Goal: Task Accomplishment & Management: Use online tool/utility

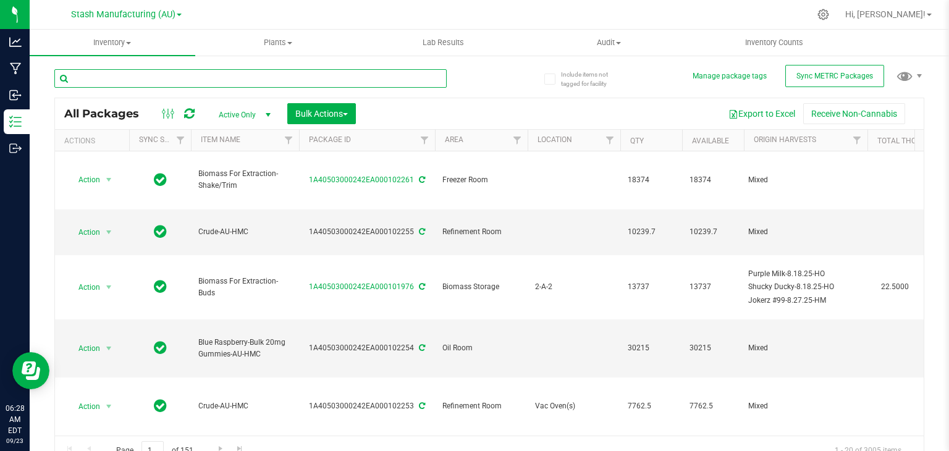
click at [419, 85] on input "text" at bounding box center [250, 78] width 392 height 19
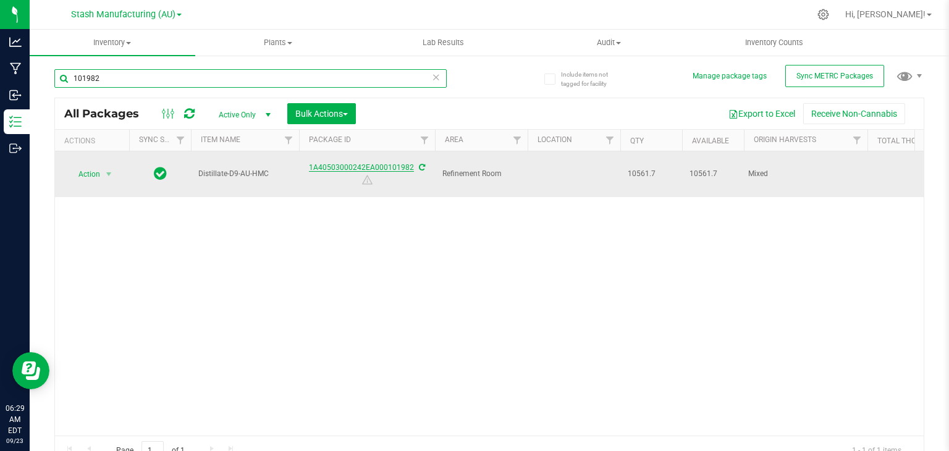
type input "101982"
click at [384, 163] on link "1A40503000242EA000101982" at bounding box center [361, 167] width 105 height 9
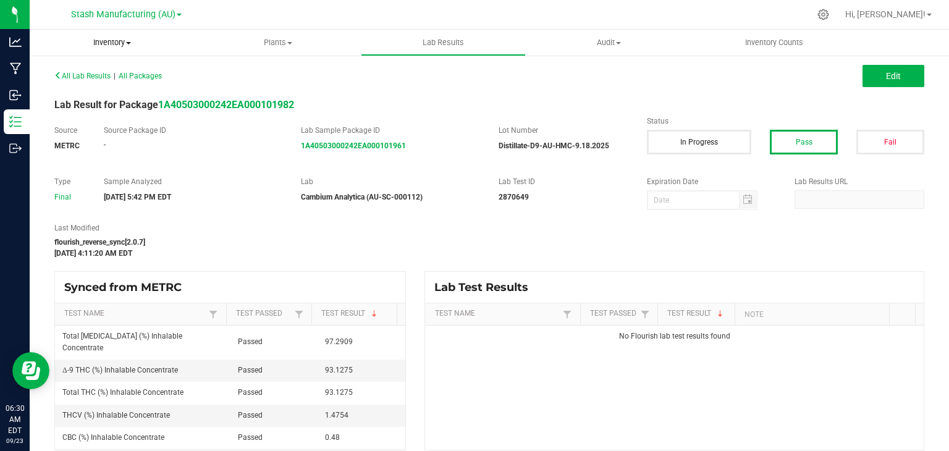
click at [102, 40] on span "Inventory" at bounding box center [113, 42] width 166 height 11
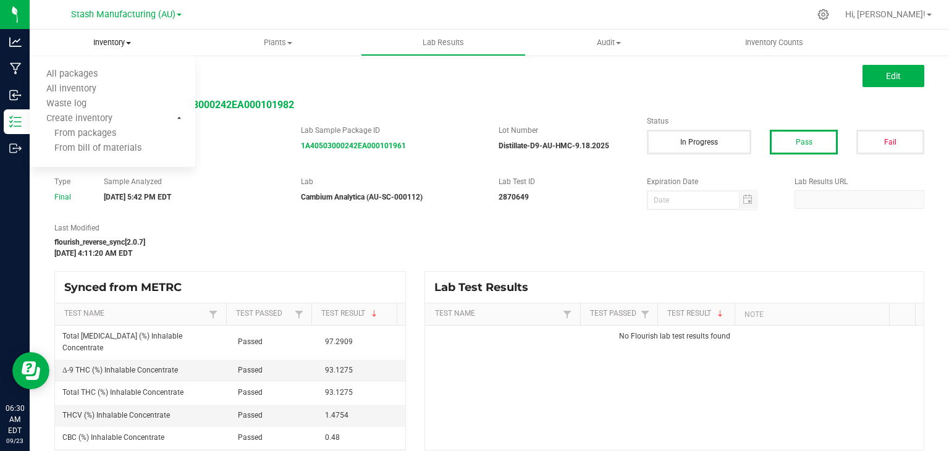
click at [102, 40] on span "Inventory" at bounding box center [113, 42] width 166 height 11
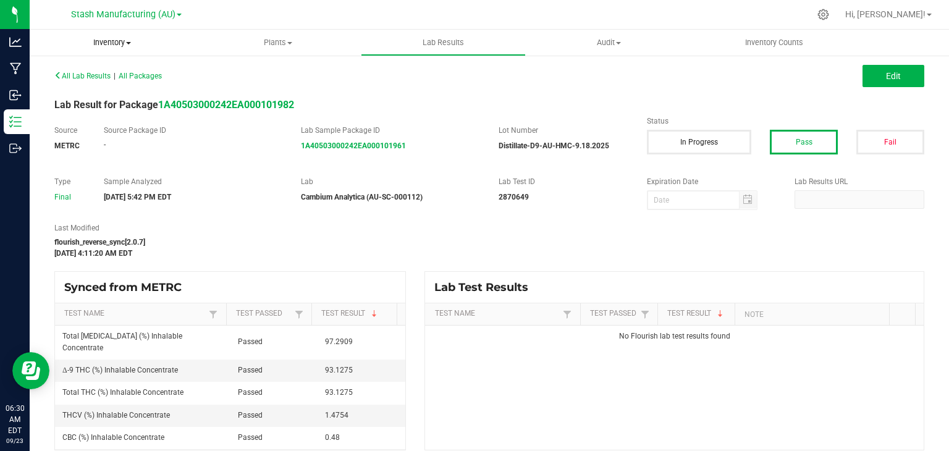
click at [90, 45] on span "Inventory" at bounding box center [113, 42] width 166 height 11
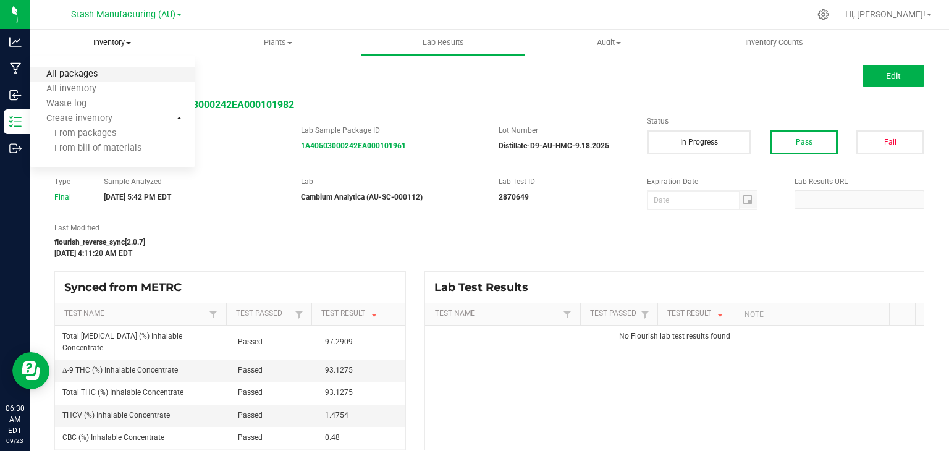
click at [82, 75] on span "All packages" at bounding box center [72, 74] width 85 height 10
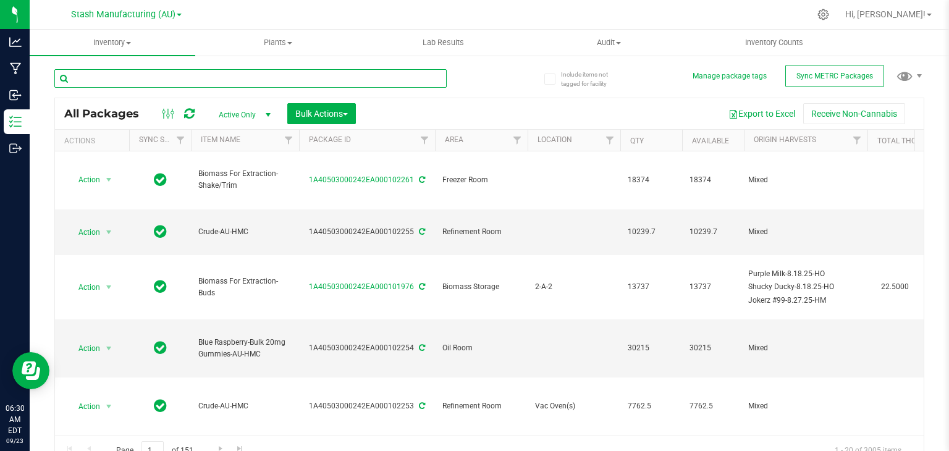
click at [193, 82] on input "text" at bounding box center [250, 78] width 392 height 19
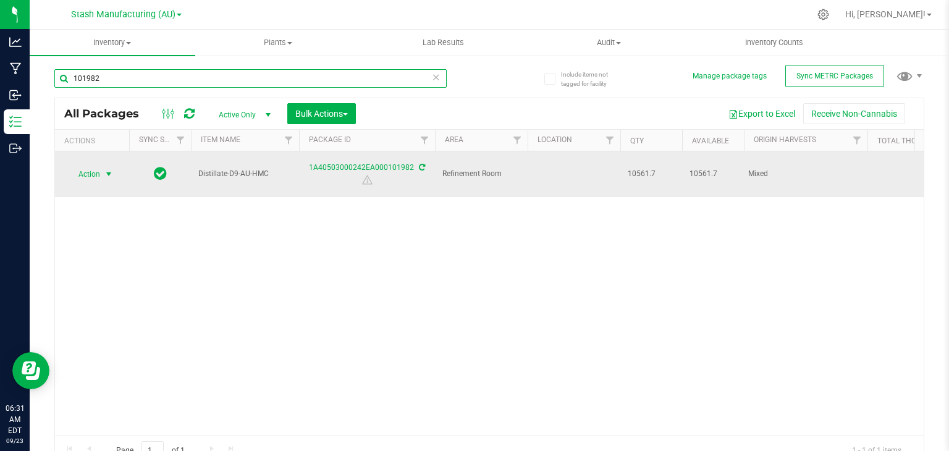
type input "101982"
click at [108, 169] on span "select" at bounding box center [109, 174] width 10 height 10
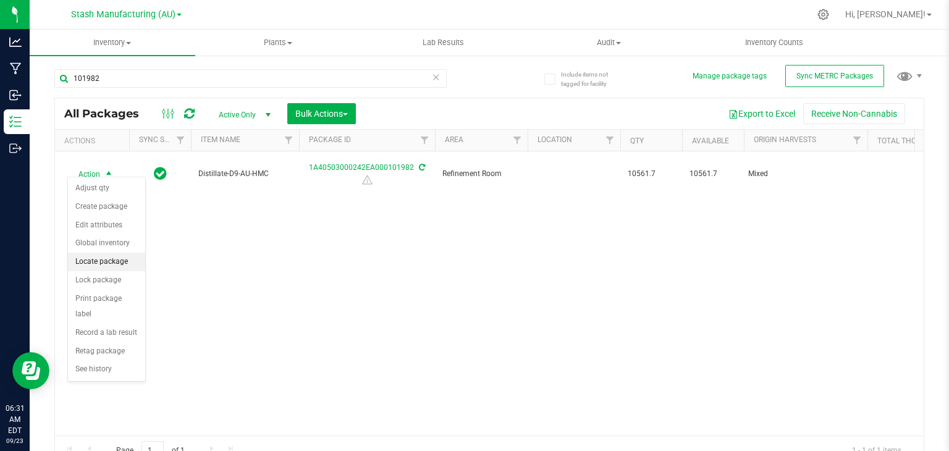
click at [116, 262] on li "Locate package" at bounding box center [106, 262] width 77 height 19
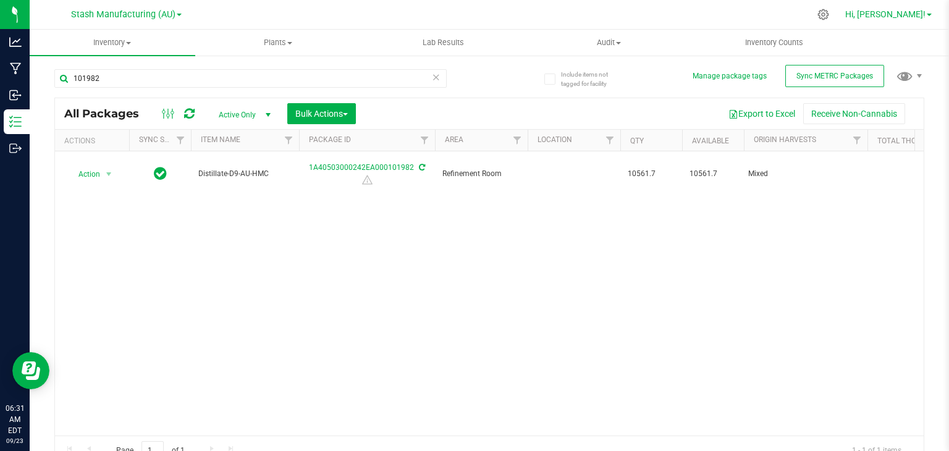
click at [927, 15] on span at bounding box center [928, 15] width 5 height 2
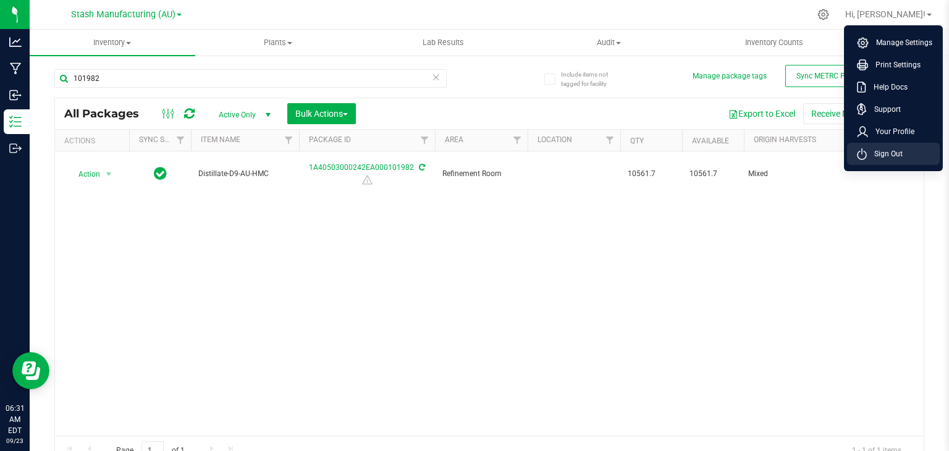
click at [883, 154] on span "Sign Out" at bounding box center [885, 154] width 36 height 12
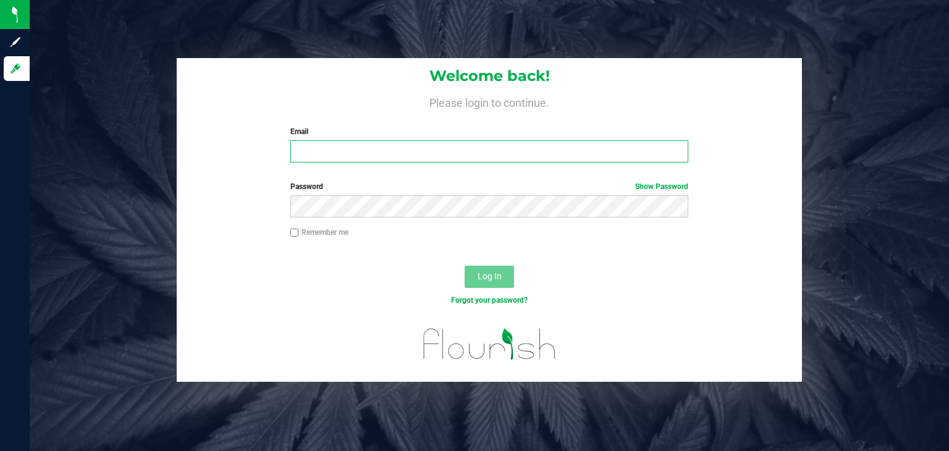
type input "[PERSON_NAME][EMAIL_ADDRESS][PERSON_NAME][DOMAIN_NAME]"
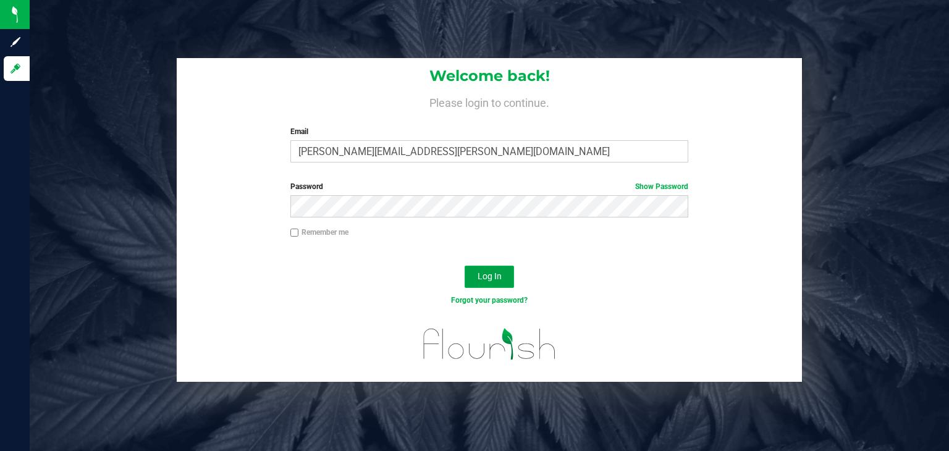
click at [499, 277] on span "Log In" at bounding box center [489, 276] width 24 height 10
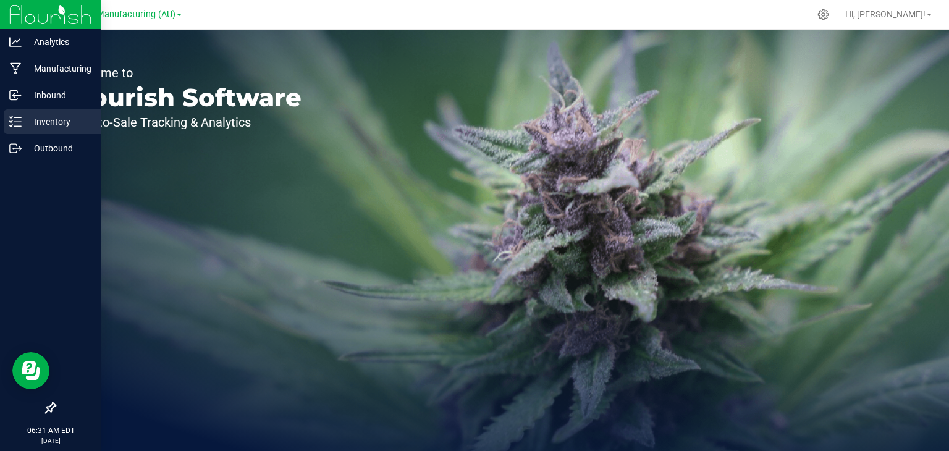
click at [25, 118] on p "Inventory" at bounding box center [59, 121] width 74 height 15
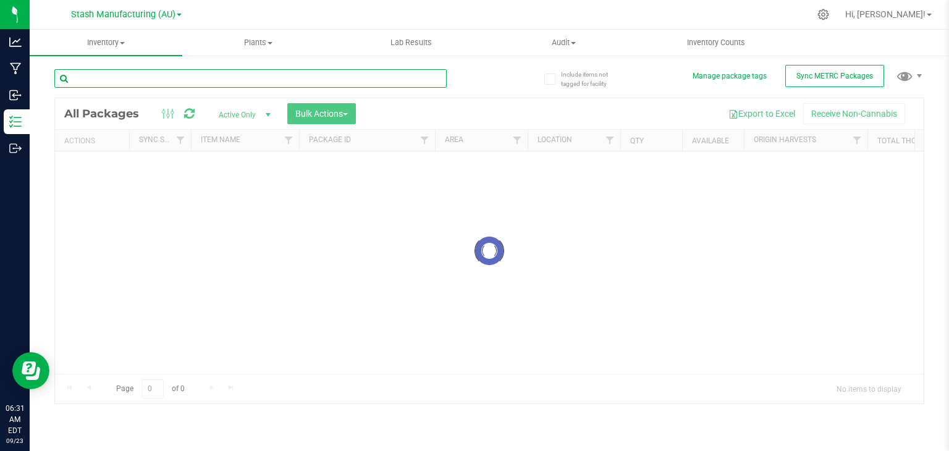
click at [94, 80] on div "Inventory All packages All inventory Waste log Create inventory Plants All plan…" at bounding box center [489, 240] width 919 height 421
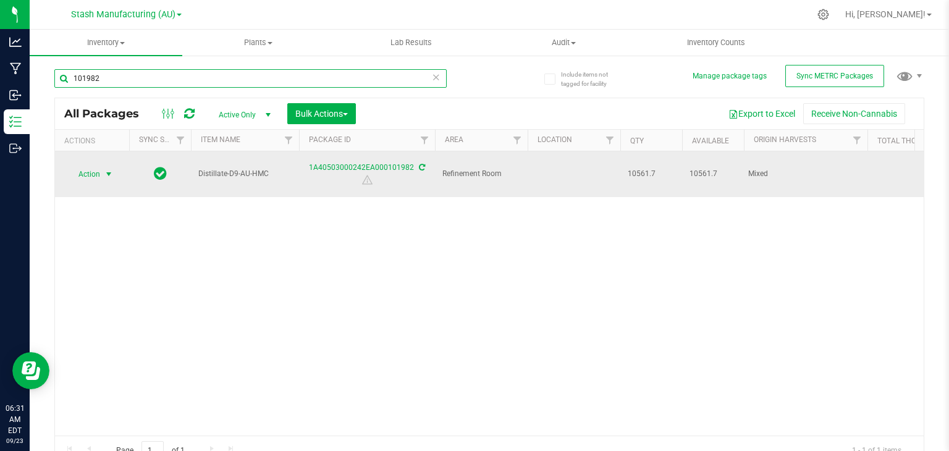
type input "101982"
click at [108, 171] on span "select" at bounding box center [109, 174] width 10 height 10
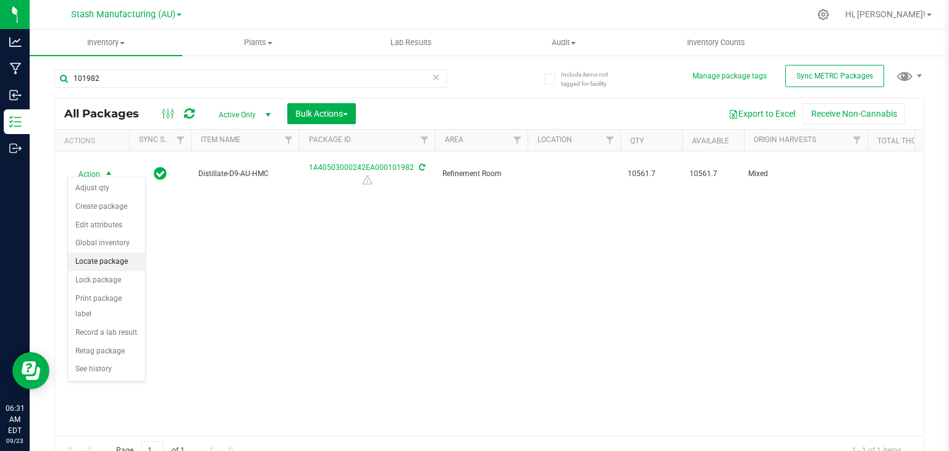
click at [107, 264] on li "Locate package" at bounding box center [106, 262] width 77 height 19
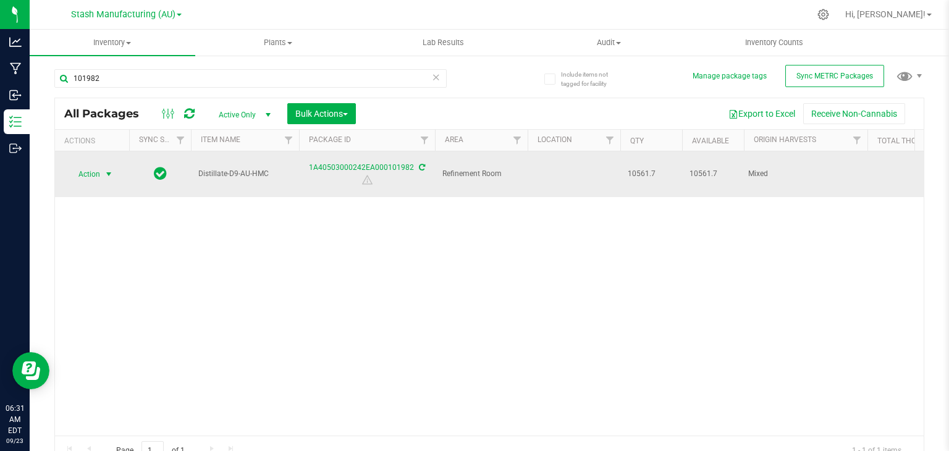
click at [106, 172] on span "select" at bounding box center [109, 174] width 10 height 10
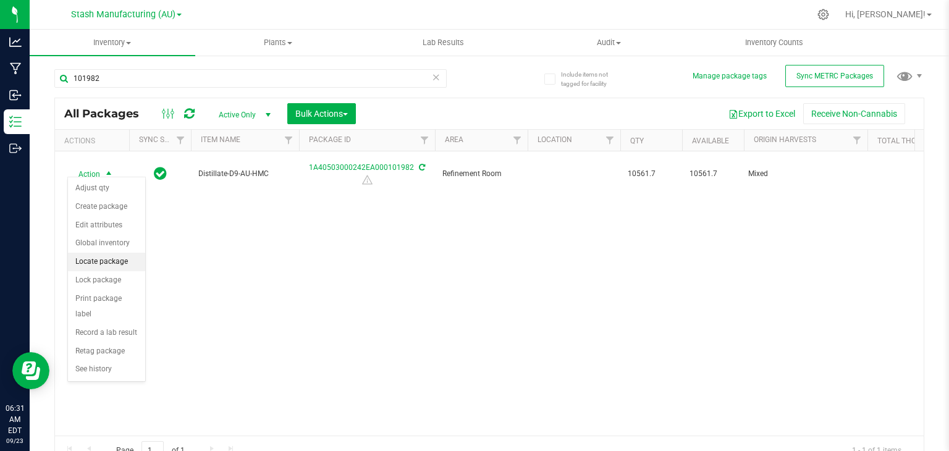
click at [96, 258] on li "Locate package" at bounding box center [106, 262] width 77 height 19
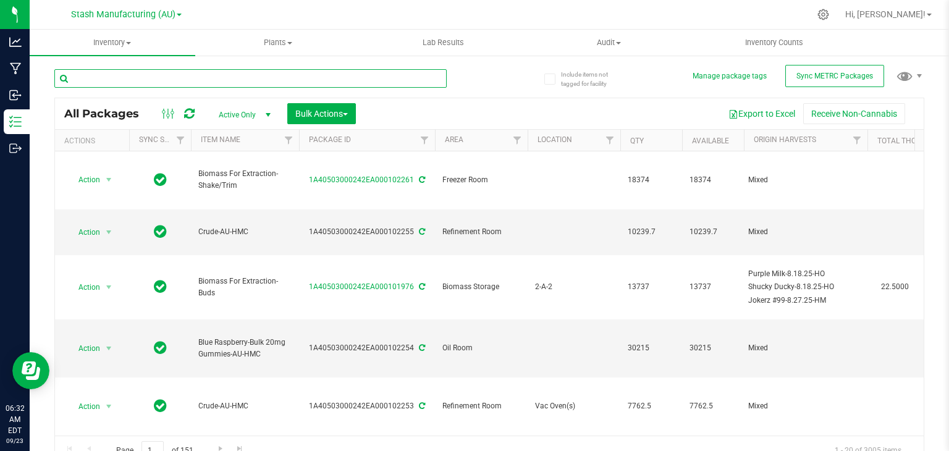
click at [404, 75] on input "text" at bounding box center [250, 78] width 392 height 19
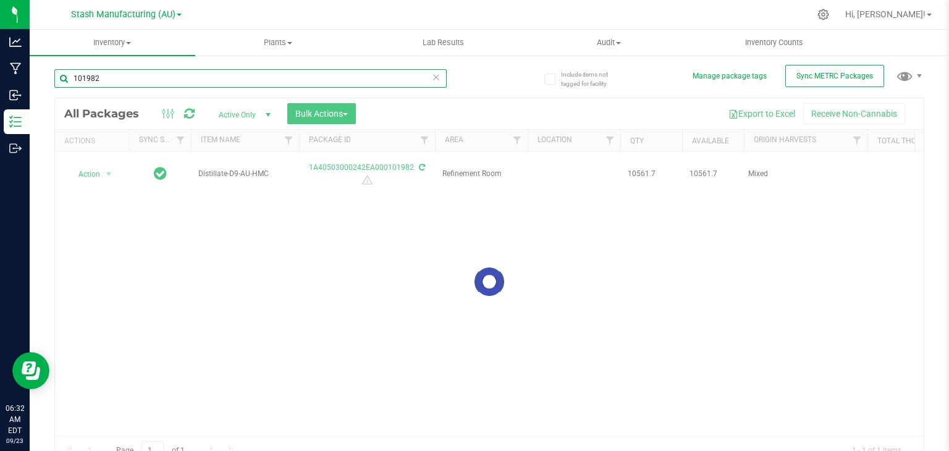
type input "101982"
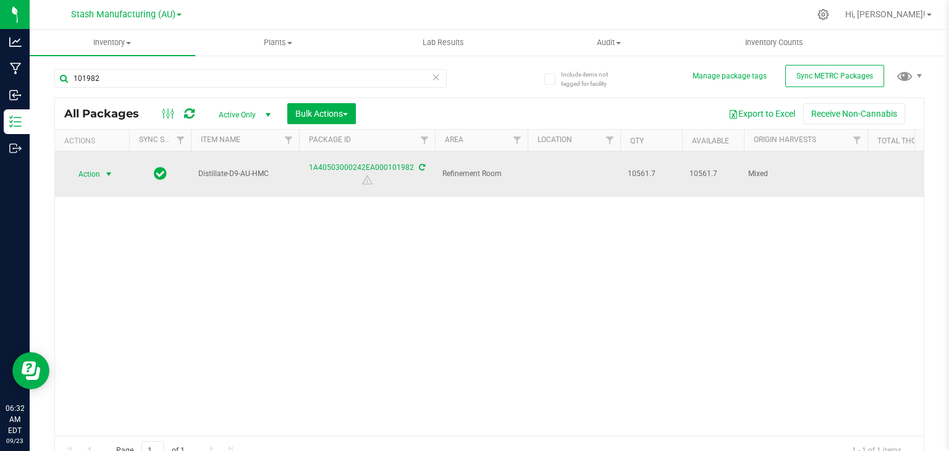
click at [108, 171] on span "select" at bounding box center [109, 174] width 10 height 10
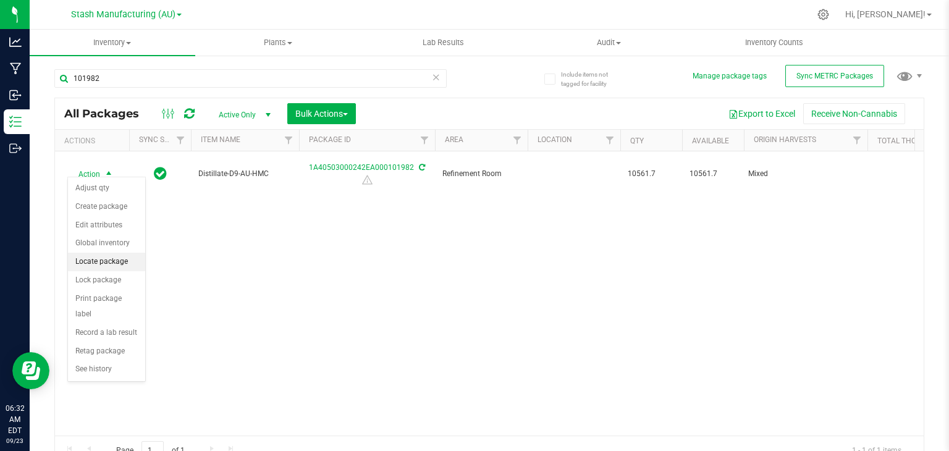
click at [99, 256] on li "Locate package" at bounding box center [106, 262] width 77 height 19
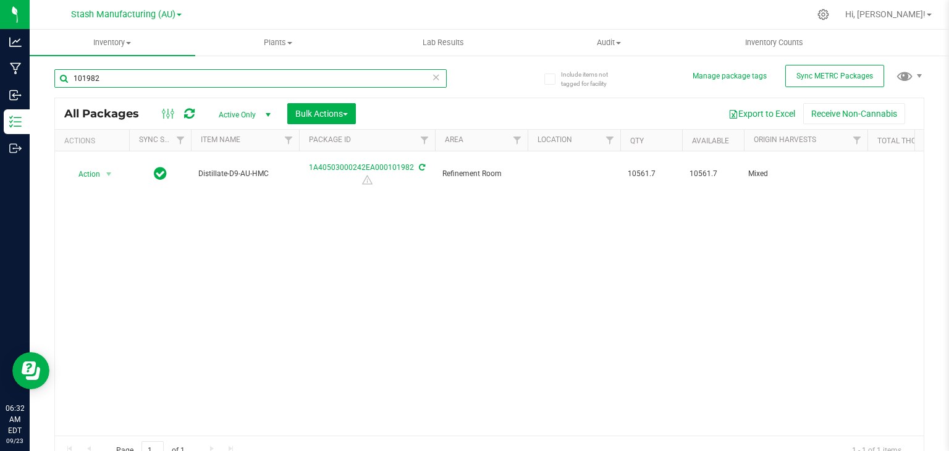
click at [200, 85] on input "101982" at bounding box center [250, 78] width 392 height 19
type input "1"
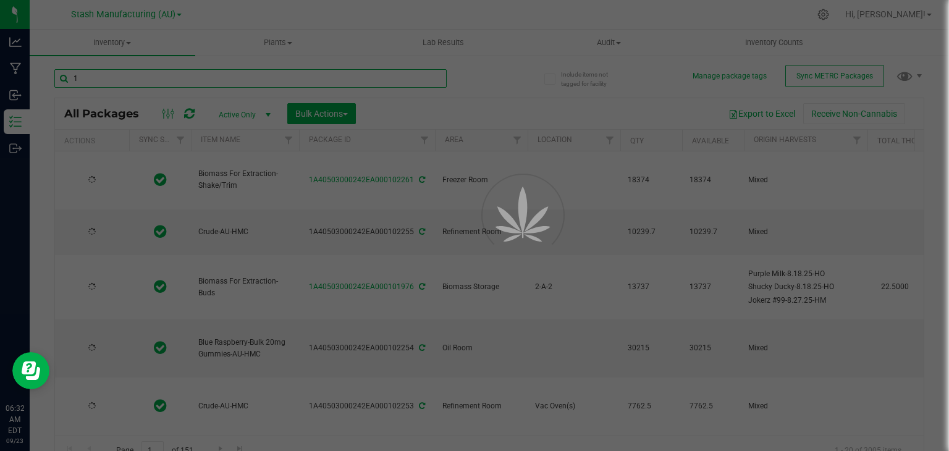
type input "10"
type input "[DATE]"
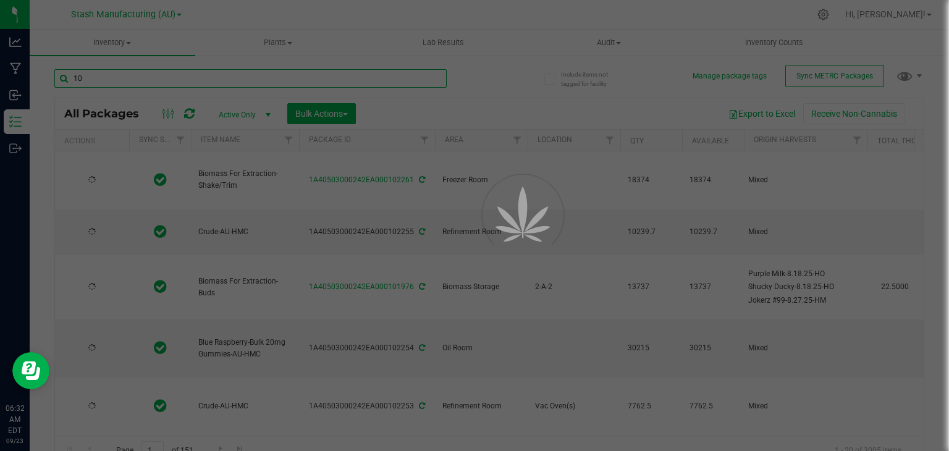
type input "[DATE]"
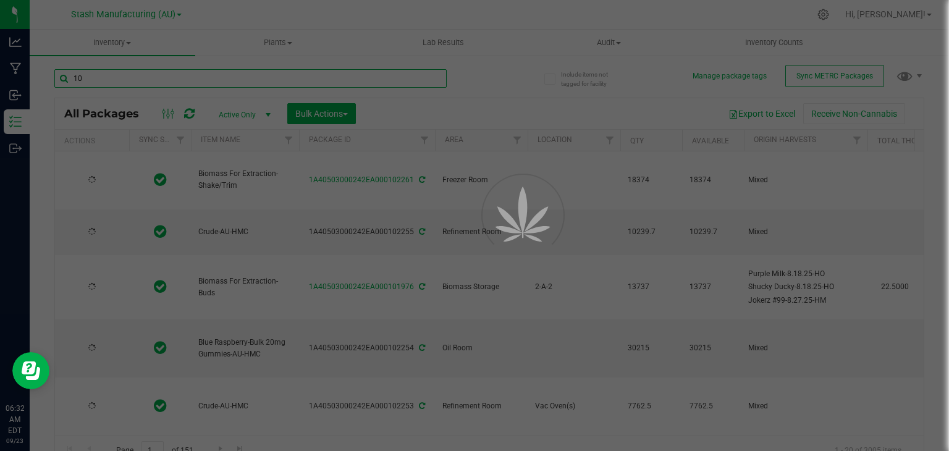
type input "[DATE]"
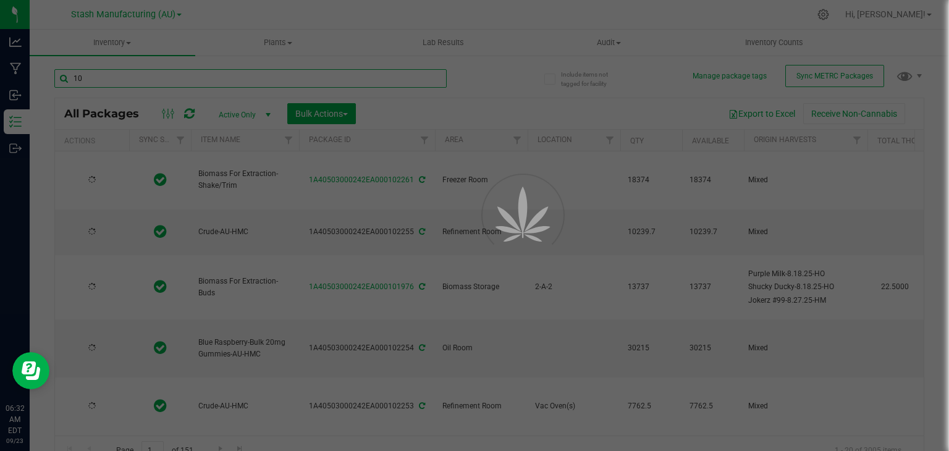
type input "[DATE]"
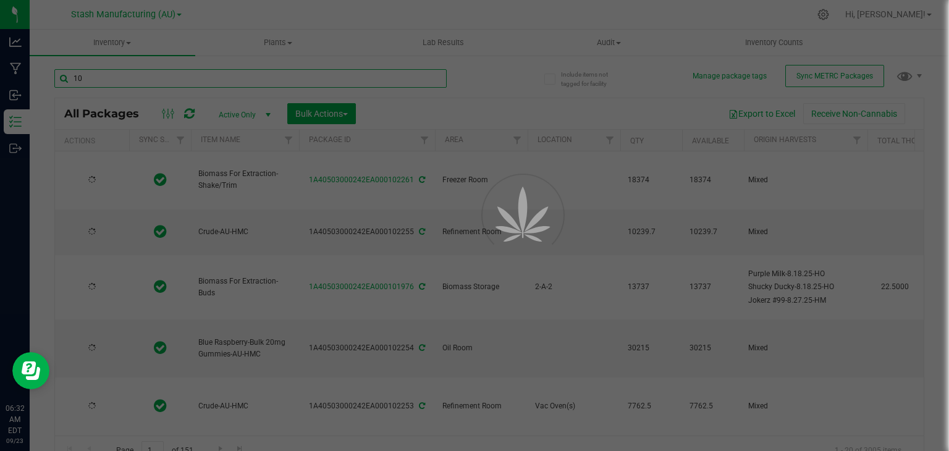
type input "[DATE]"
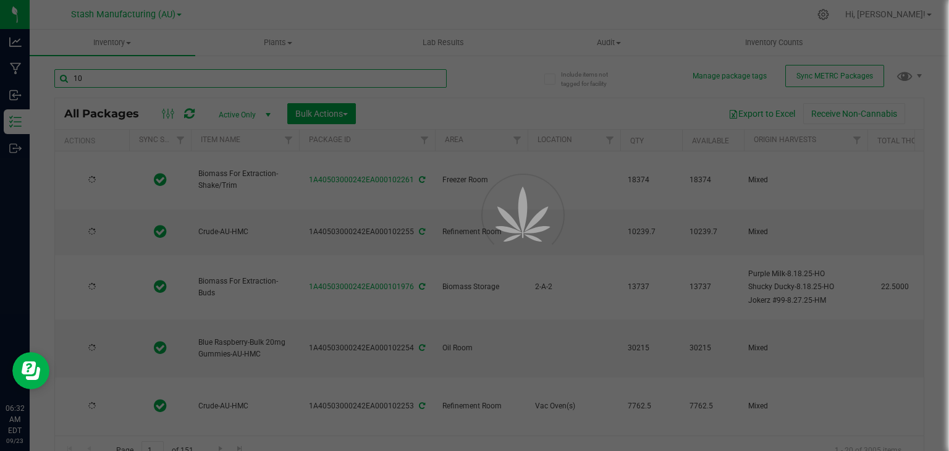
type input "[DATE]"
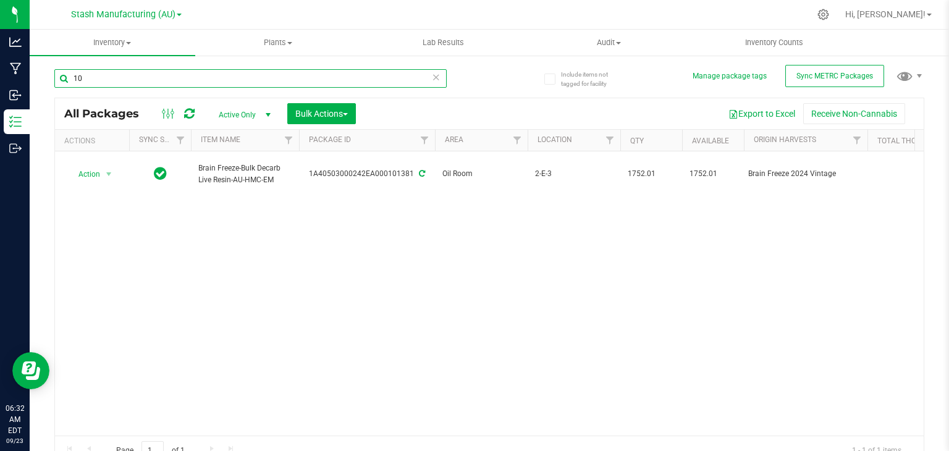
type input "1"
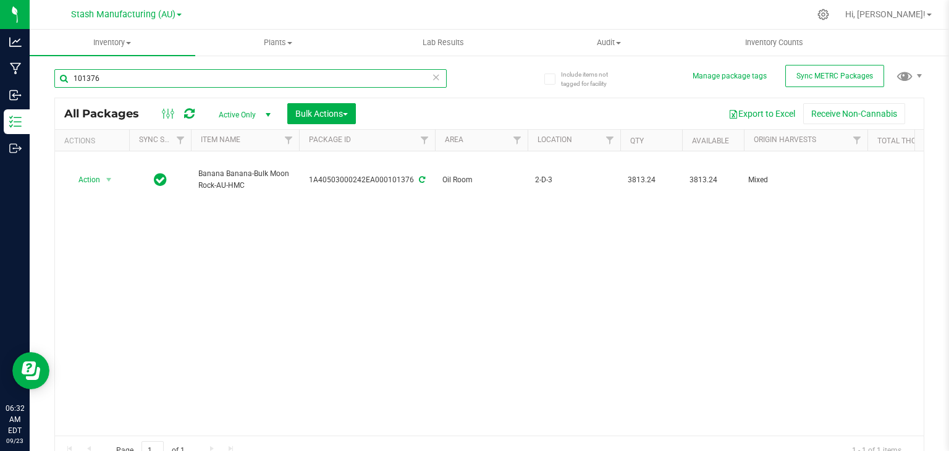
click at [292, 82] on input "101376" at bounding box center [250, 78] width 392 height 19
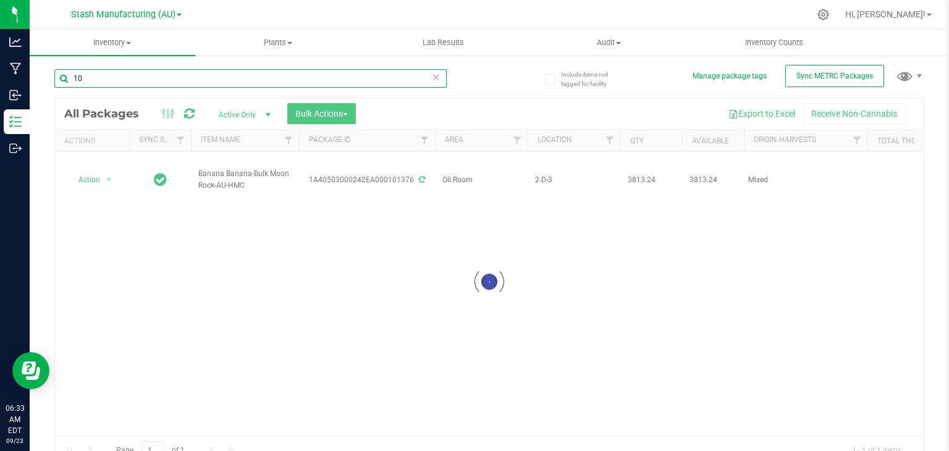
type input "100"
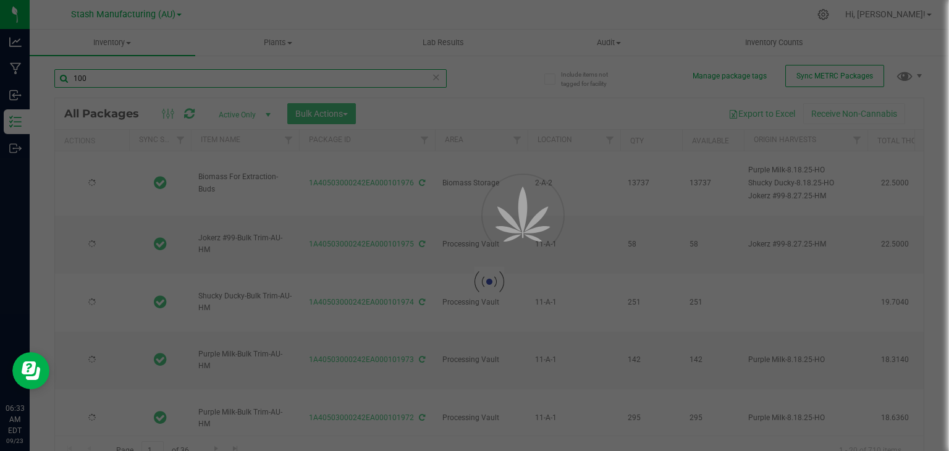
type input "[DATE]"
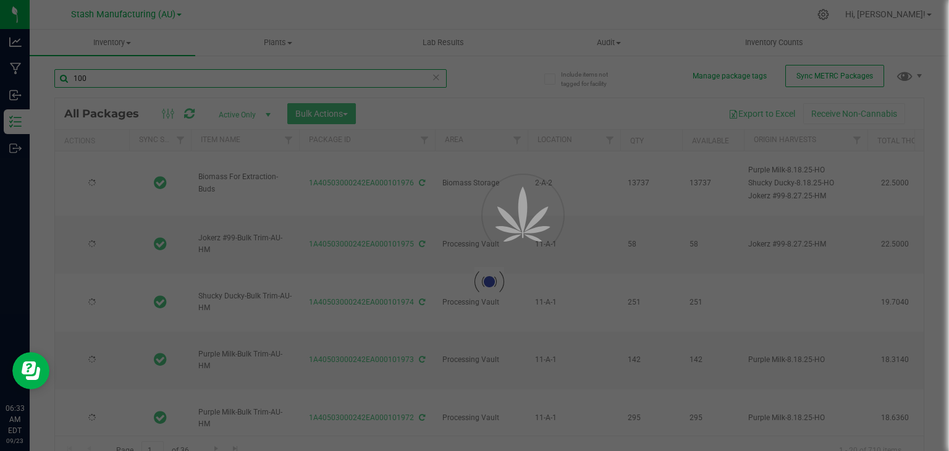
type input "[DATE]"
type input "2025-08-22"
type input "2027-08-22"
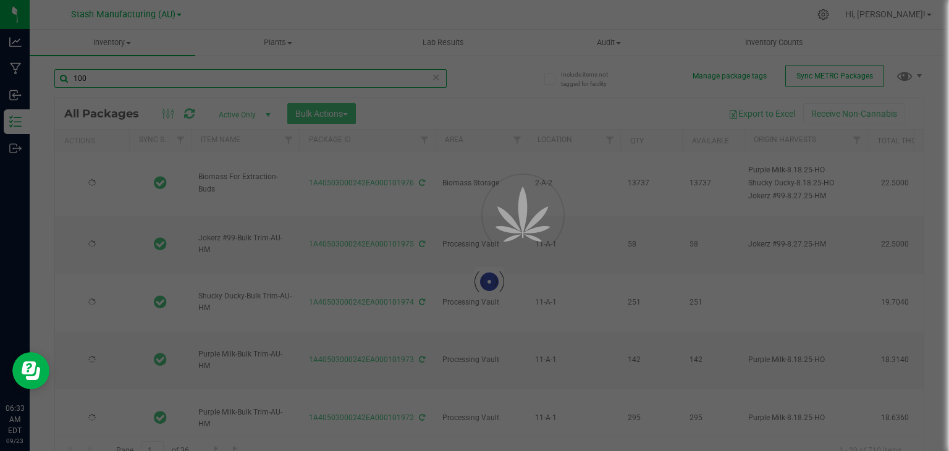
type input "[DATE]"
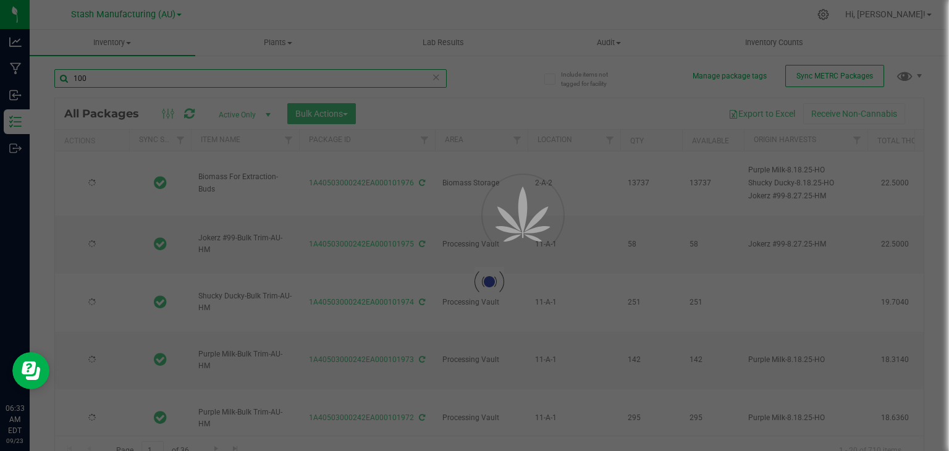
type input "[DATE]"
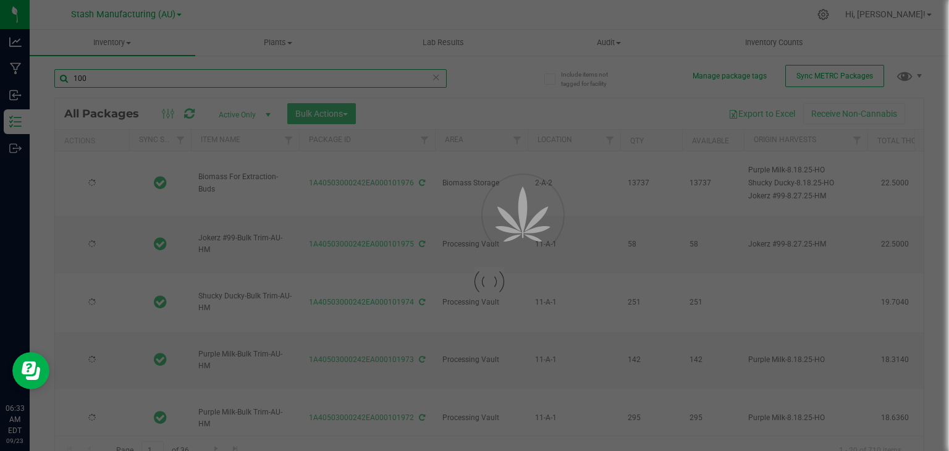
type input "[DATE]"
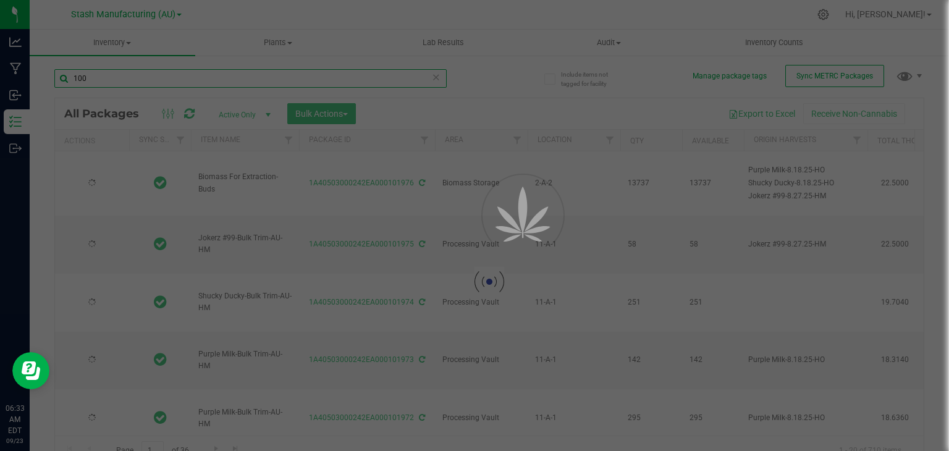
type input "[DATE]"
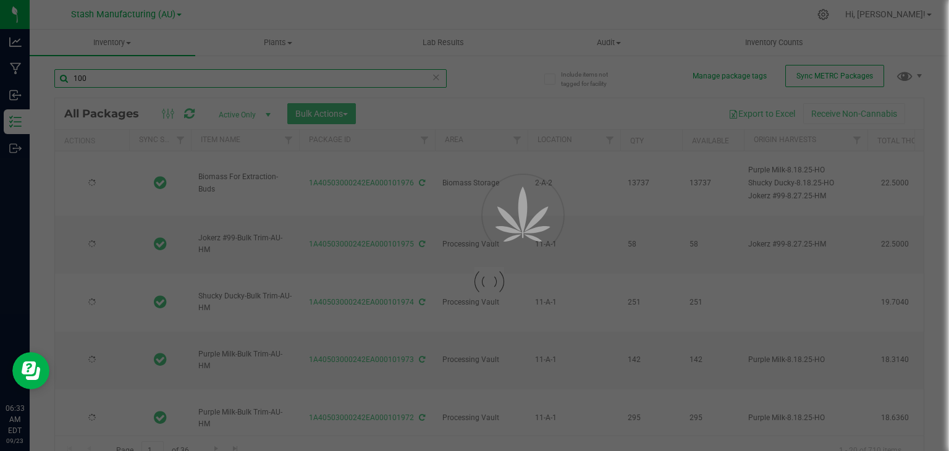
type input "[DATE]"
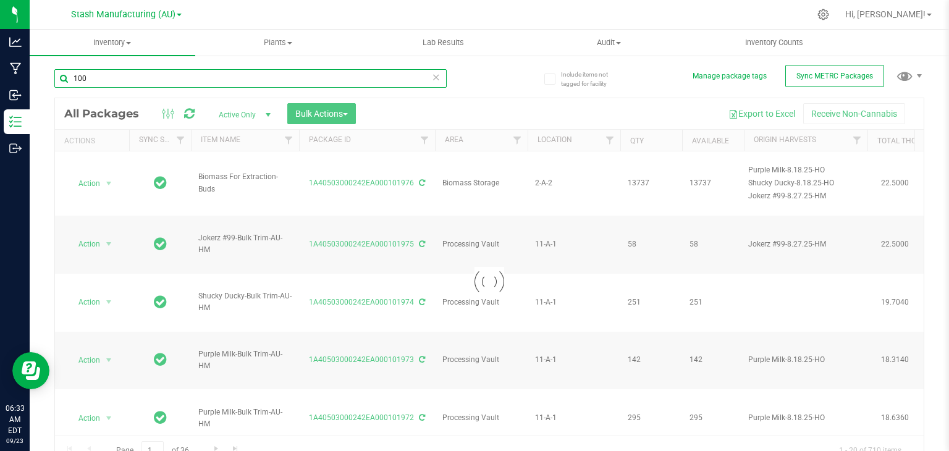
type input "1000"
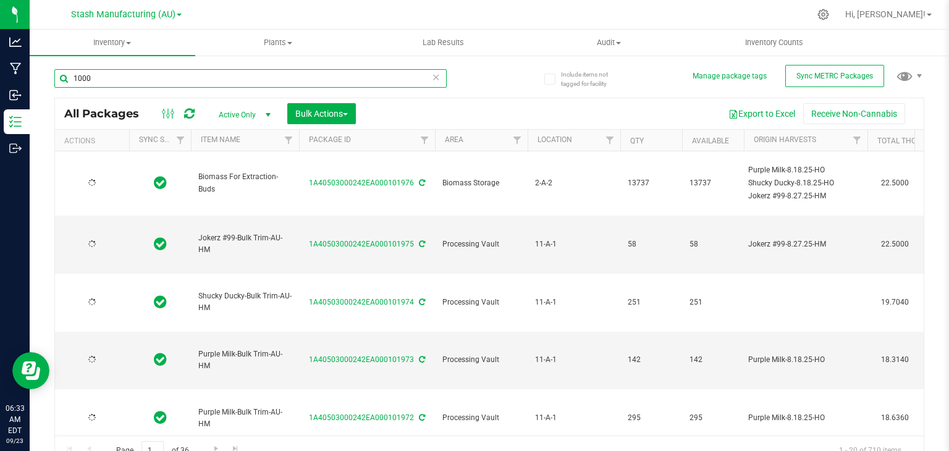
type input "[DATE]"
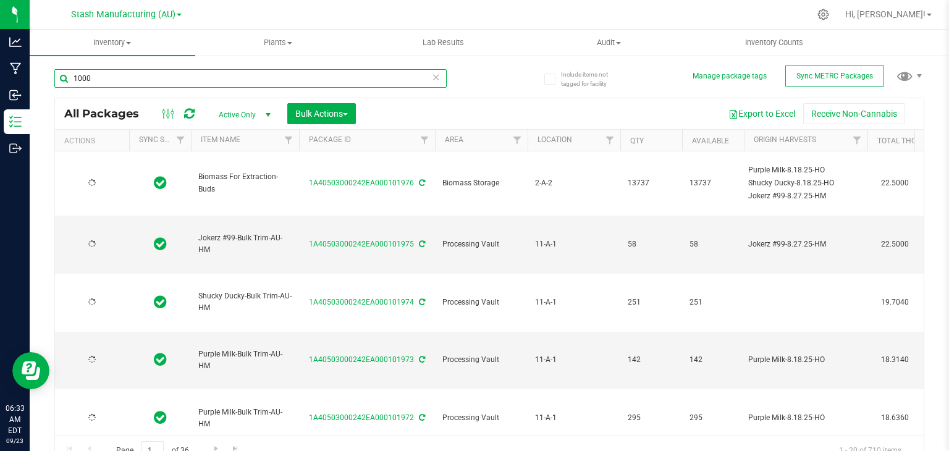
type input "[DATE]"
type input "2025-08-22"
type input "2027-08-22"
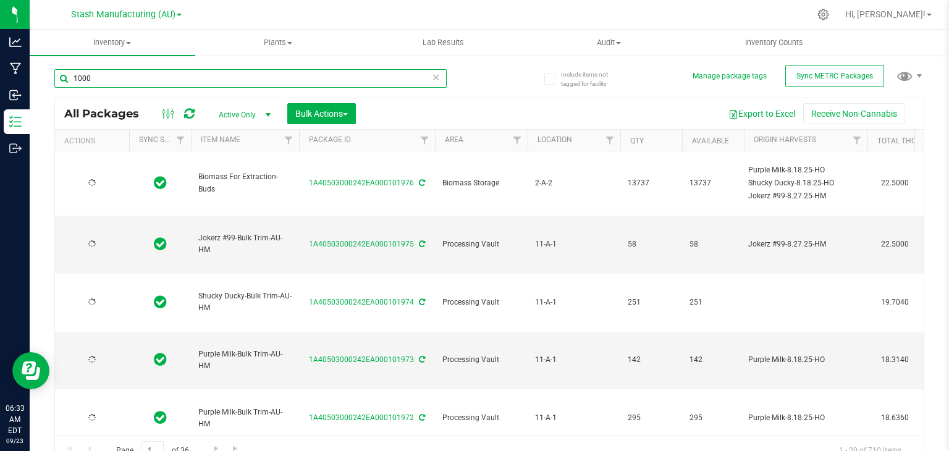
type input "[DATE]"
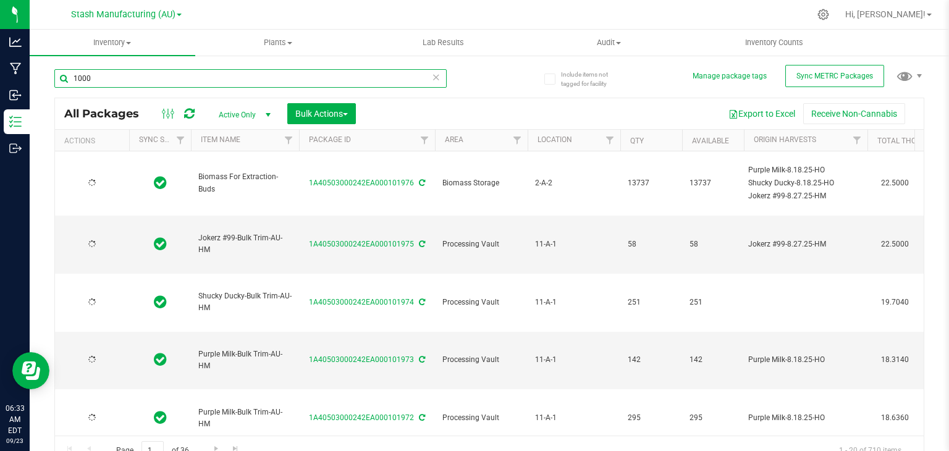
type input "[DATE]"
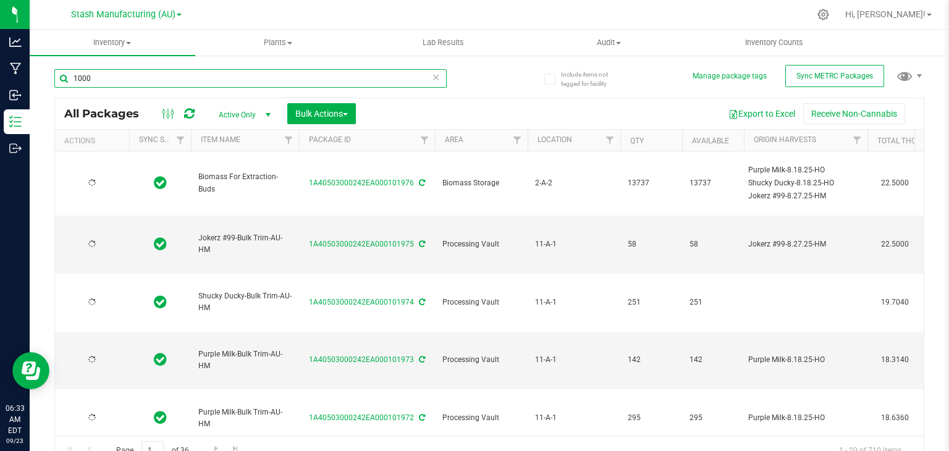
type input "[DATE]"
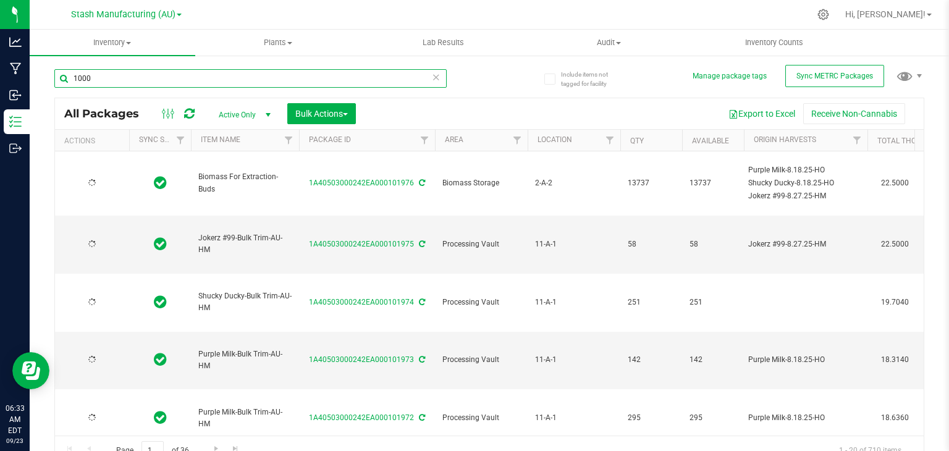
type input "[DATE]"
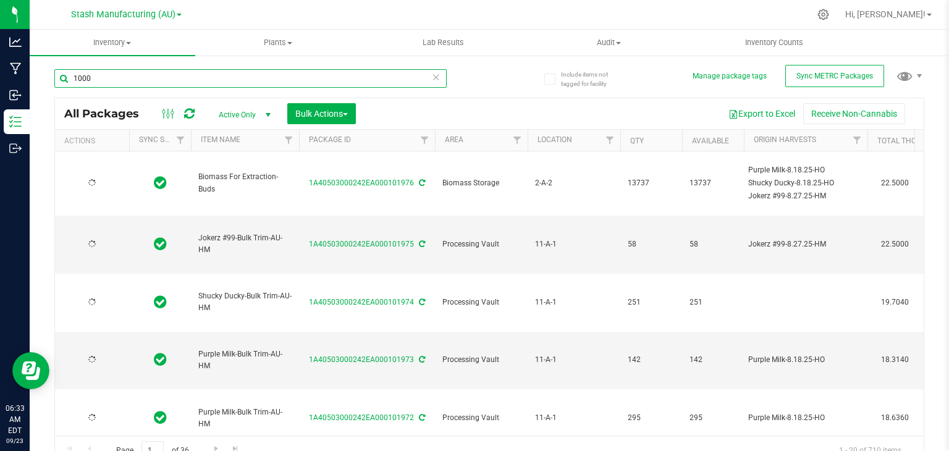
type input "[DATE]"
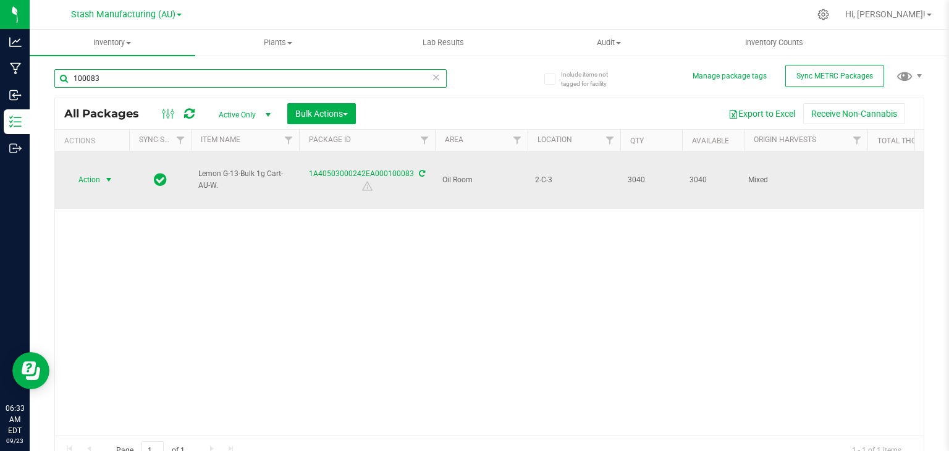
type input "100083"
click at [109, 175] on span "select" at bounding box center [109, 180] width 10 height 10
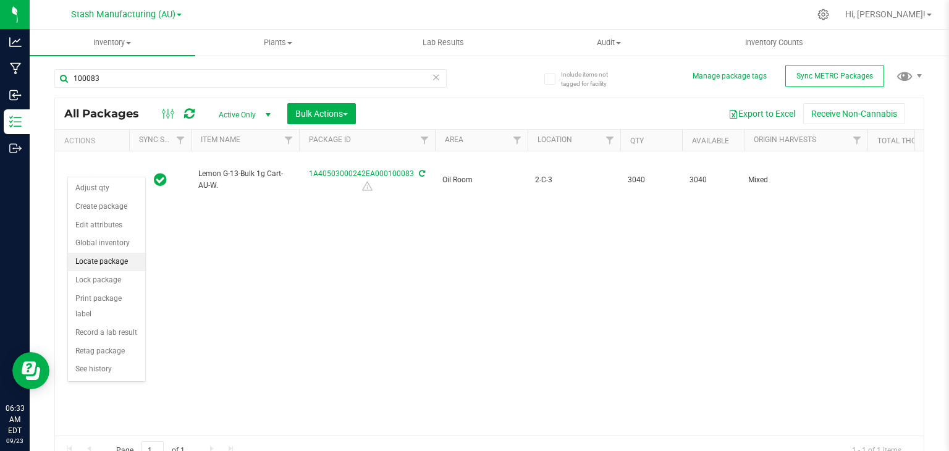
click at [101, 261] on li "Locate package" at bounding box center [106, 262] width 77 height 19
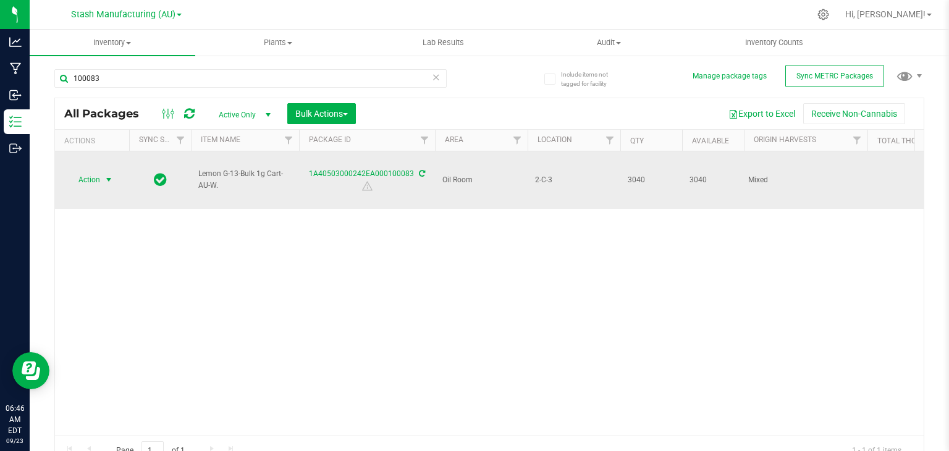
click at [107, 175] on span "select" at bounding box center [109, 180] width 10 height 10
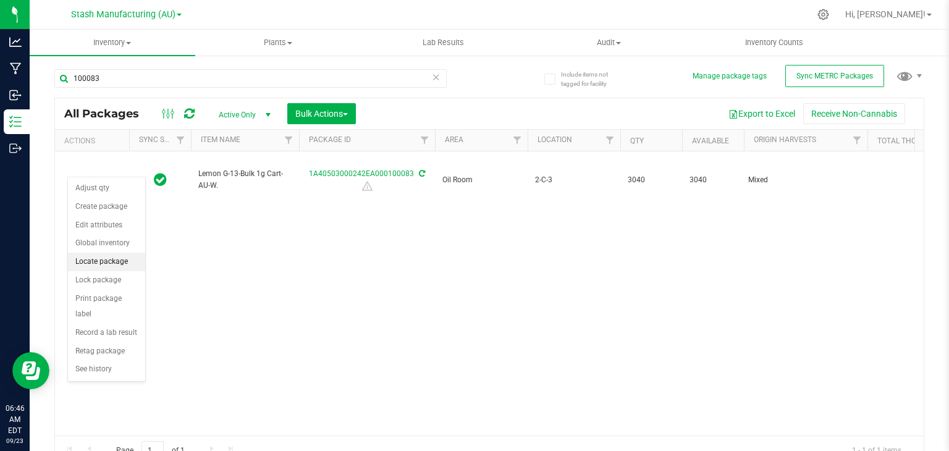
click at [96, 262] on li "Locate package" at bounding box center [106, 262] width 77 height 19
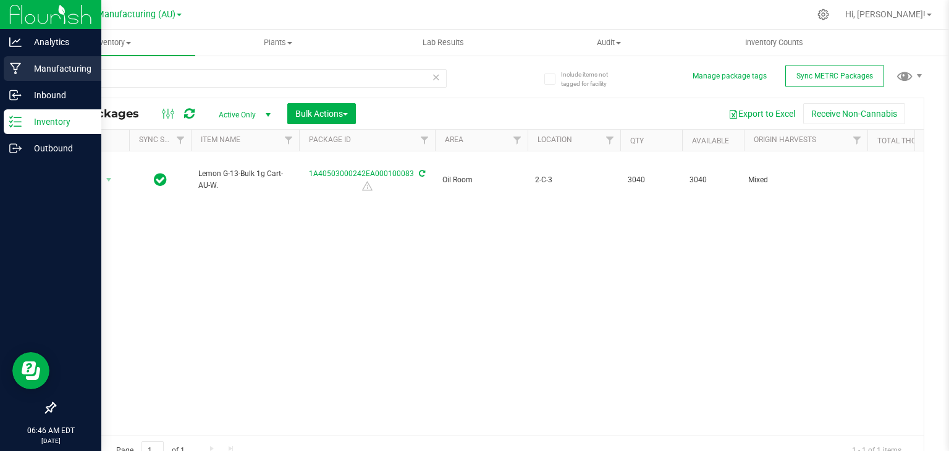
click at [17, 63] on icon at bounding box center [15, 69] width 11 height 12
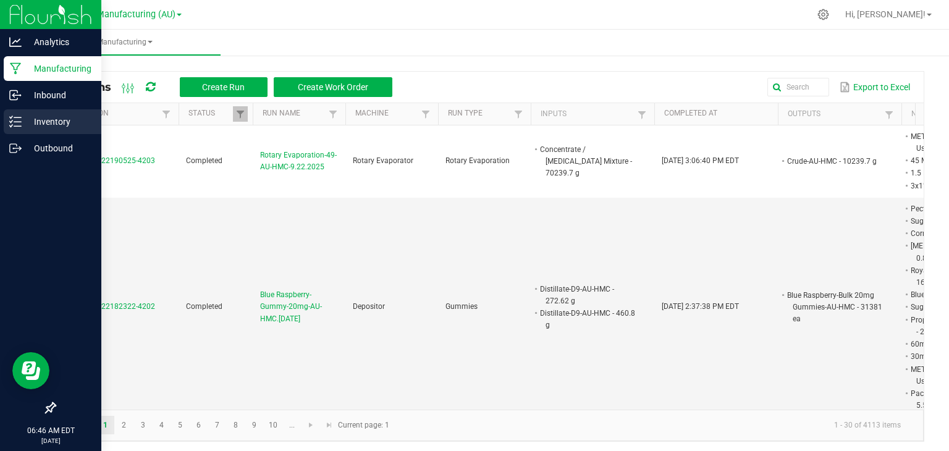
click at [38, 121] on p "Inventory" at bounding box center [59, 121] width 74 height 15
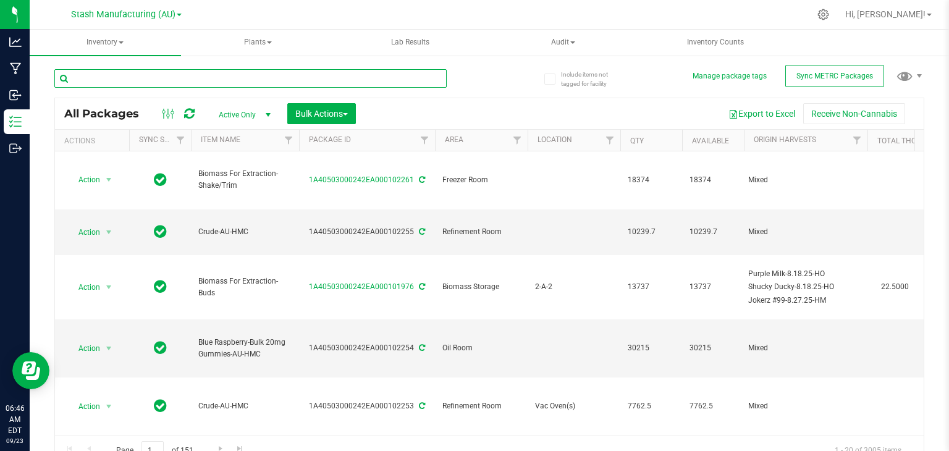
click at [222, 75] on input "text" at bounding box center [250, 78] width 392 height 19
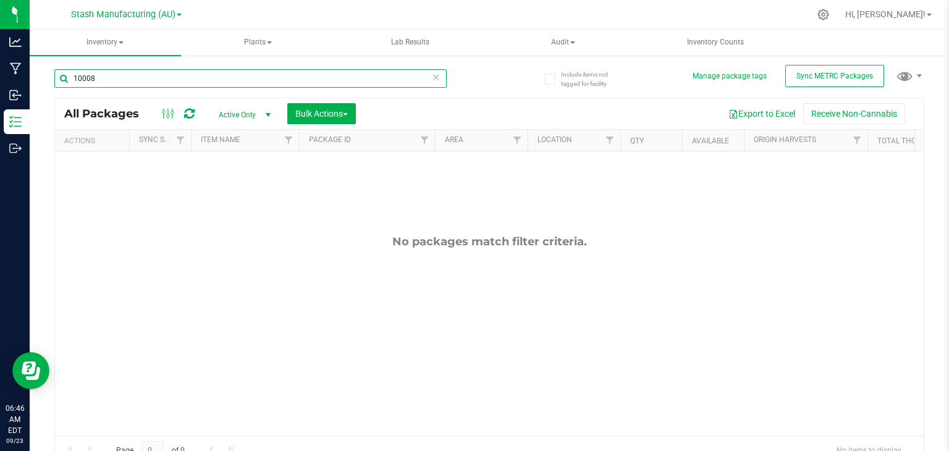
type input "100083"
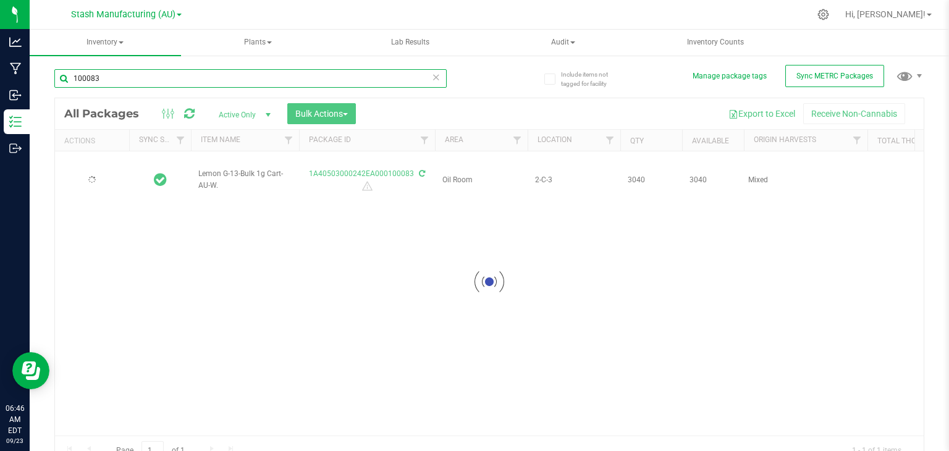
type input "[DATE]"
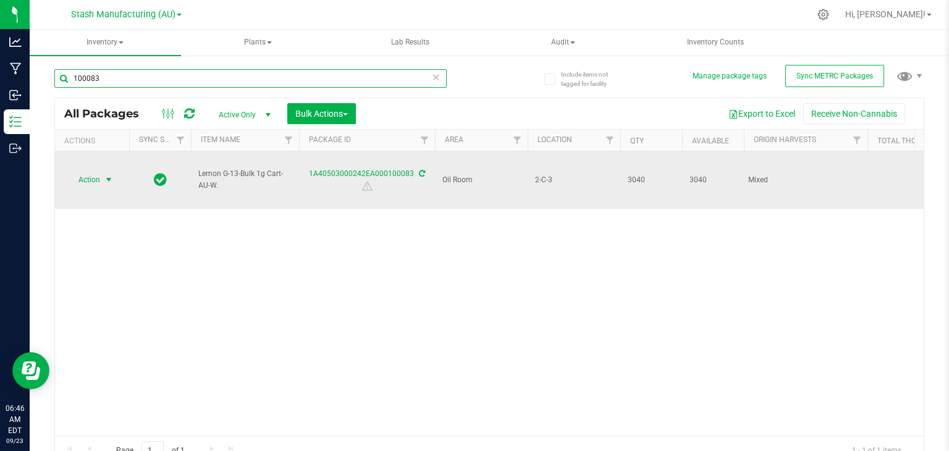
type input "100083"
click at [105, 175] on span "select" at bounding box center [109, 180] width 10 height 10
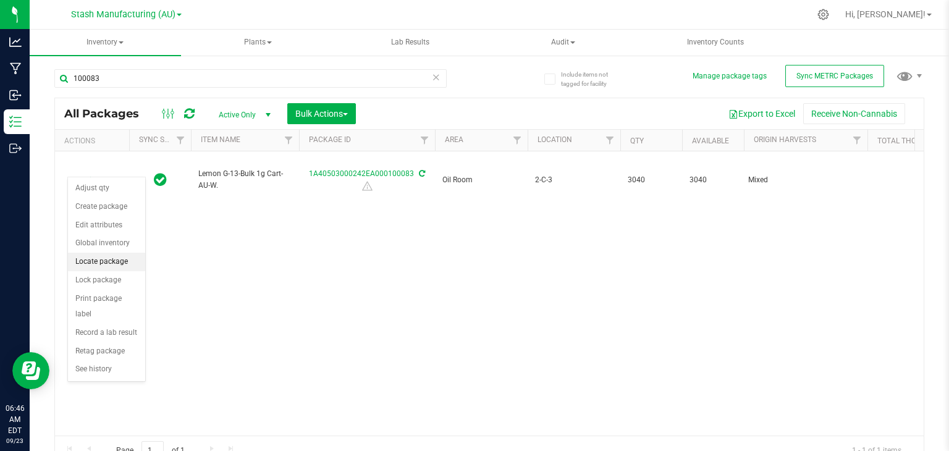
click at [99, 262] on li "Locate package" at bounding box center [106, 262] width 77 height 19
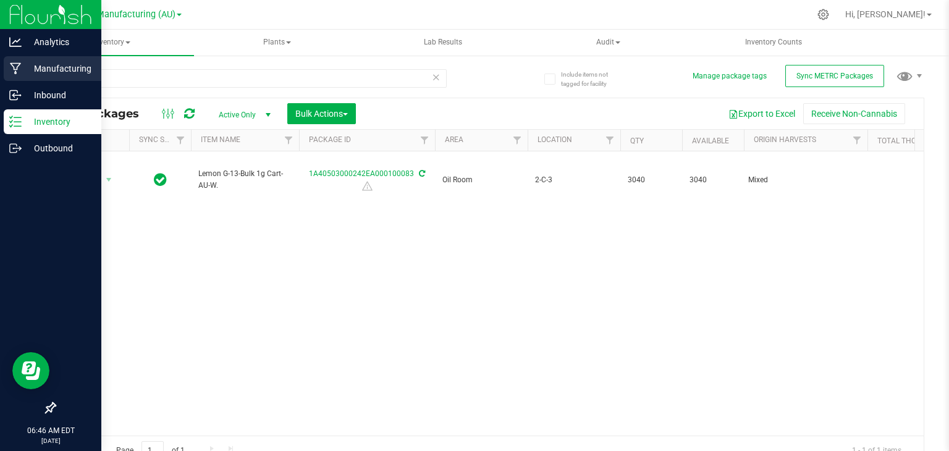
click at [20, 64] on icon at bounding box center [16, 68] width 12 height 12
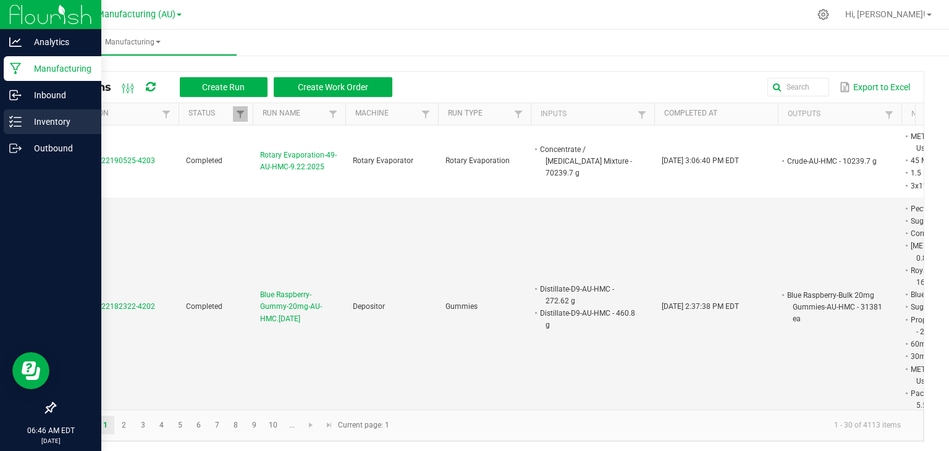
click at [25, 116] on p "Inventory" at bounding box center [59, 121] width 74 height 15
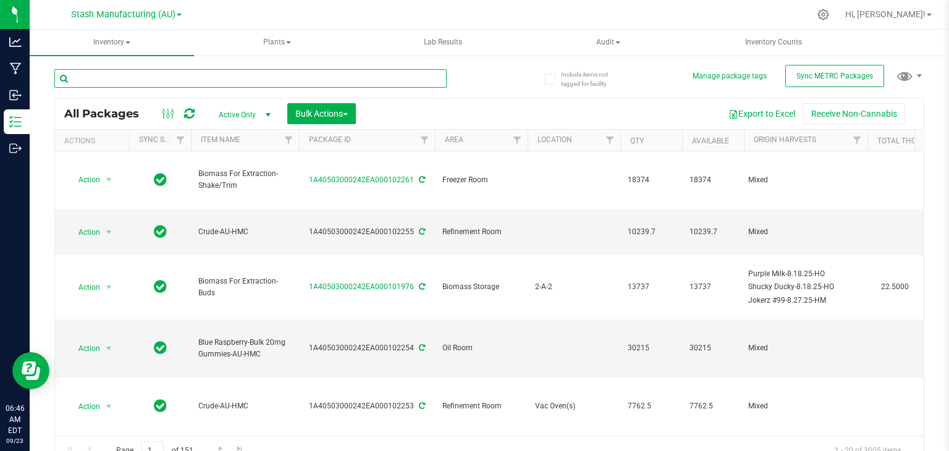
click at [88, 81] on input "text" at bounding box center [250, 78] width 392 height 19
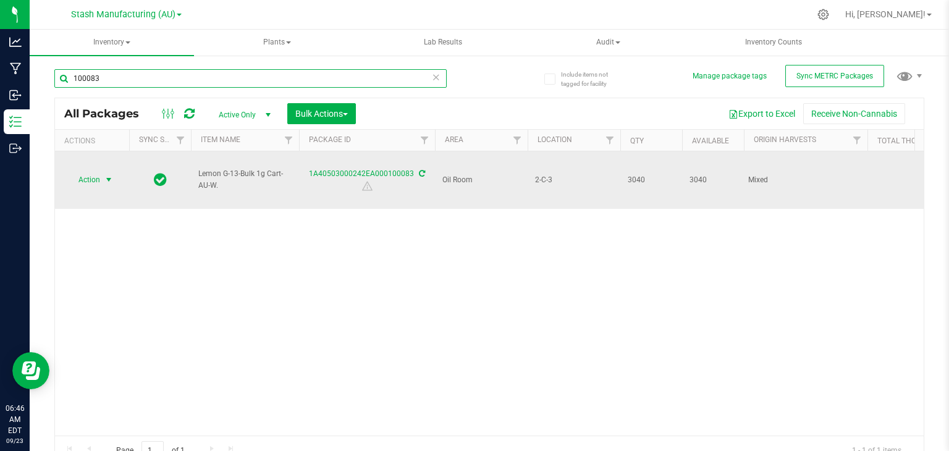
type input "100083"
click at [111, 171] on span "select" at bounding box center [108, 179] width 15 height 17
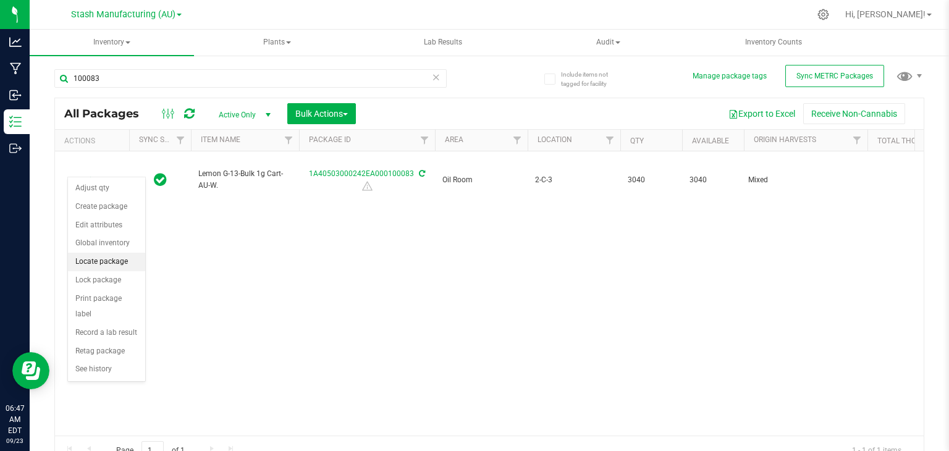
click at [101, 260] on li "Locate package" at bounding box center [106, 262] width 77 height 19
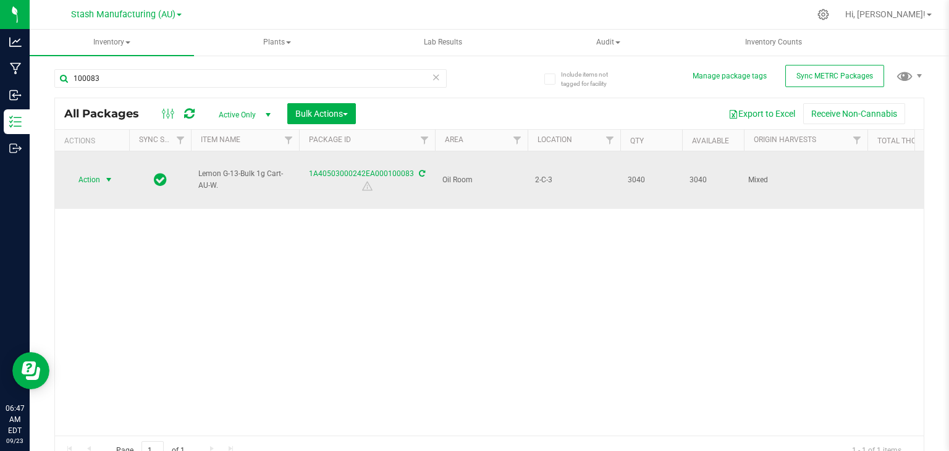
click at [107, 175] on span "select" at bounding box center [109, 180] width 10 height 10
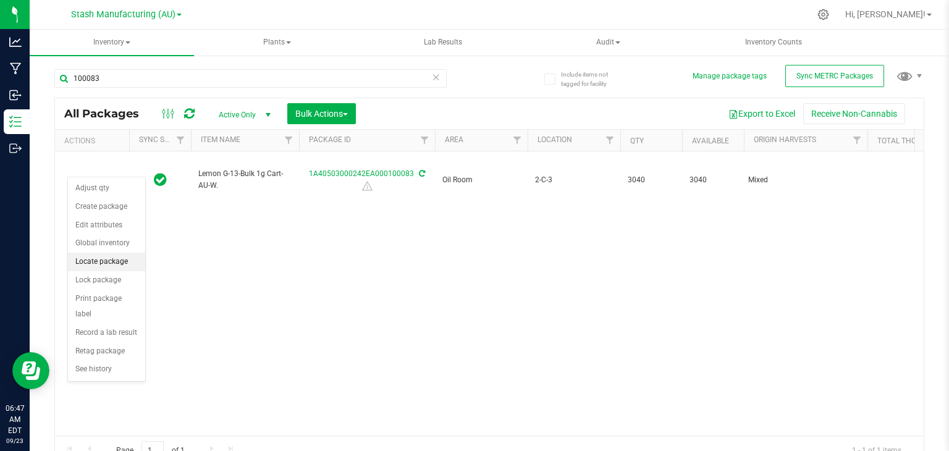
click at [108, 260] on li "Locate package" at bounding box center [106, 262] width 77 height 19
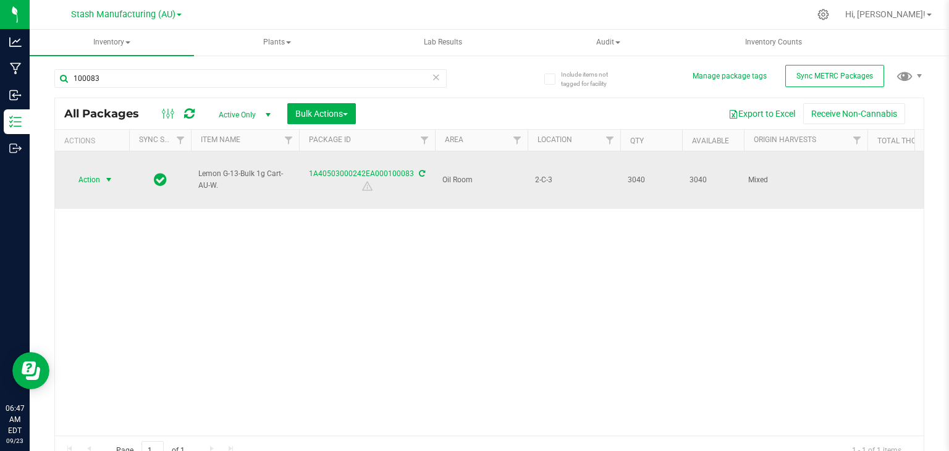
click at [106, 175] on span "select" at bounding box center [109, 180] width 10 height 10
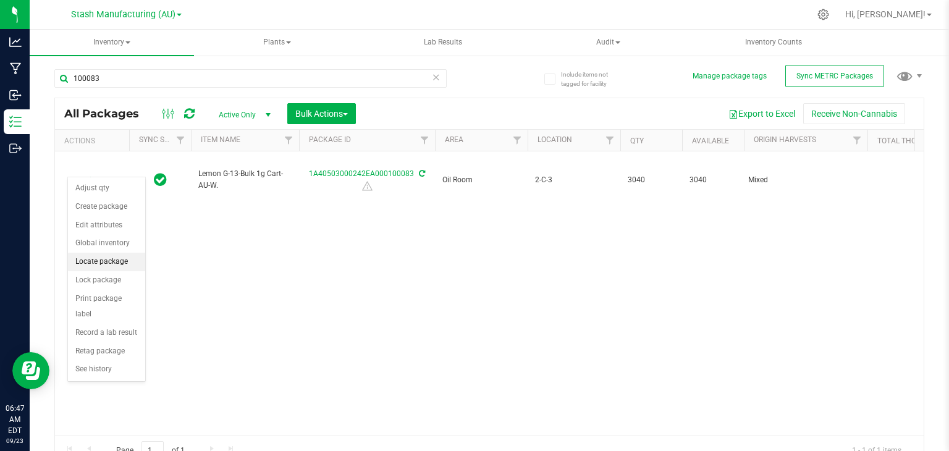
click at [114, 262] on li "Locate package" at bounding box center [106, 262] width 77 height 19
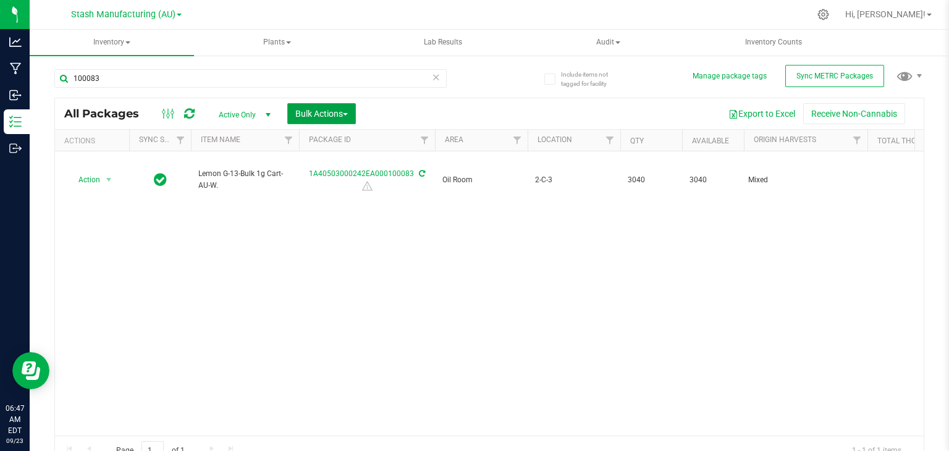
drag, startPoint x: 330, startPoint y: 114, endPoint x: 322, endPoint y: 111, distance: 8.8
click at [322, 111] on span "Bulk Actions" at bounding box center [321, 114] width 52 height 10
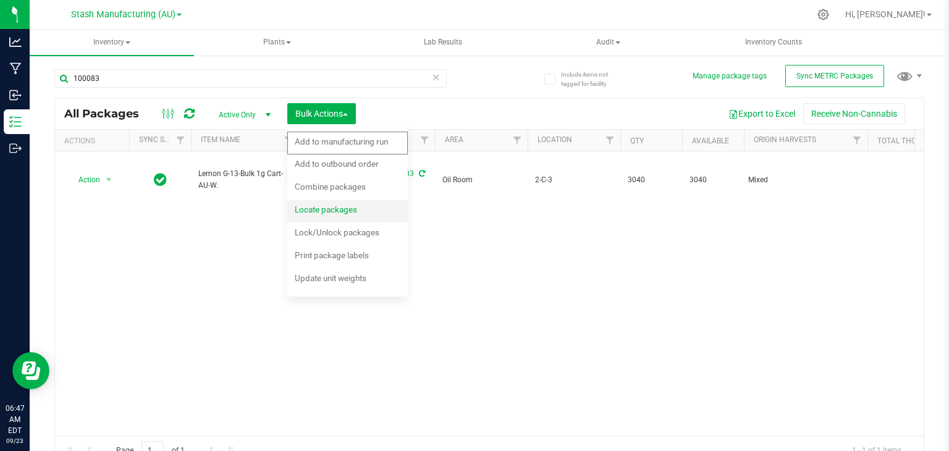
click at [319, 209] on span "Locate packages" at bounding box center [326, 209] width 62 height 10
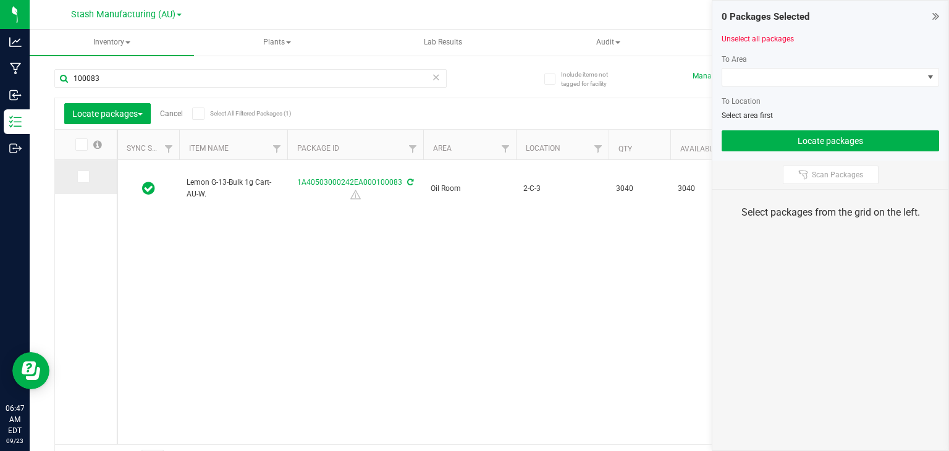
click at [84, 177] on icon at bounding box center [82, 177] width 8 height 0
click at [0, 0] on input "checkbox" at bounding box center [0, 0] width 0 height 0
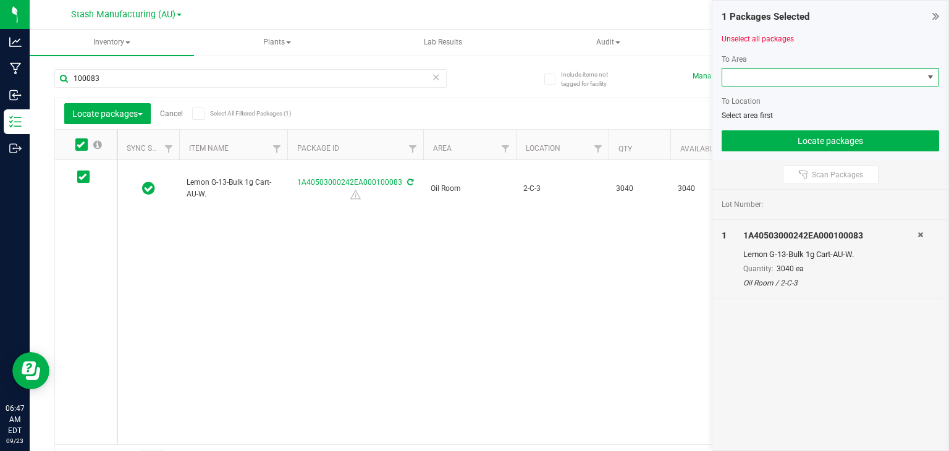
click at [850, 77] on span at bounding box center [822, 77] width 201 height 17
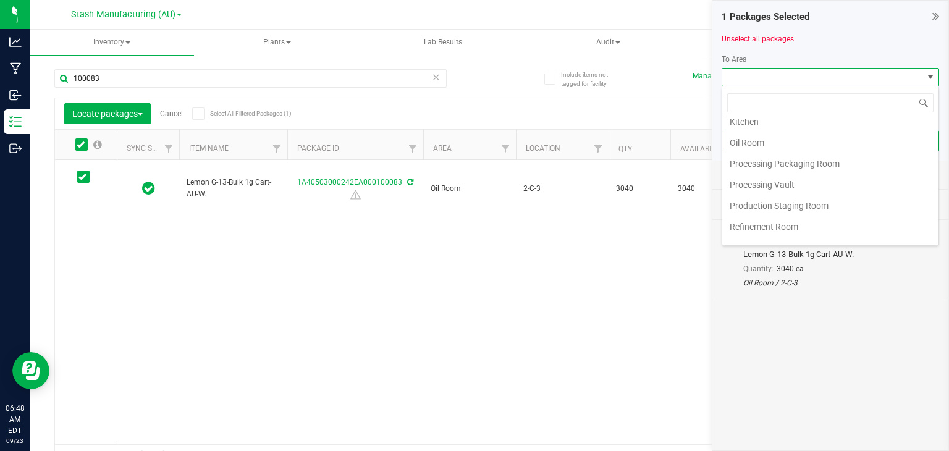
scroll to position [177, 0]
click at [762, 144] on li "Oil Room" at bounding box center [830, 141] width 216 height 21
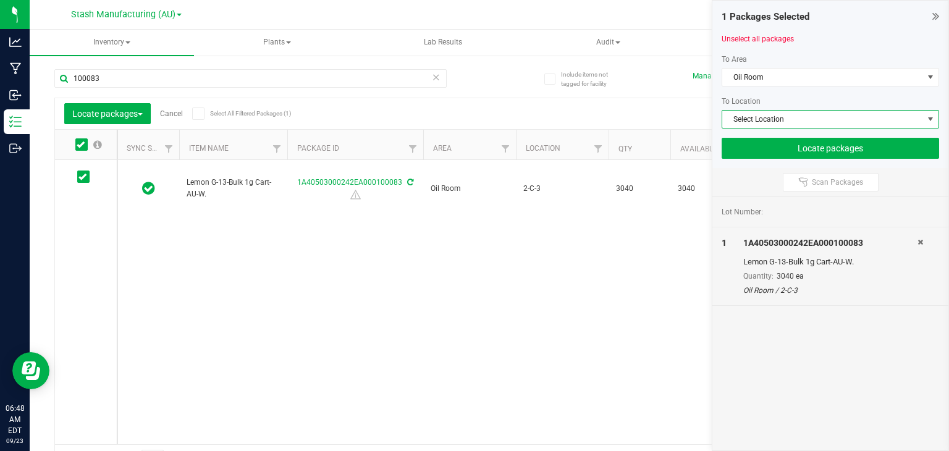
click at [765, 114] on span "Select Location" at bounding box center [822, 119] width 201 height 17
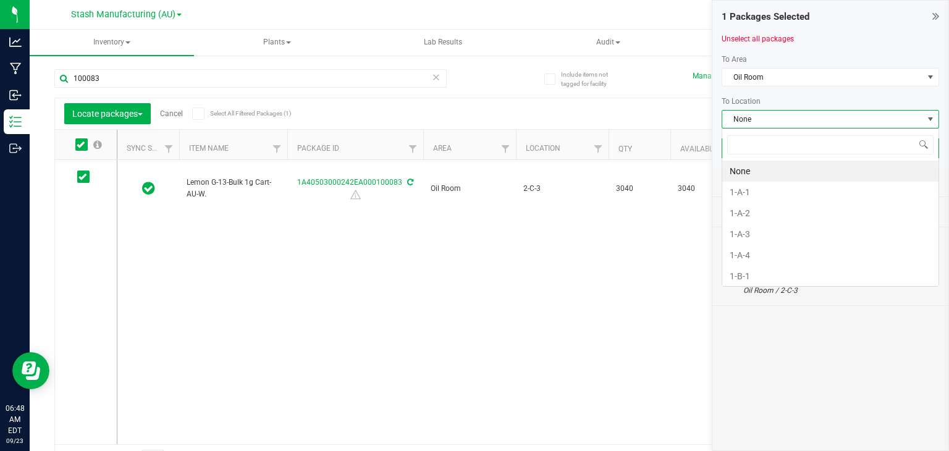
scroll to position [18, 217]
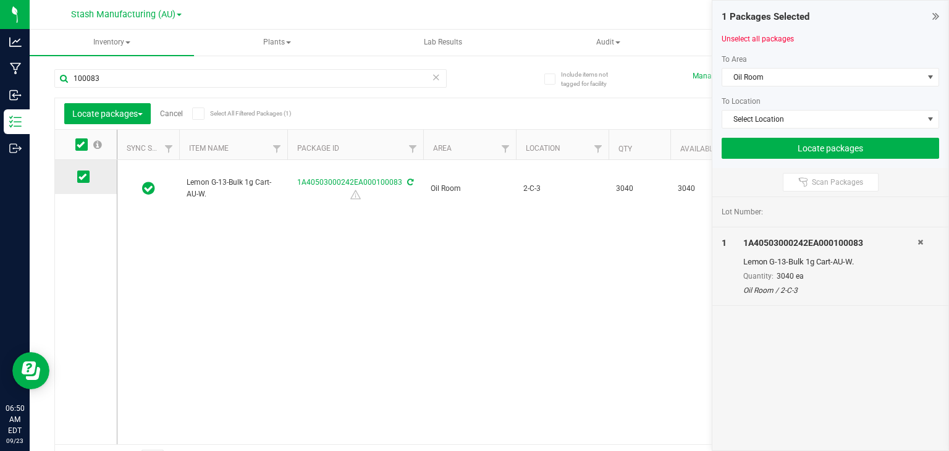
click at [83, 181] on span at bounding box center [83, 176] width 12 height 12
click at [0, 0] on input "checkbox" at bounding box center [0, 0] width 0 height 0
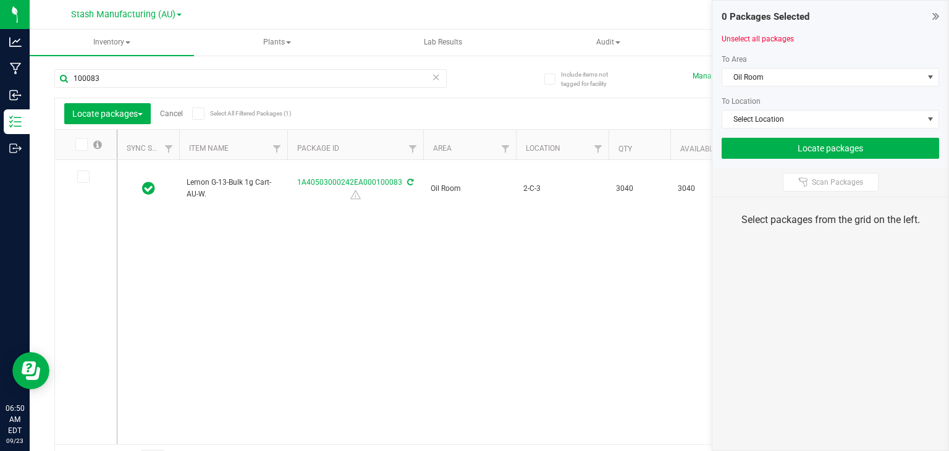
click at [938, 17] on icon at bounding box center [935, 16] width 7 height 12
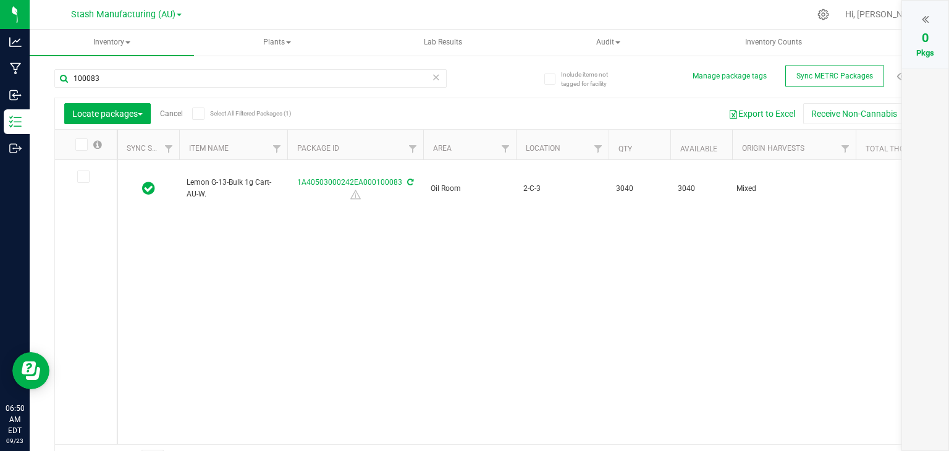
click at [175, 119] on div "Locate packages Cancel Select All Filtered Packages (1)" at bounding box center [168, 113] width 208 height 21
click at [174, 114] on link "Cancel" at bounding box center [171, 113] width 23 height 9
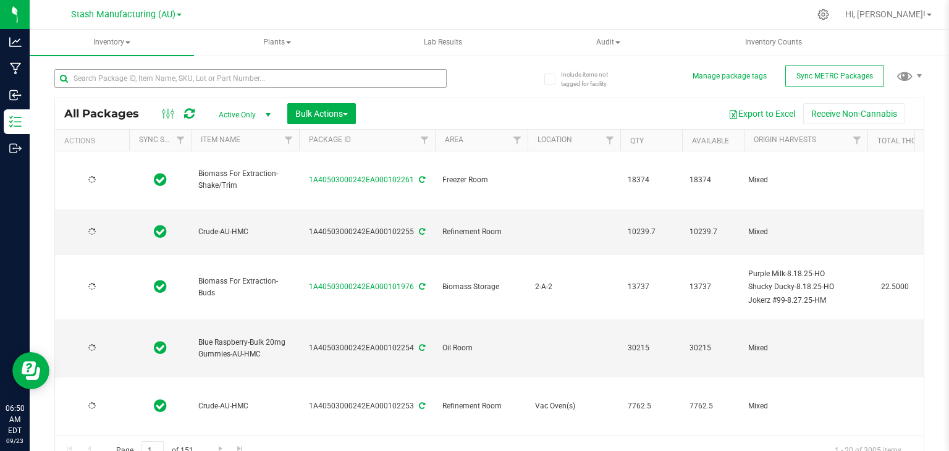
type input "[DATE]"
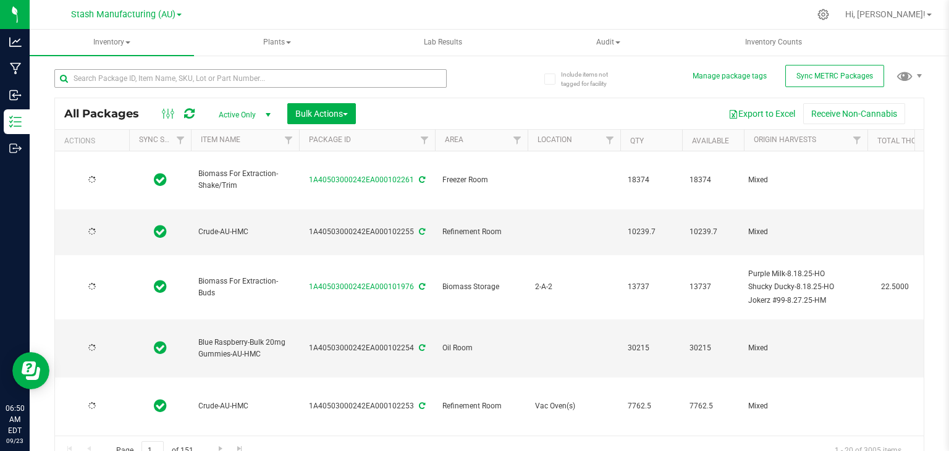
type input "[DATE]"
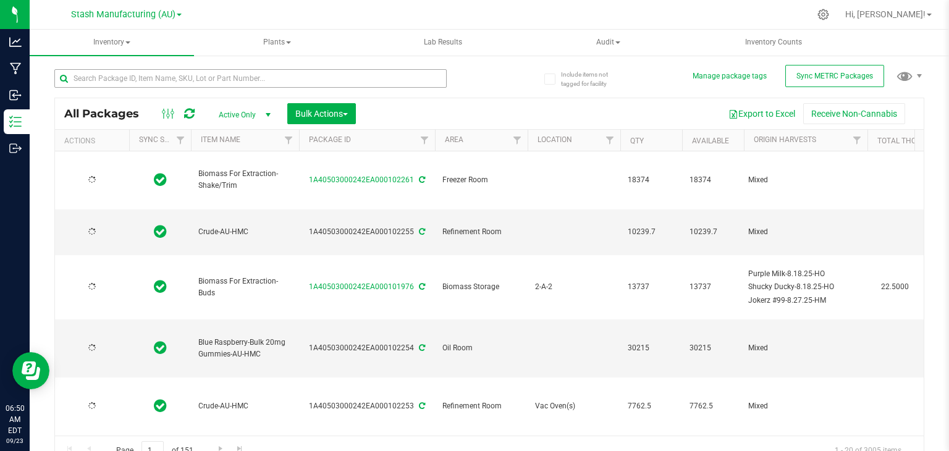
type input "[DATE]"
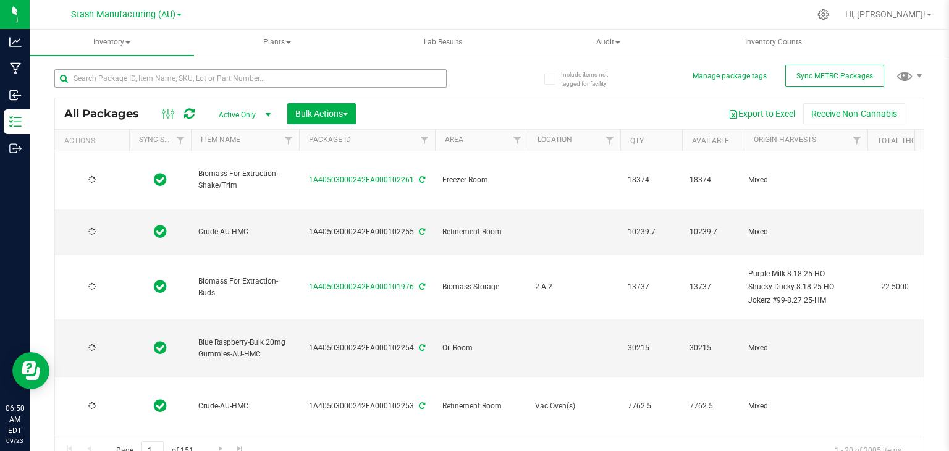
type input "[DATE]"
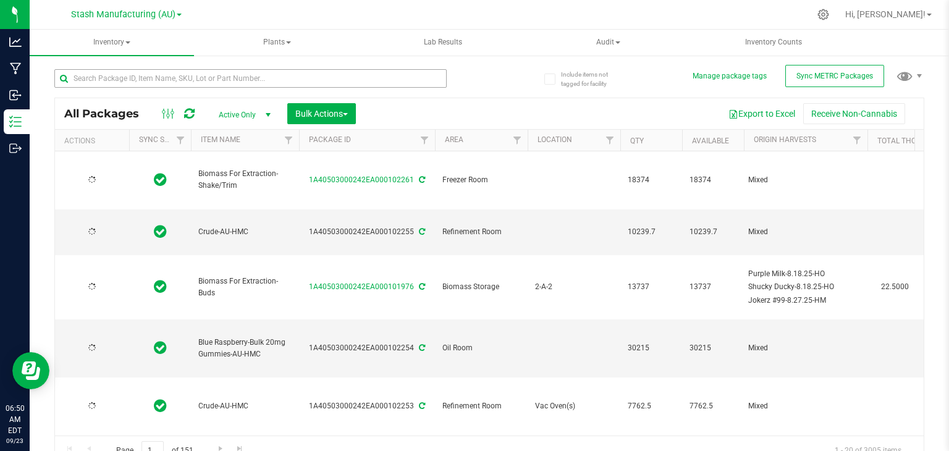
type input "[DATE]"
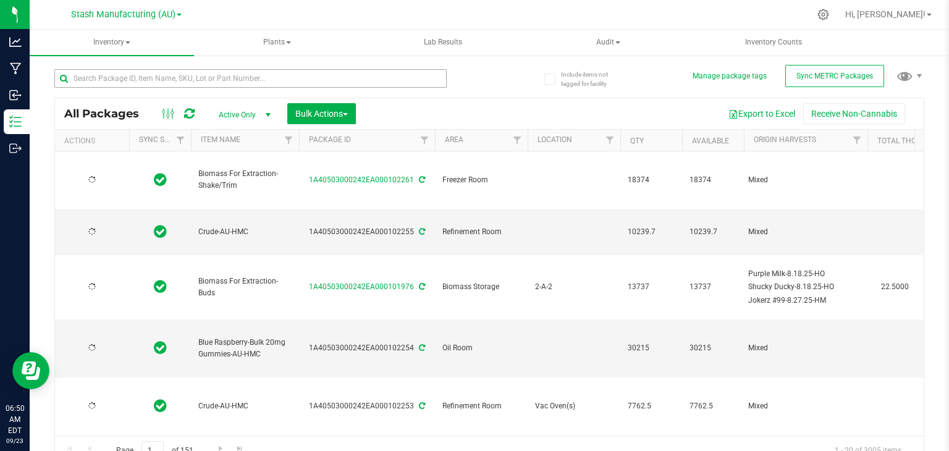
type input "[DATE]"
click at [321, 78] on input "text" at bounding box center [250, 78] width 392 height 19
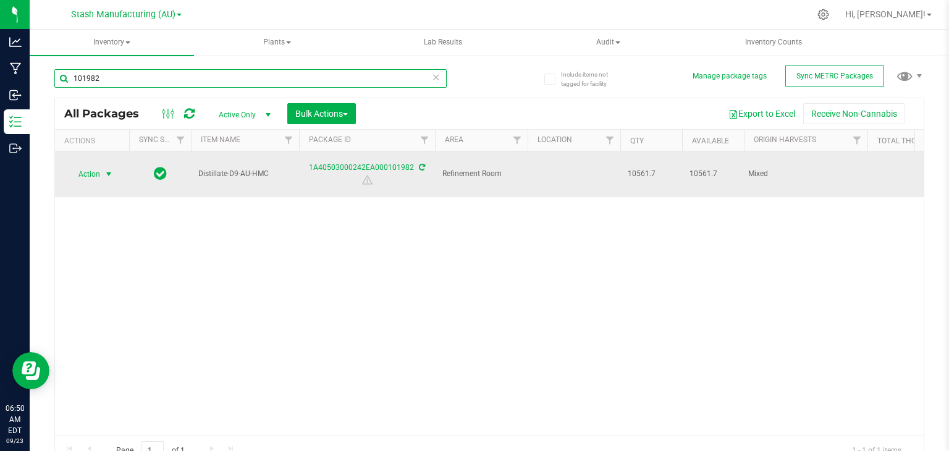
type input "101982"
click at [107, 169] on span "select" at bounding box center [109, 174] width 10 height 10
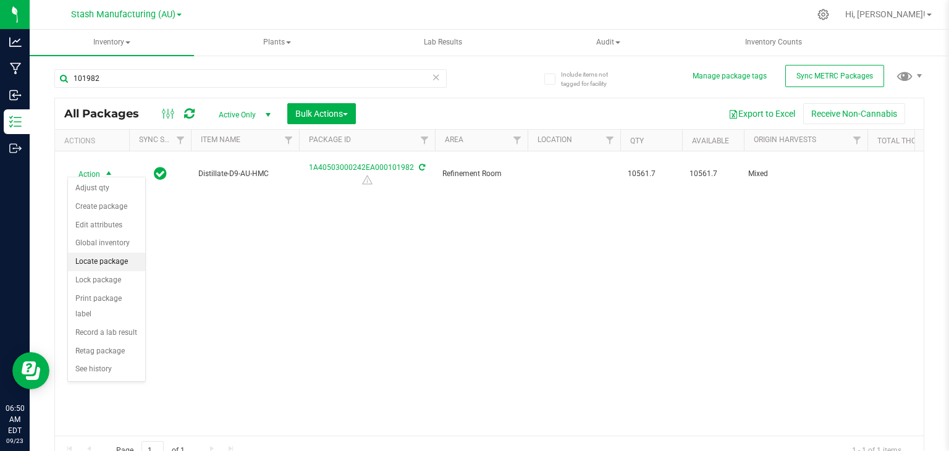
click at [99, 261] on li "Locate package" at bounding box center [106, 262] width 77 height 19
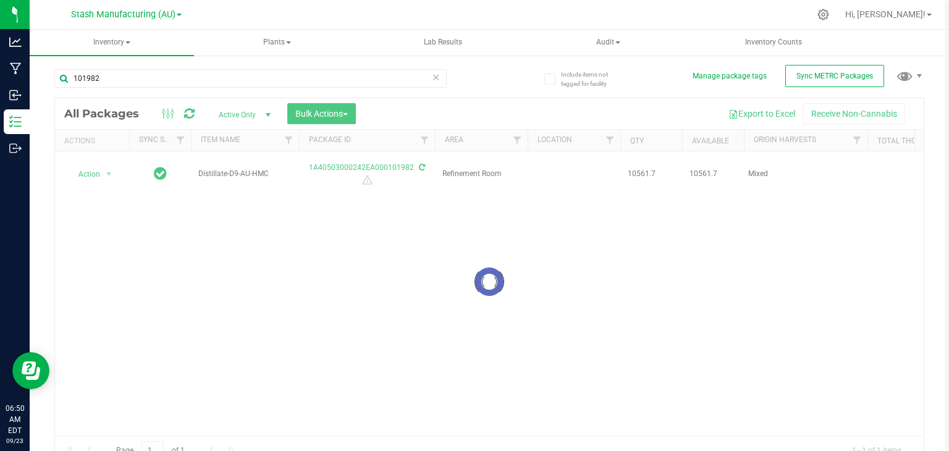
click at [348, 115] on div at bounding box center [489, 281] width 868 height 367
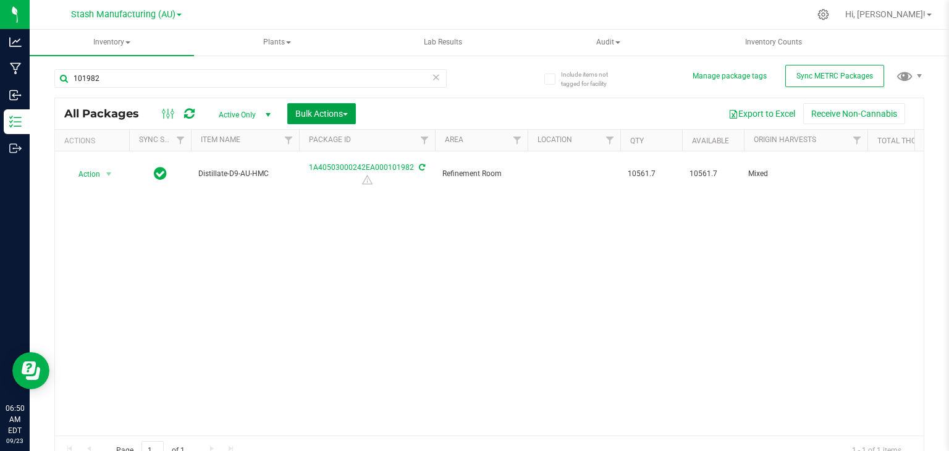
click at [348, 115] on span "button" at bounding box center [345, 114] width 5 height 2
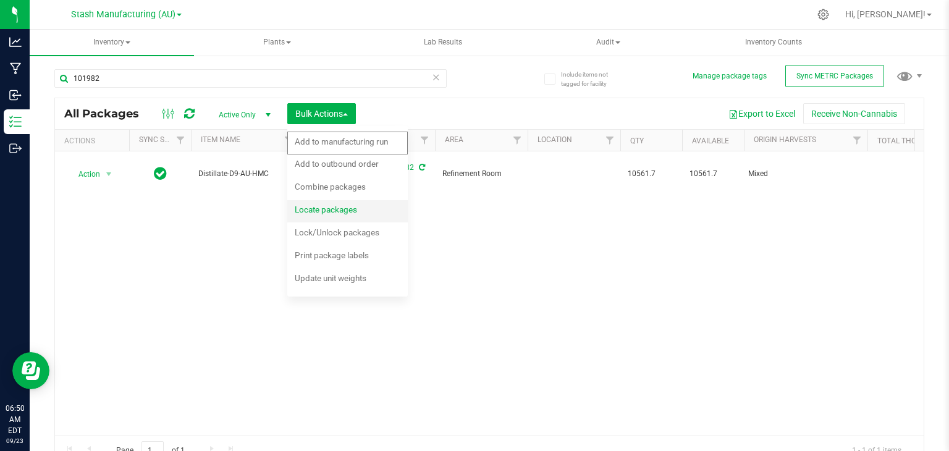
click at [328, 208] on span "Locate packages" at bounding box center [326, 209] width 62 height 10
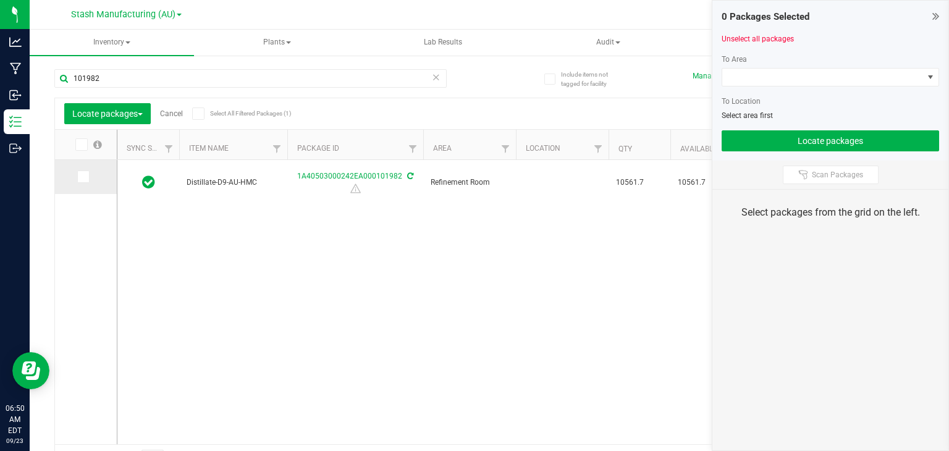
click at [88, 175] on span at bounding box center [83, 176] width 12 height 12
click at [0, 0] on input "checkbox" at bounding box center [0, 0] width 0 height 0
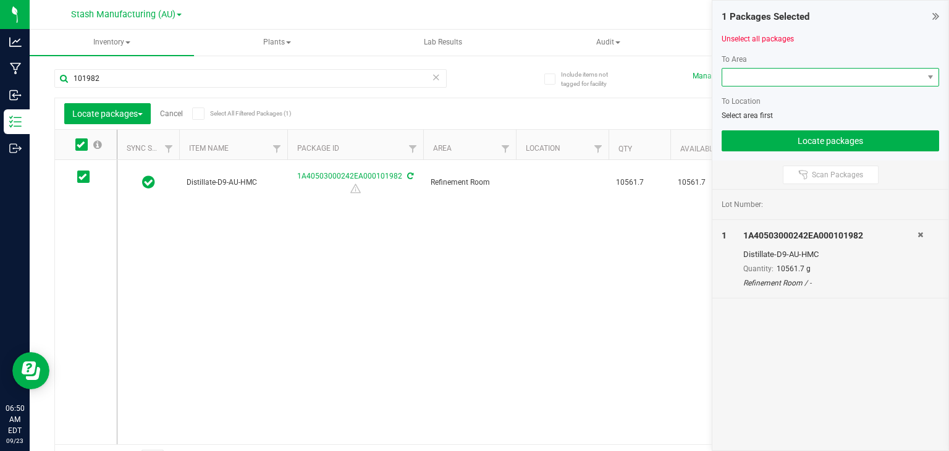
click at [798, 70] on span at bounding box center [822, 77] width 201 height 17
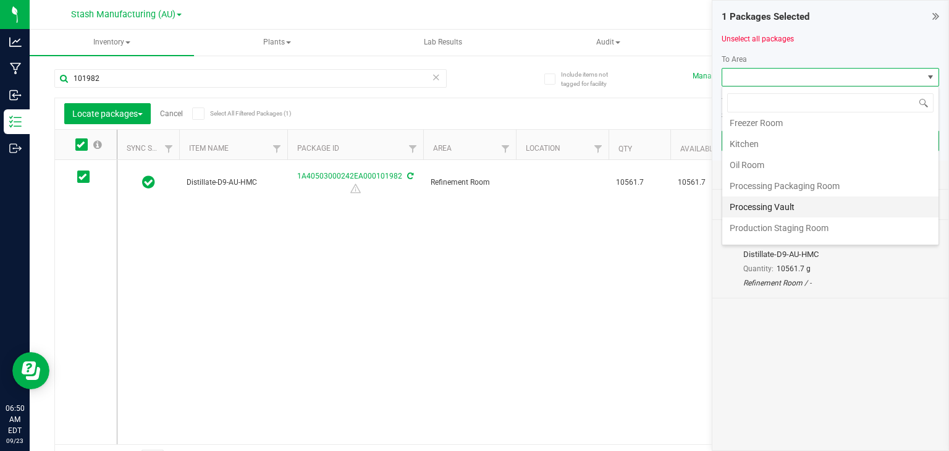
scroll to position [153, 0]
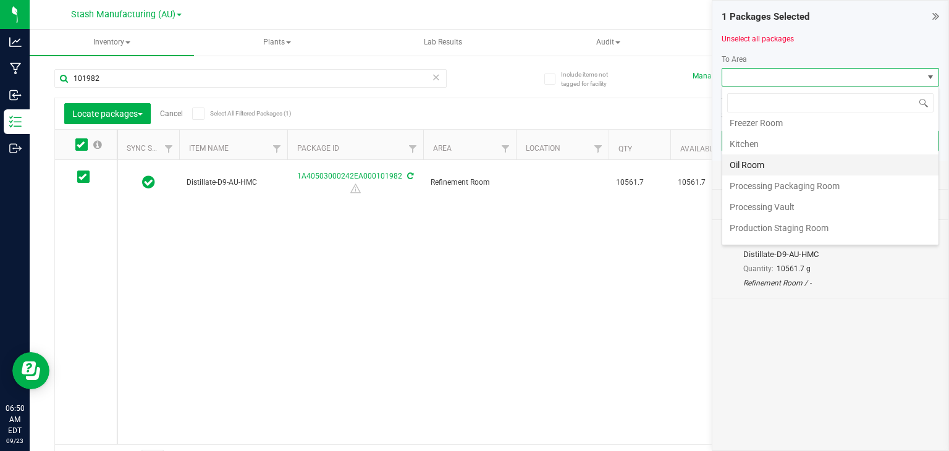
click at [752, 157] on li "Oil Room" at bounding box center [830, 164] width 216 height 21
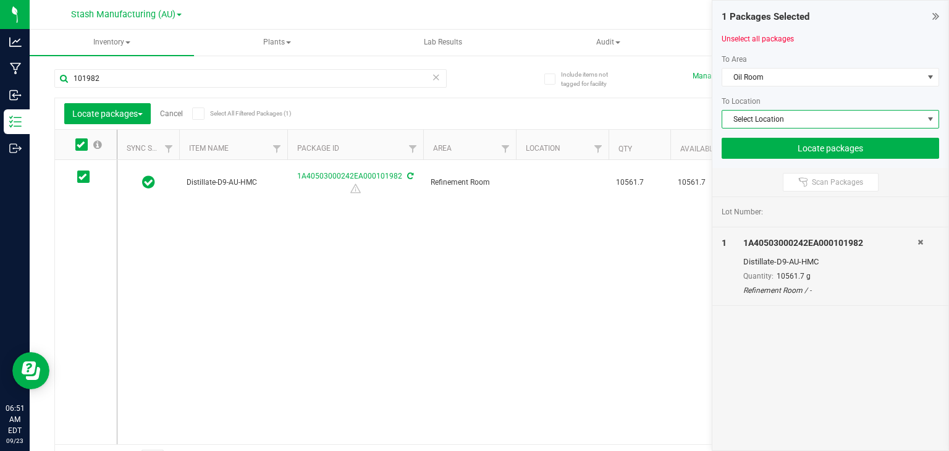
click at [766, 117] on span "Select Location" at bounding box center [822, 119] width 201 height 17
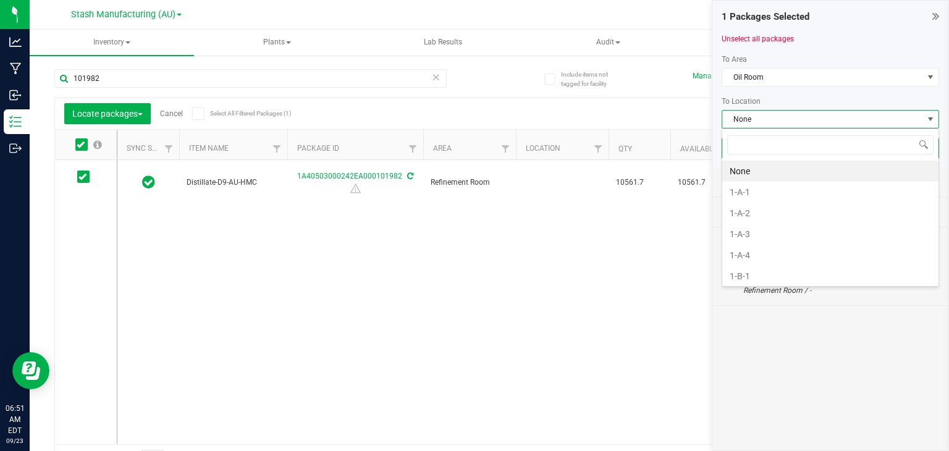
scroll to position [18, 217]
click at [757, 214] on li "1-A-2" at bounding box center [830, 213] width 216 height 21
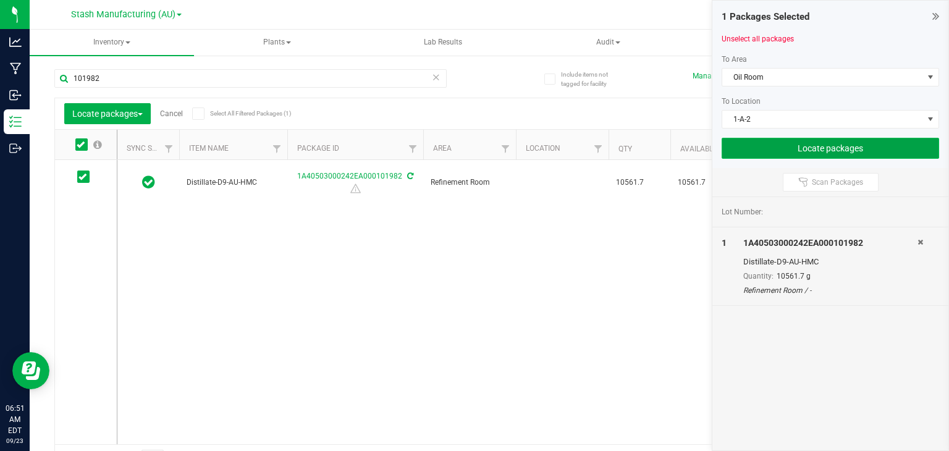
click at [815, 141] on button "Locate packages" at bounding box center [829, 148] width 217 height 21
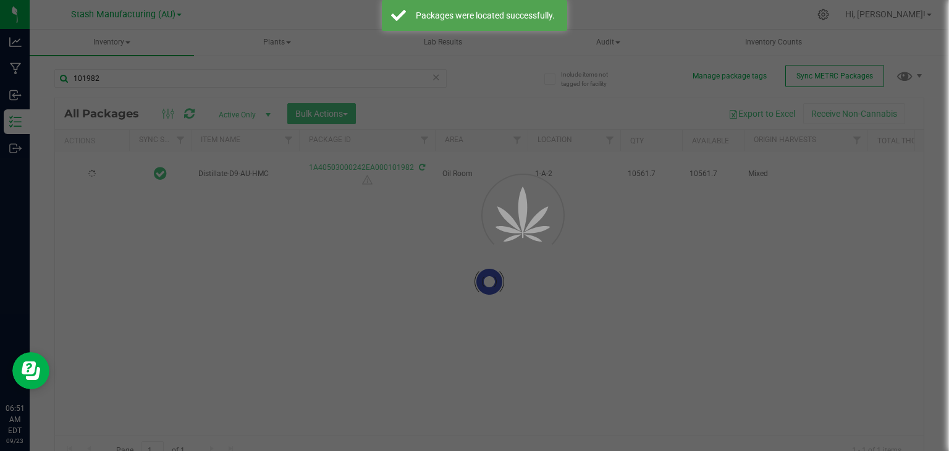
type input "[DATE]"
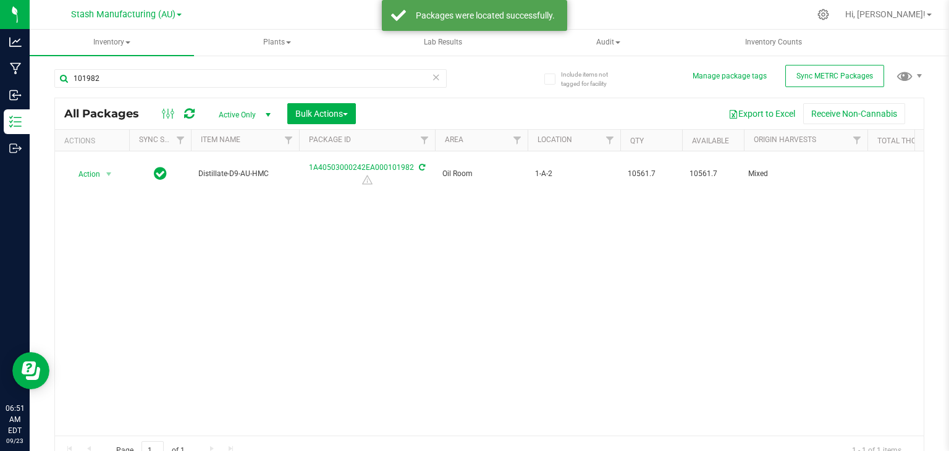
click at [432, 80] on icon at bounding box center [436, 76] width 9 height 15
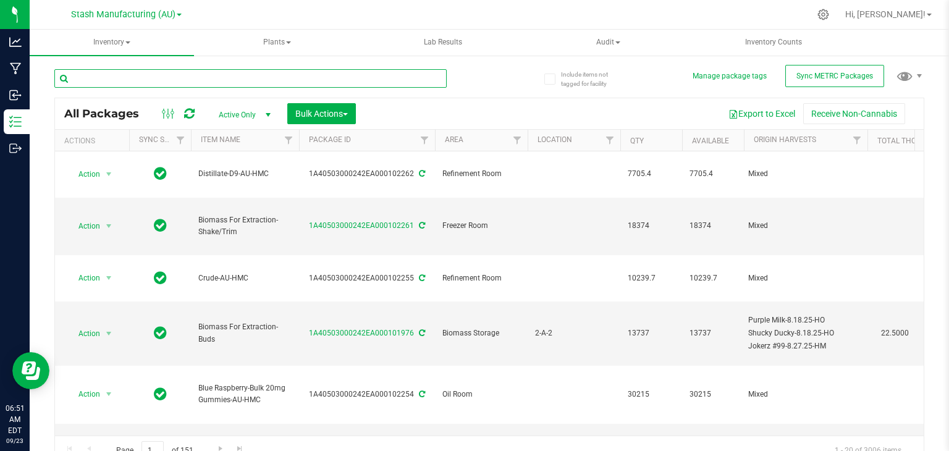
click at [394, 80] on input "text" at bounding box center [250, 78] width 392 height 19
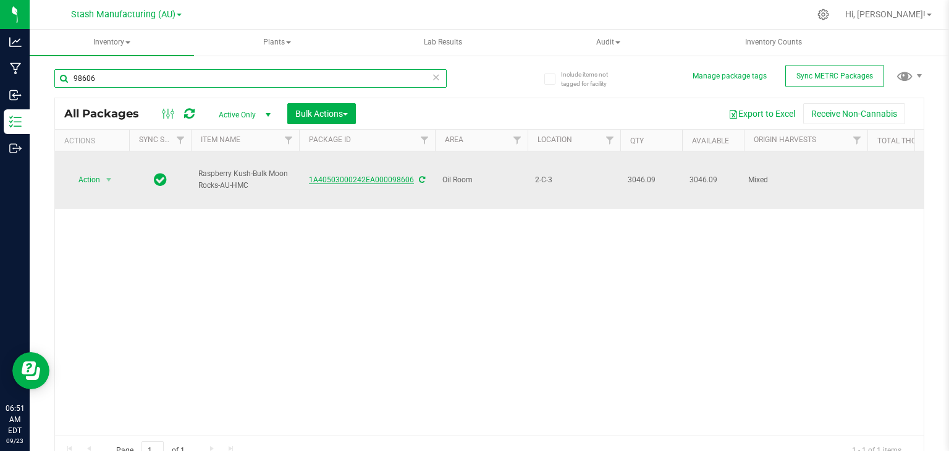
type input "98606"
click at [359, 175] on link "1A40503000242EA000098606" at bounding box center [361, 179] width 105 height 9
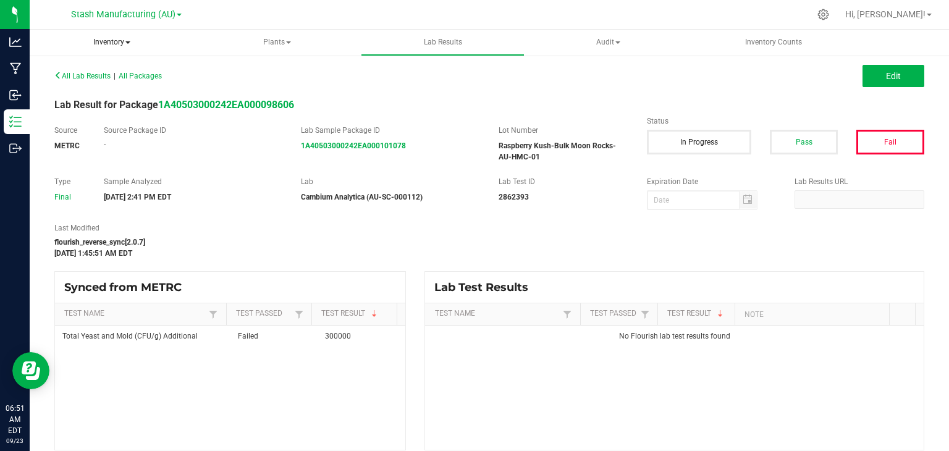
click at [106, 41] on span "Inventory" at bounding box center [112, 43] width 164 height 26
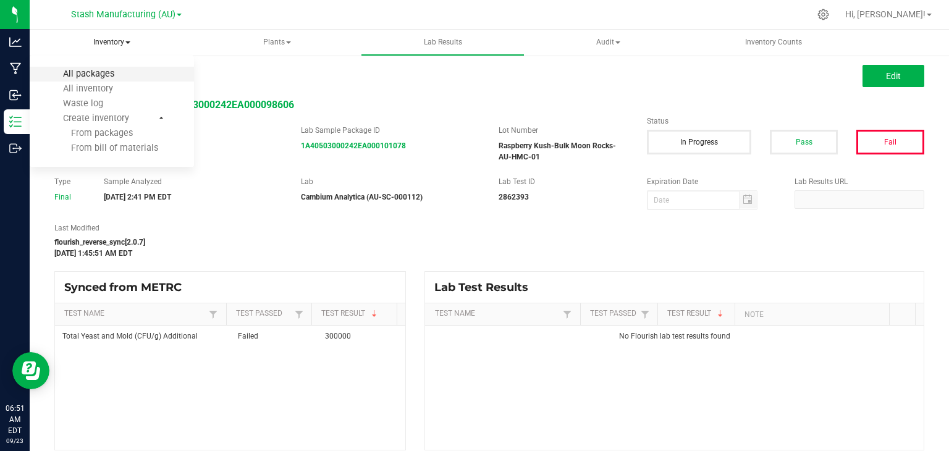
click at [98, 72] on span "All packages" at bounding box center [88, 74] width 85 height 10
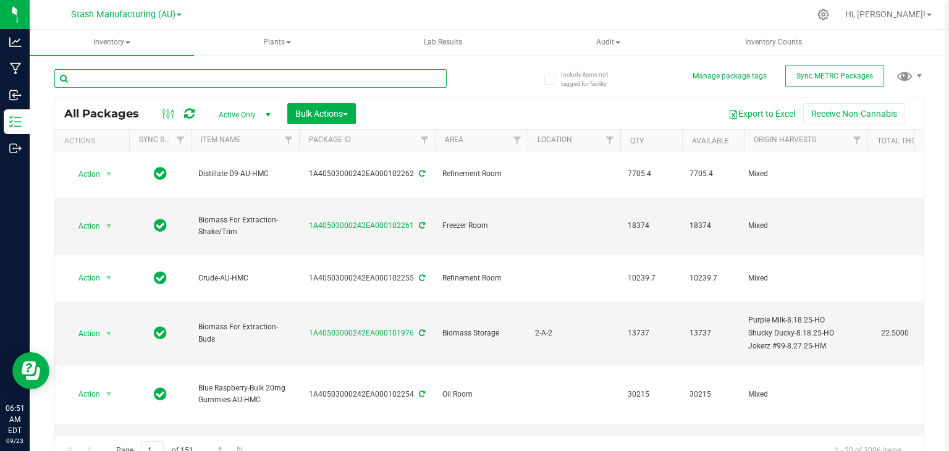
click at [193, 80] on input "text" at bounding box center [250, 78] width 392 height 19
type input "98606"
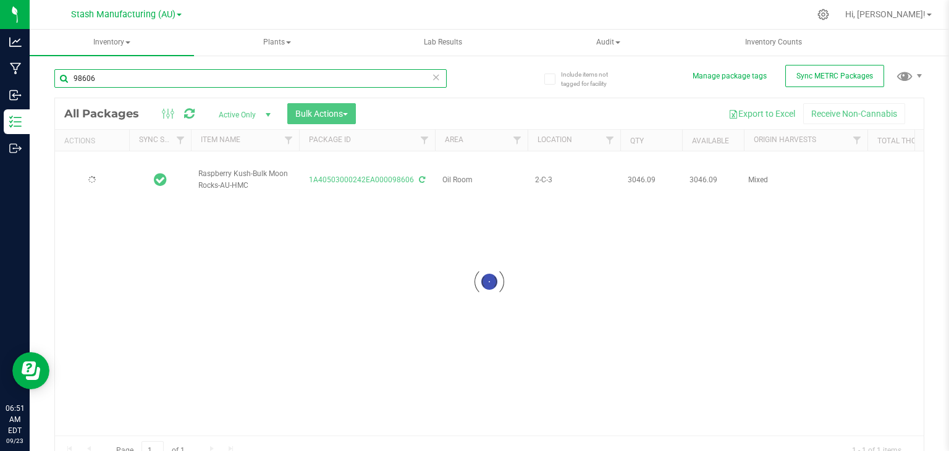
type input "[DATE]"
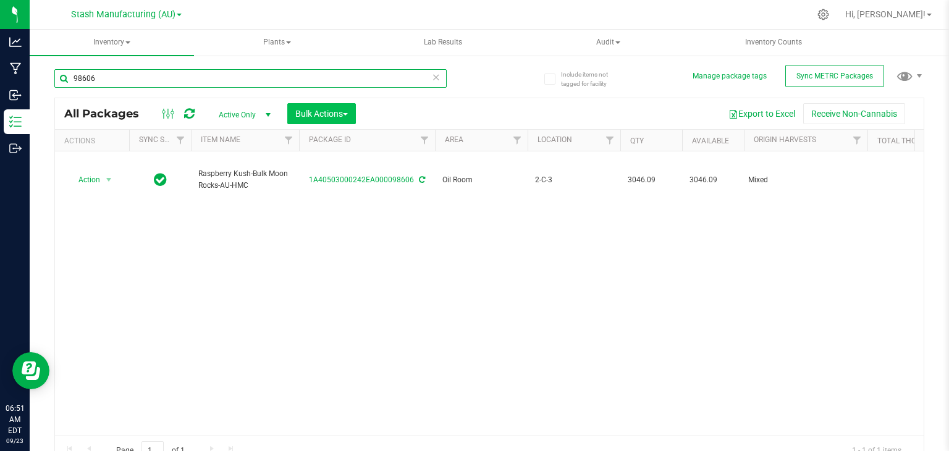
type input "98606"
click at [348, 117] on span "Bulk Actions" at bounding box center [321, 114] width 52 height 10
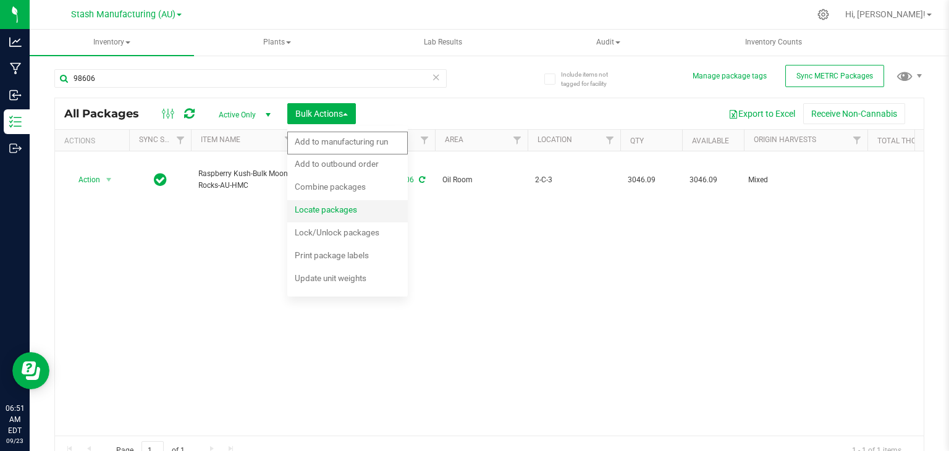
click at [331, 211] on span "Locate packages" at bounding box center [326, 209] width 62 height 10
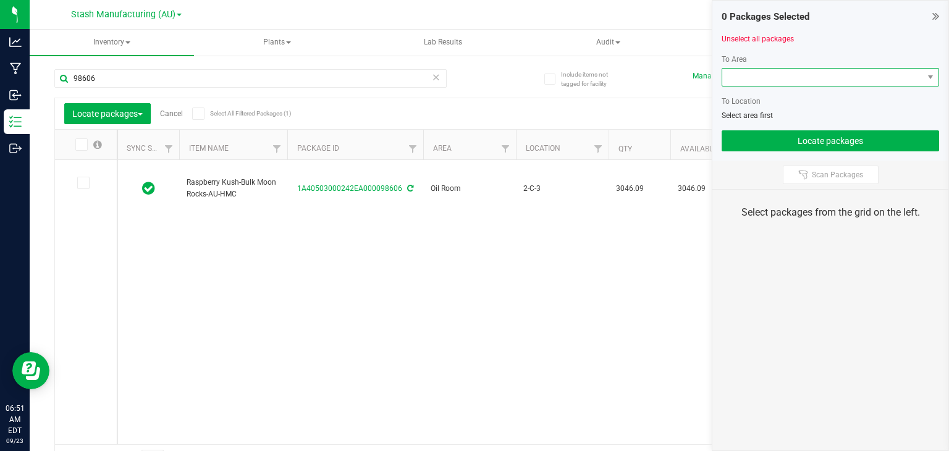
click at [769, 74] on span at bounding box center [822, 77] width 201 height 17
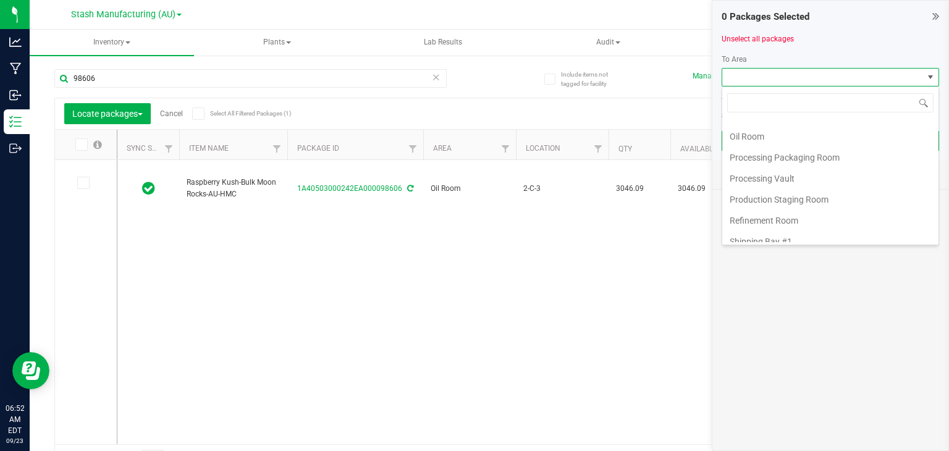
scroll to position [183, 0]
click at [749, 133] on li "Oil Room" at bounding box center [830, 135] width 216 height 21
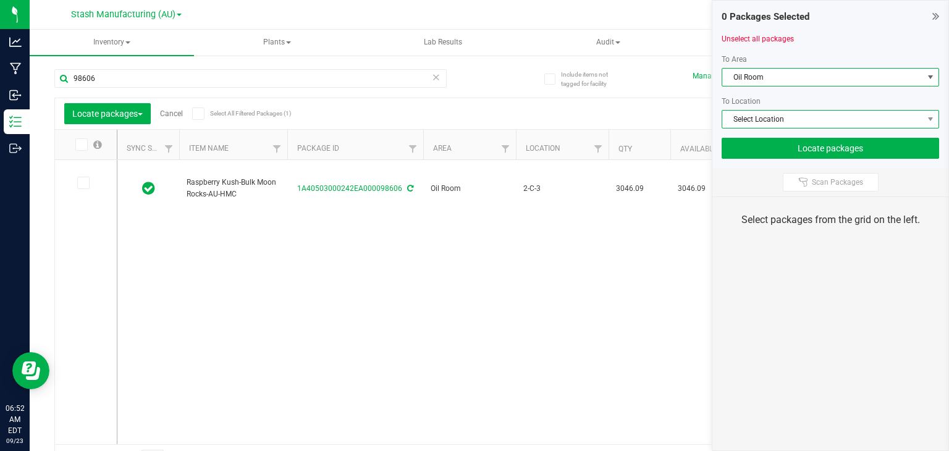
click at [749, 117] on span "Select Location" at bounding box center [822, 119] width 201 height 17
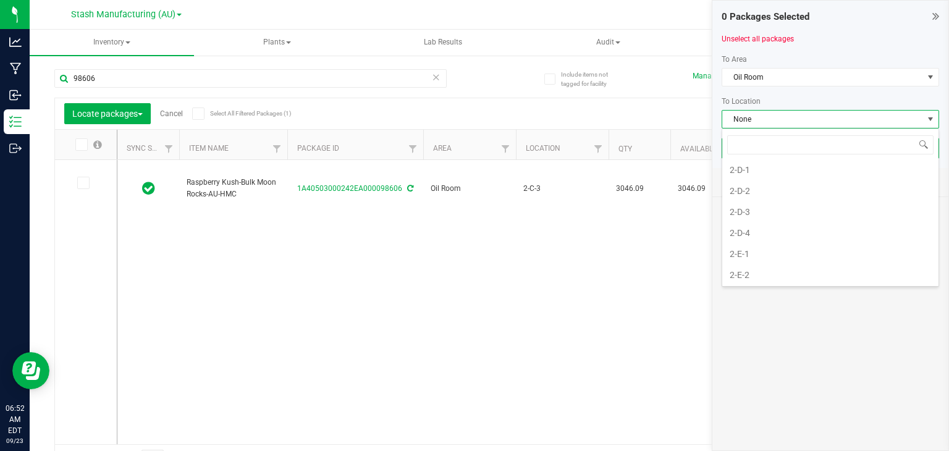
scroll to position [692, 0]
click at [748, 162] on li "2-D-1" at bounding box center [830, 172] width 216 height 21
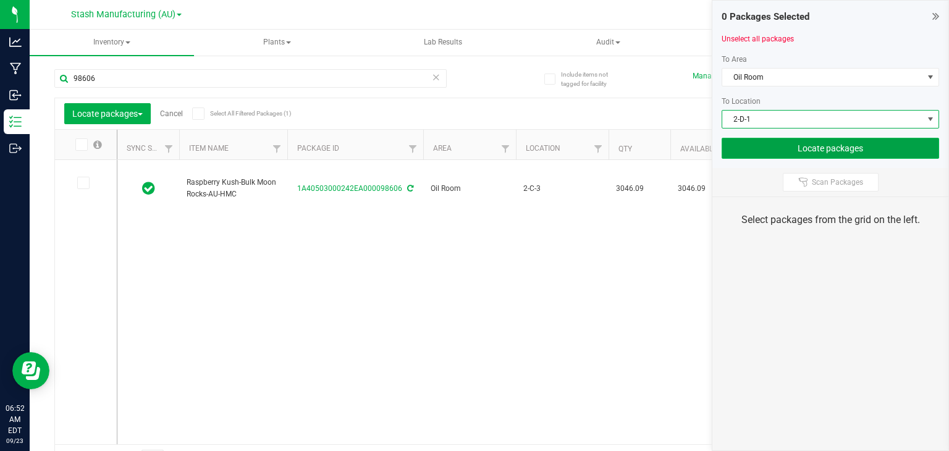
click at [776, 146] on button "Locate packages" at bounding box center [829, 148] width 217 height 21
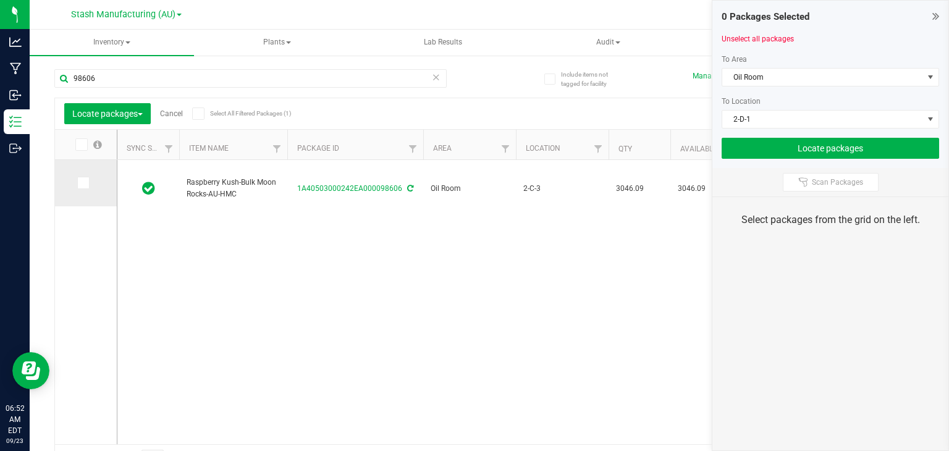
click at [84, 183] on icon at bounding box center [82, 183] width 8 height 0
click at [0, 0] on input "checkbox" at bounding box center [0, 0] width 0 height 0
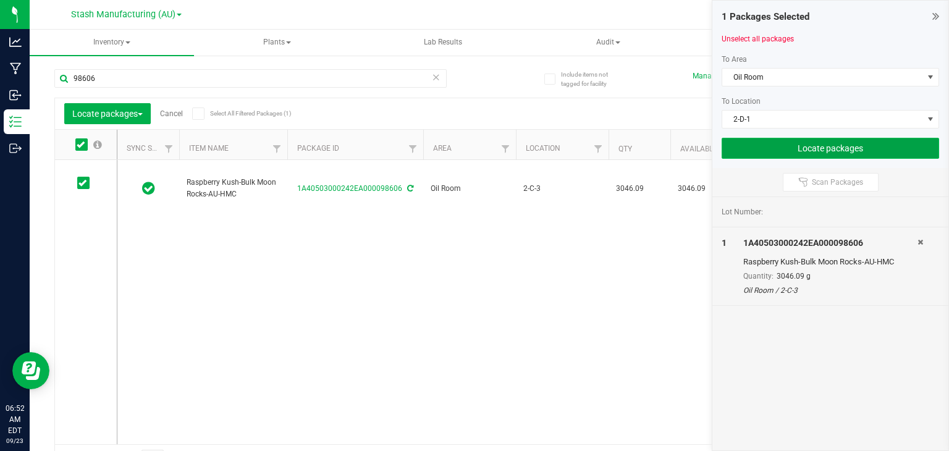
click at [749, 152] on button "Locate packages" at bounding box center [829, 148] width 217 height 21
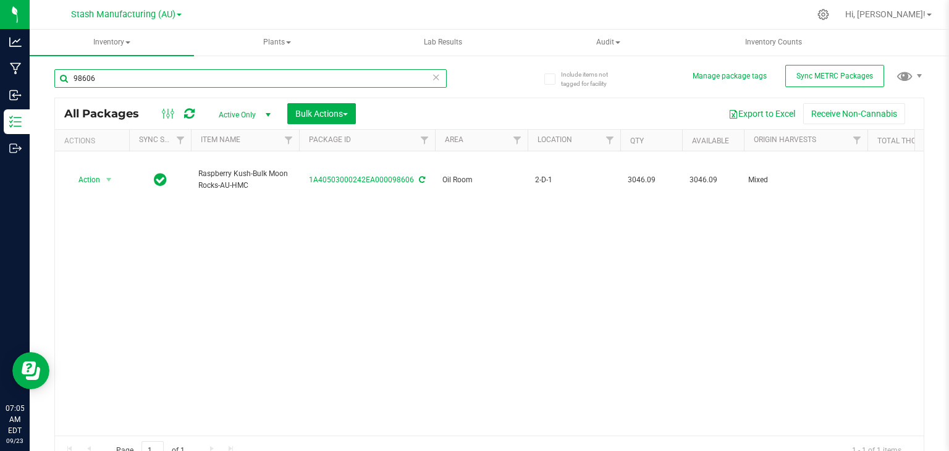
click at [383, 85] on input "98606" at bounding box center [250, 78] width 392 height 19
type input "9"
click at [383, 85] on input "101095" at bounding box center [250, 78] width 392 height 19
type input "100942"
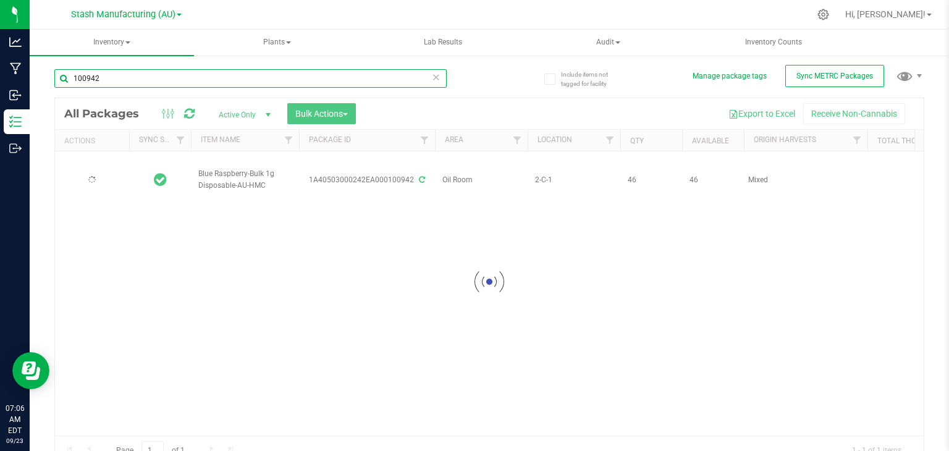
type input "[DATE]"
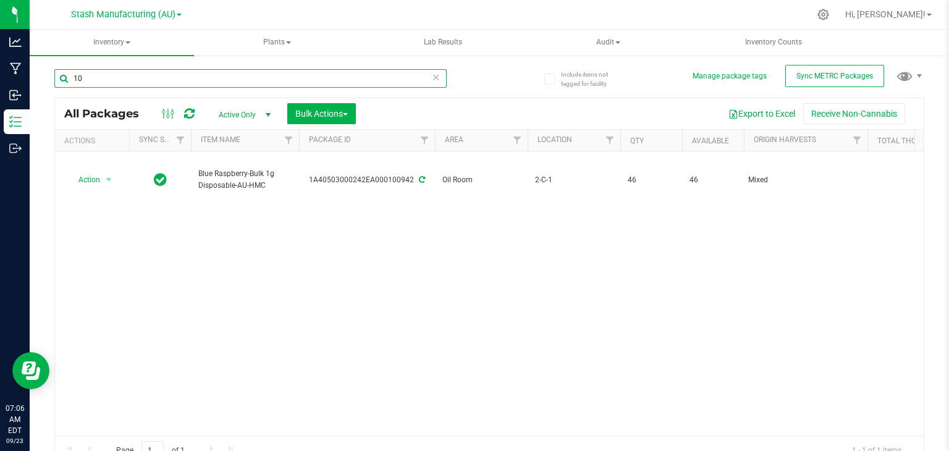
type input "1"
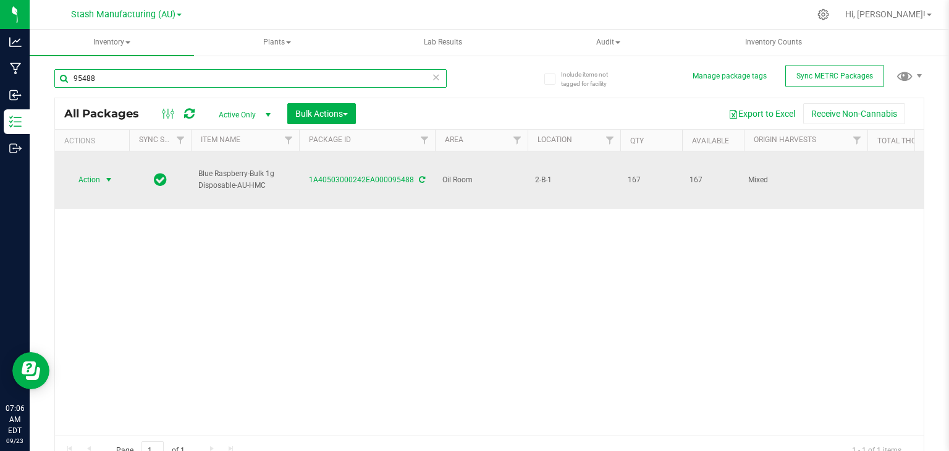
type input "95488"
click at [109, 176] on span "select" at bounding box center [109, 180] width 10 height 10
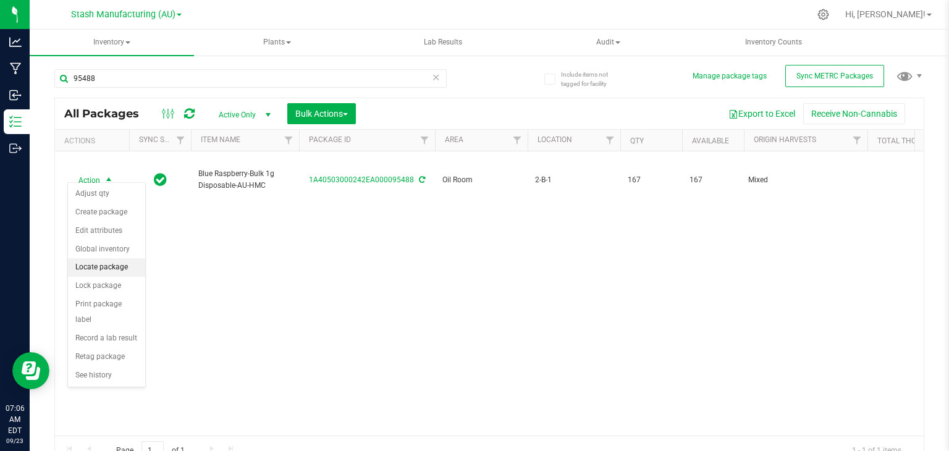
click at [105, 267] on li "Locate package" at bounding box center [106, 267] width 77 height 19
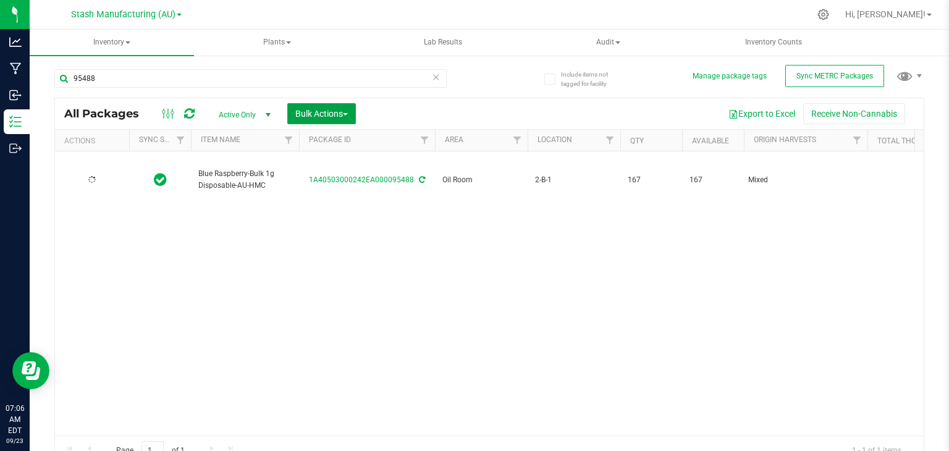
click at [348, 114] on span "button" at bounding box center [345, 114] width 5 height 2
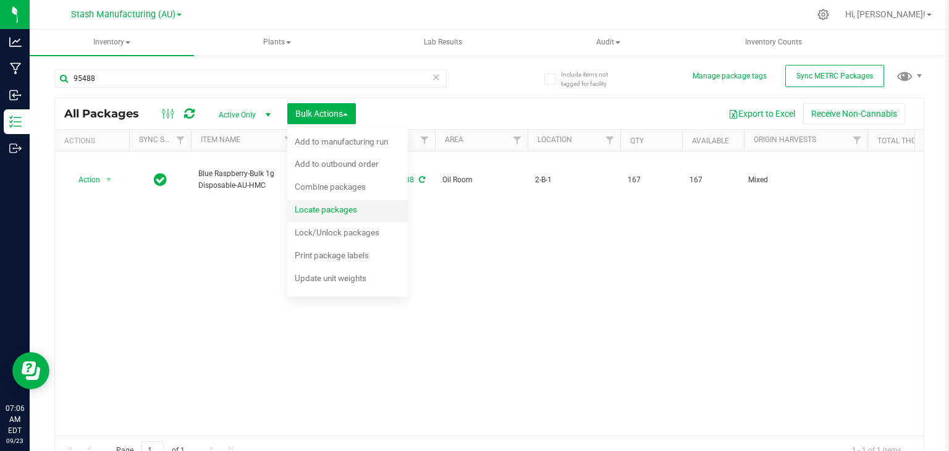
click at [330, 208] on span "Locate packages" at bounding box center [326, 209] width 62 height 10
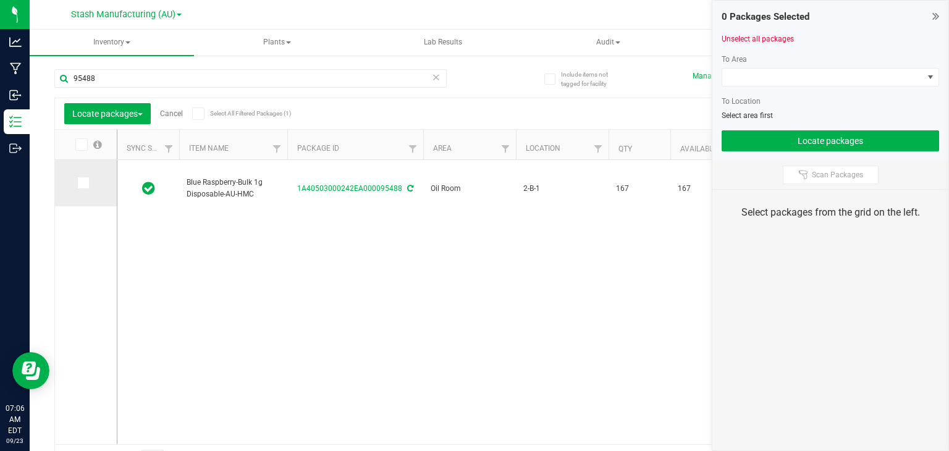
click at [84, 183] on icon at bounding box center [82, 183] width 8 height 0
click at [0, 0] on input "checkbox" at bounding box center [0, 0] width 0 height 0
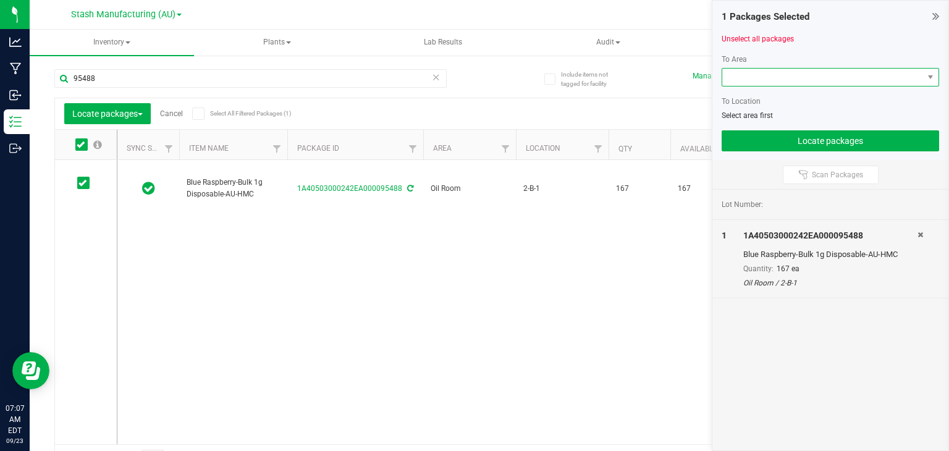
click at [753, 74] on span at bounding box center [822, 77] width 201 height 17
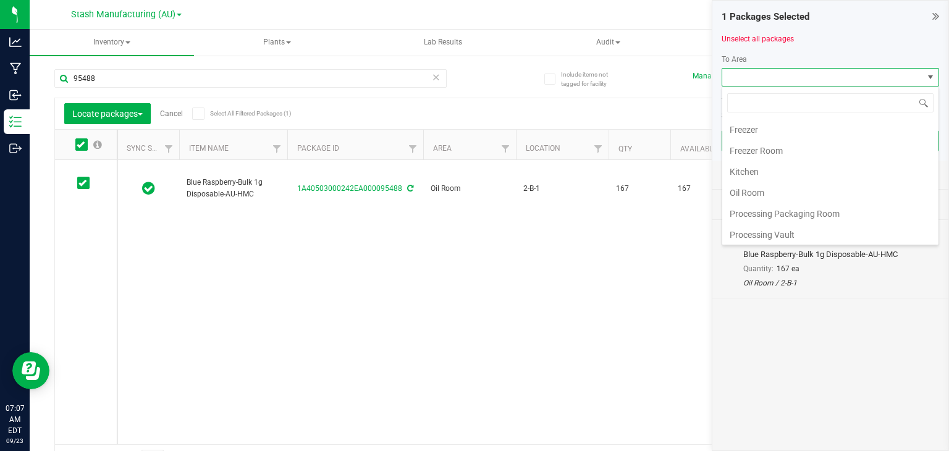
scroll to position [128, 0]
click at [741, 183] on li "Oil Room" at bounding box center [830, 190] width 216 height 21
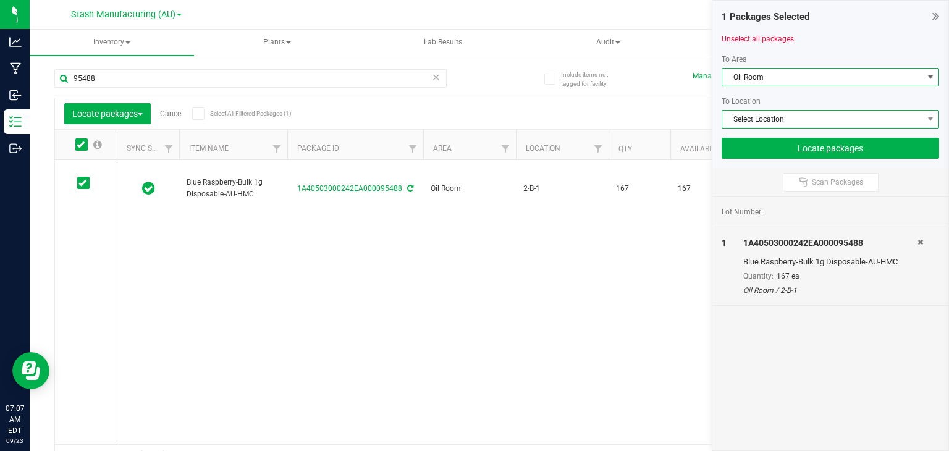
click at [782, 117] on span "Select Location" at bounding box center [822, 119] width 201 height 17
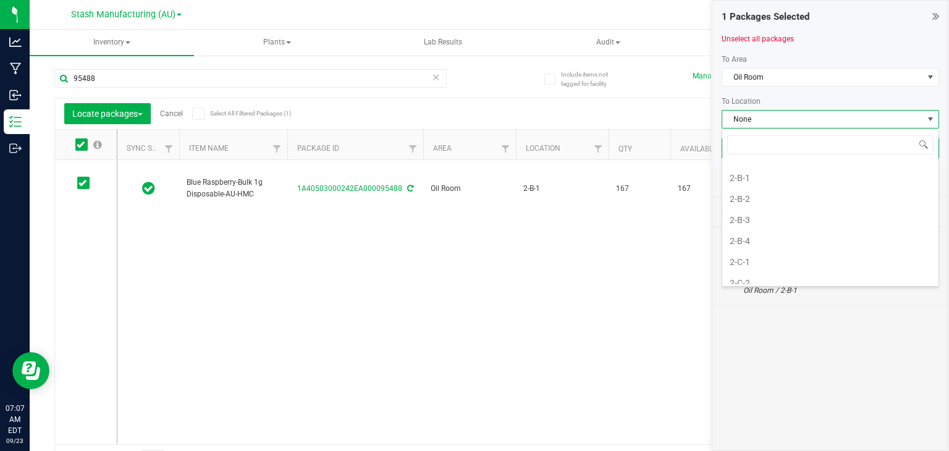
scroll to position [534, 0]
click at [739, 236] on li "2-C-1" at bounding box center [830, 246] width 216 height 21
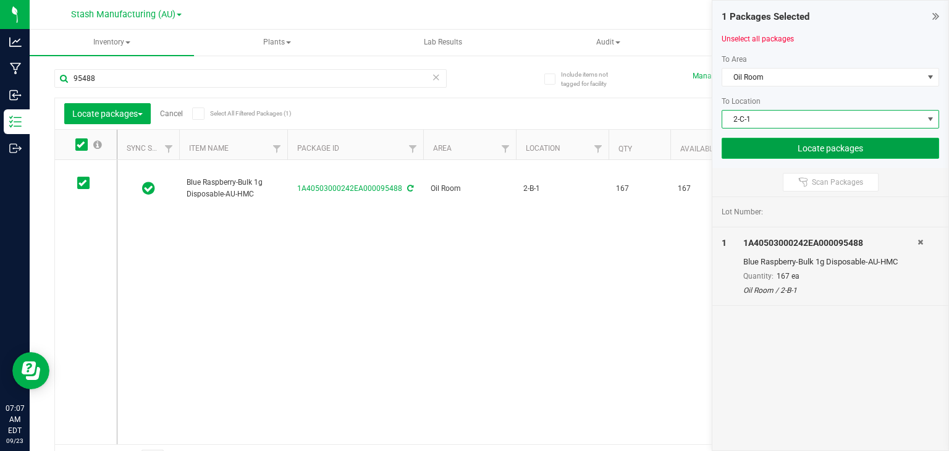
click at [779, 139] on button "Locate packages" at bounding box center [829, 148] width 217 height 21
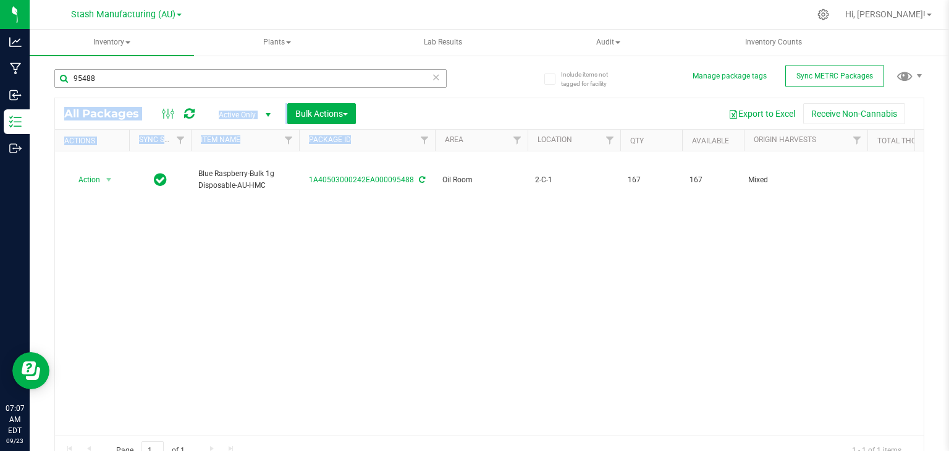
drag, startPoint x: 401, startPoint y: 130, endPoint x: 294, endPoint y: 75, distance: 120.4
click at [294, 75] on div "95488 All Packages Active Only Active Only Lab Samples Locked All External Inte…" at bounding box center [489, 261] width 870 height 408
drag, startPoint x: 294, startPoint y: 75, endPoint x: 42, endPoint y: 117, distance: 255.5
click at [42, 117] on div "Include items not tagged for facility Manage package tags Sync METRC Packages 9…" at bounding box center [489, 242] width 919 height 377
type input "7"
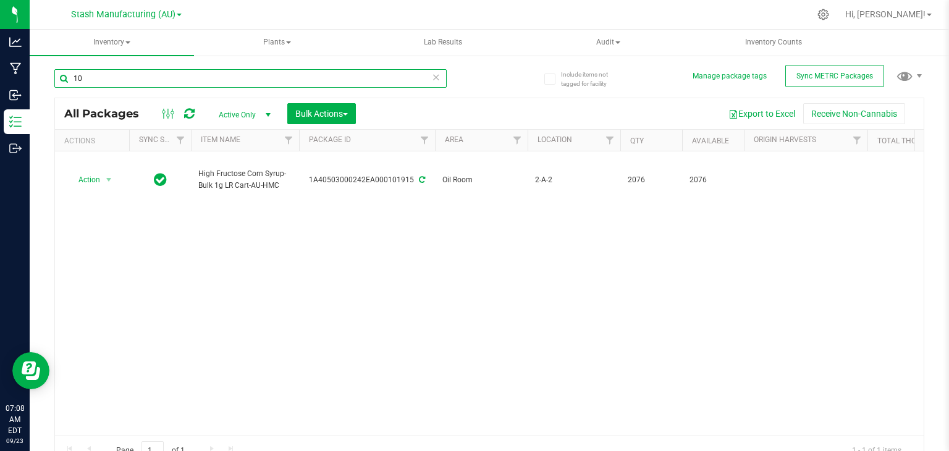
type input "1"
type input "97436"
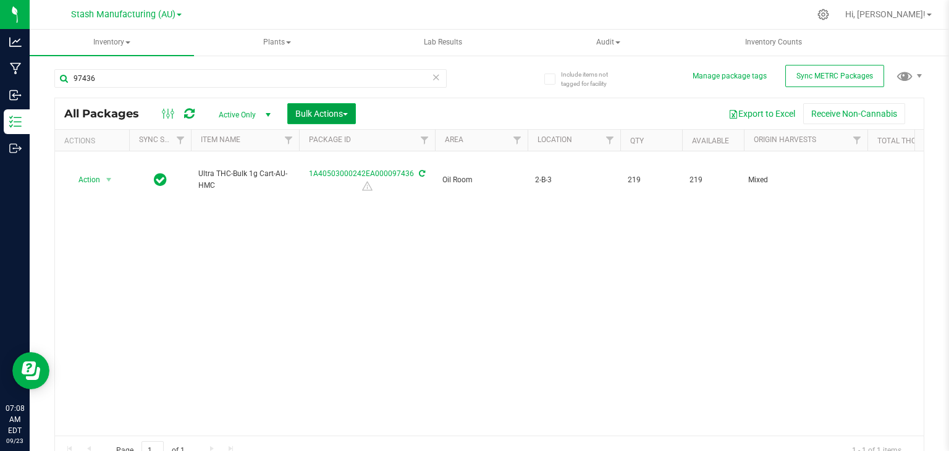
click at [350, 117] on button "Bulk Actions" at bounding box center [321, 113] width 69 height 21
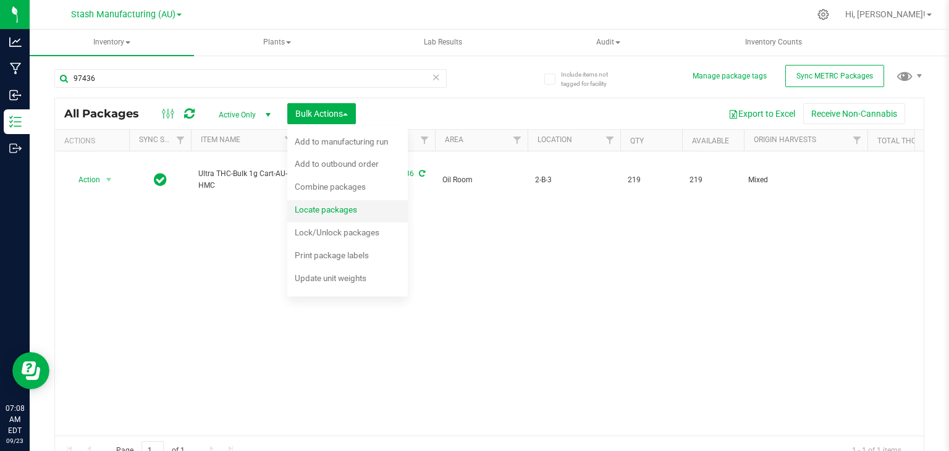
click at [329, 206] on span "Locate packages" at bounding box center [326, 209] width 62 height 10
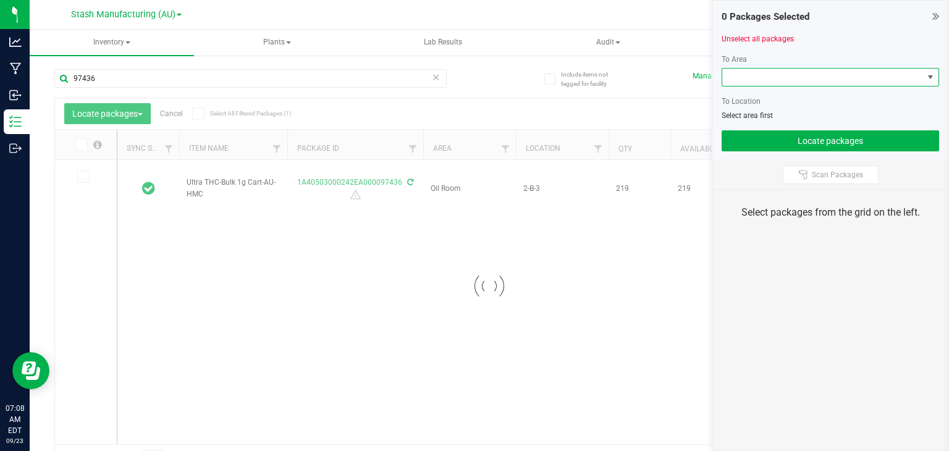
click at [773, 78] on span at bounding box center [822, 77] width 201 height 17
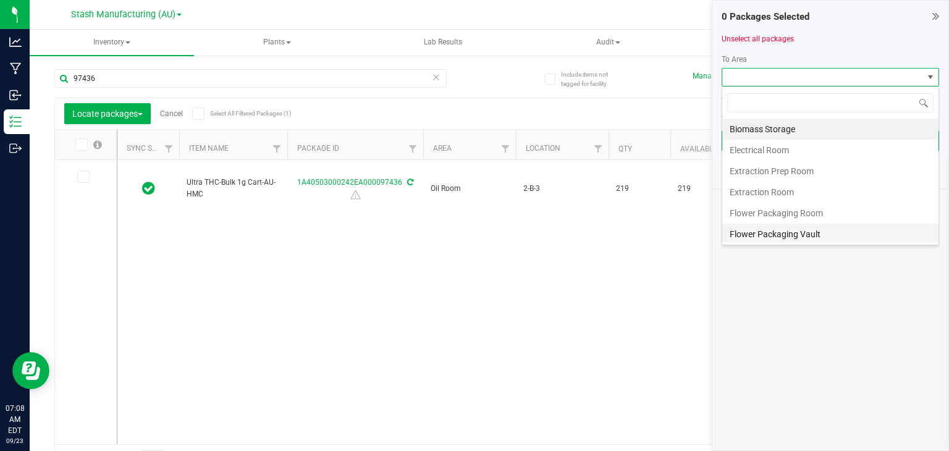
scroll to position [18, 217]
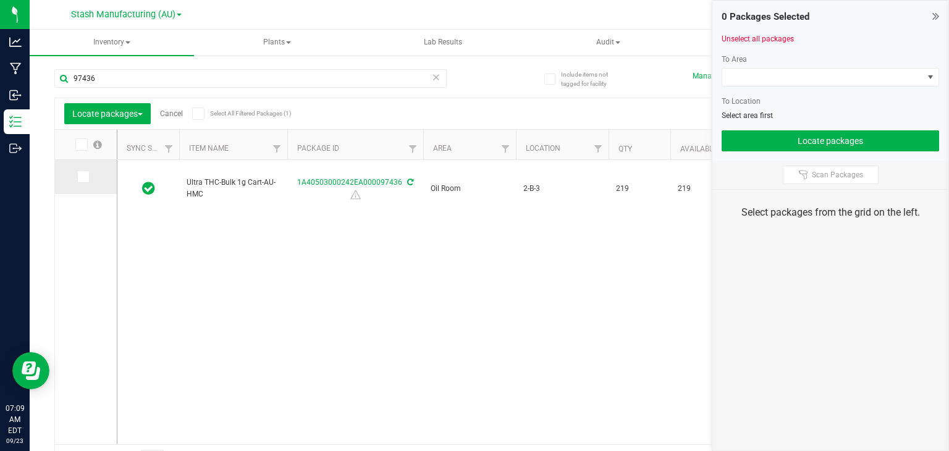
click at [88, 182] on span at bounding box center [83, 176] width 12 height 12
click at [0, 0] on input "checkbox" at bounding box center [0, 0] width 0 height 0
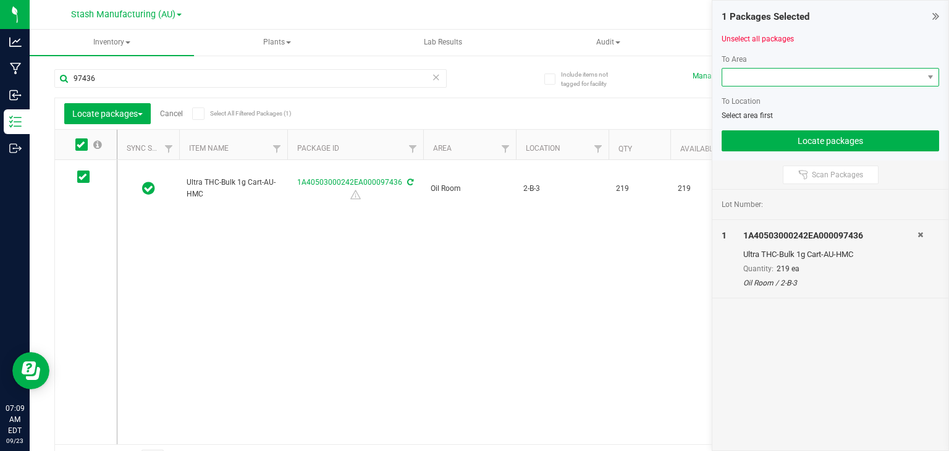
click at [751, 83] on span at bounding box center [822, 77] width 201 height 17
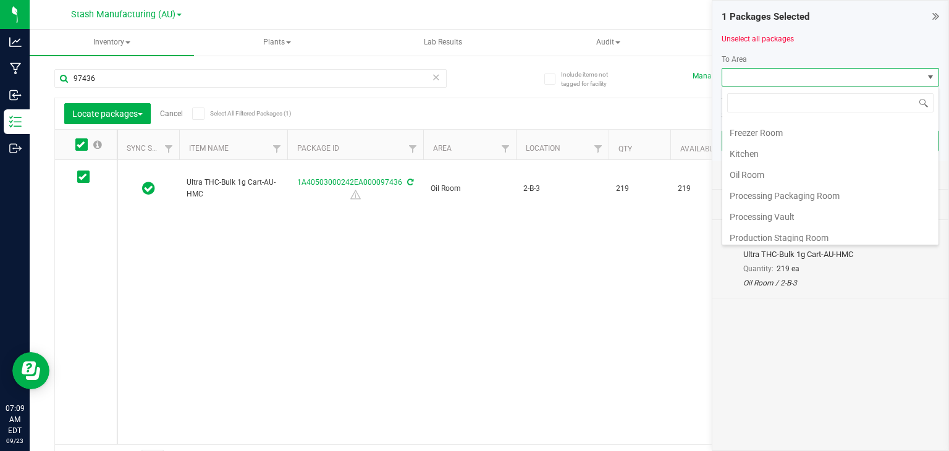
scroll to position [144, 0]
click at [760, 168] on li "Oil Room" at bounding box center [830, 174] width 216 height 21
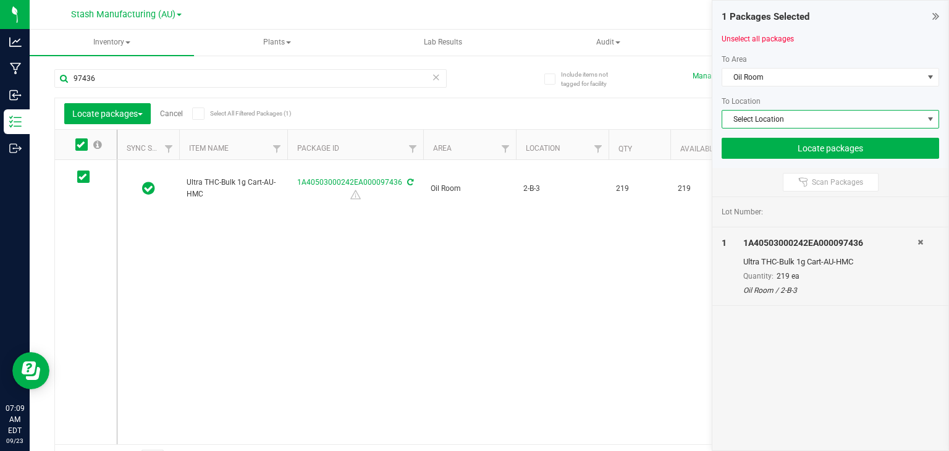
click at [757, 122] on span "Select Location" at bounding box center [822, 119] width 201 height 17
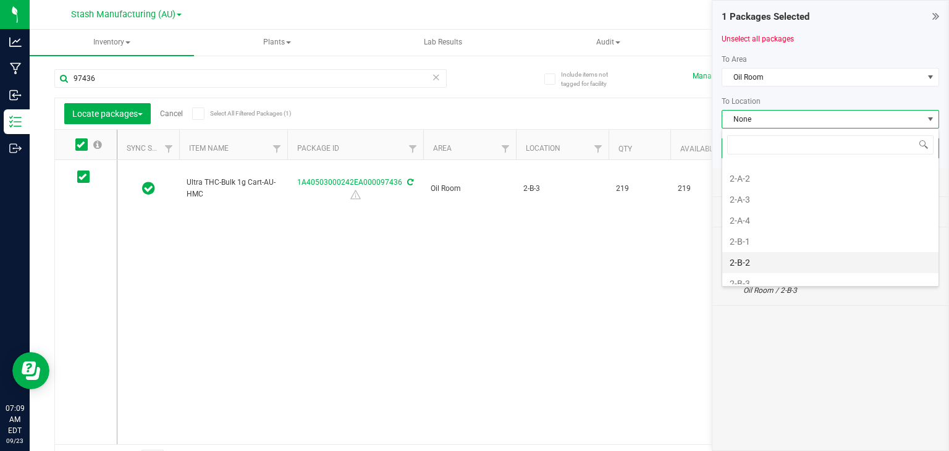
scroll to position [447, 0]
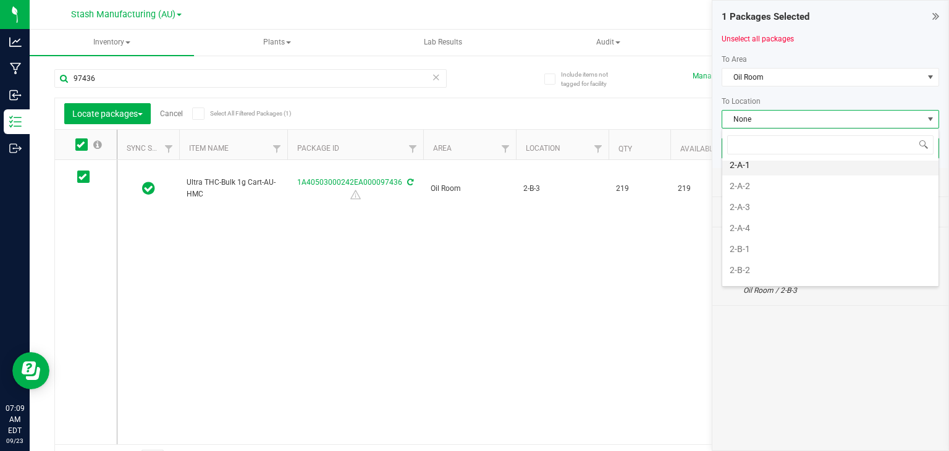
click at [744, 163] on li "2-A-1" at bounding box center [830, 164] width 216 height 21
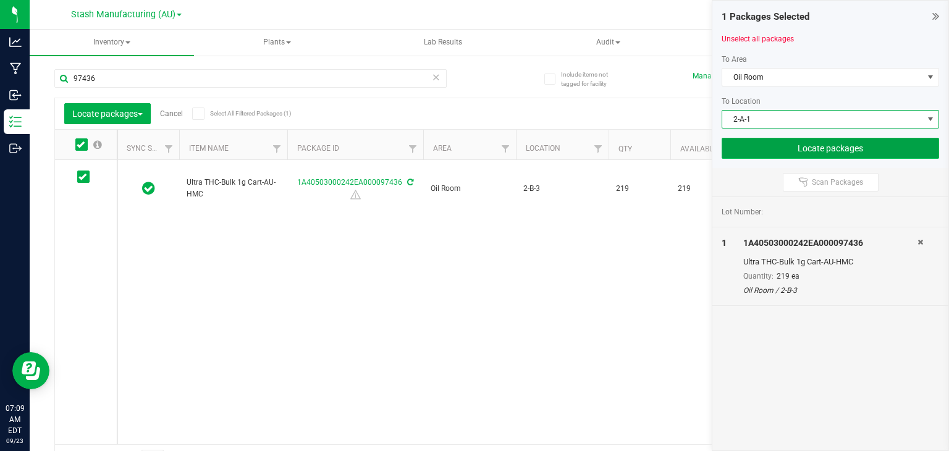
click at [789, 141] on button "Locate packages" at bounding box center [829, 148] width 217 height 21
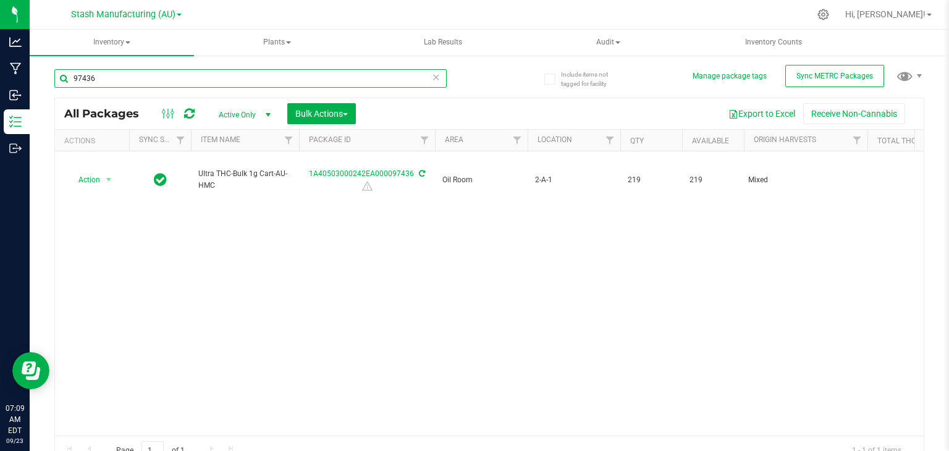
click at [313, 75] on input "97436" at bounding box center [250, 78] width 392 height 19
type input "9"
type input "1"
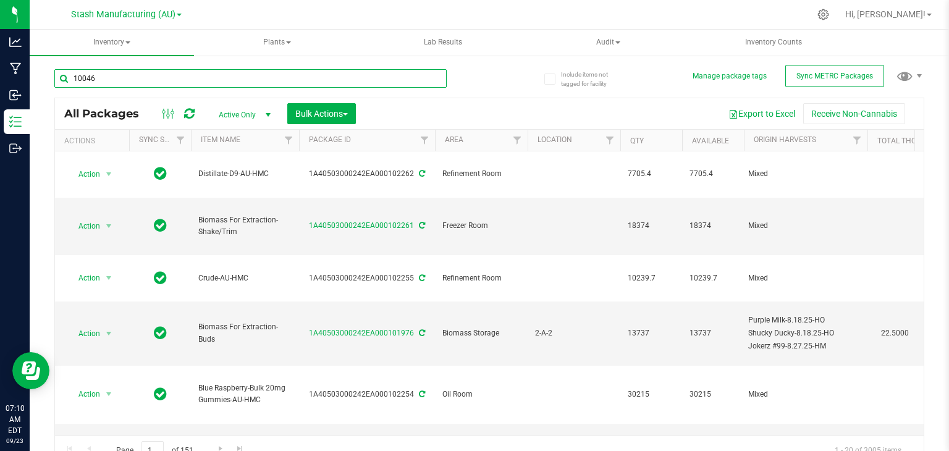
type input "100467"
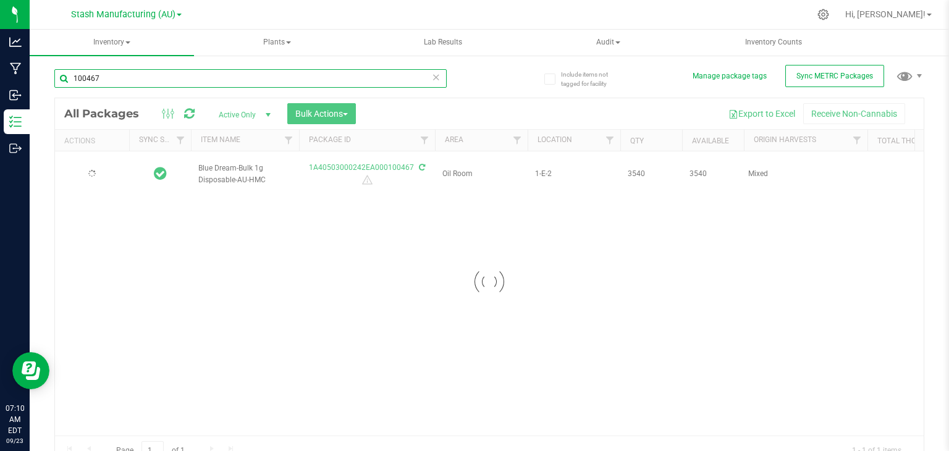
type input "[DATE]"
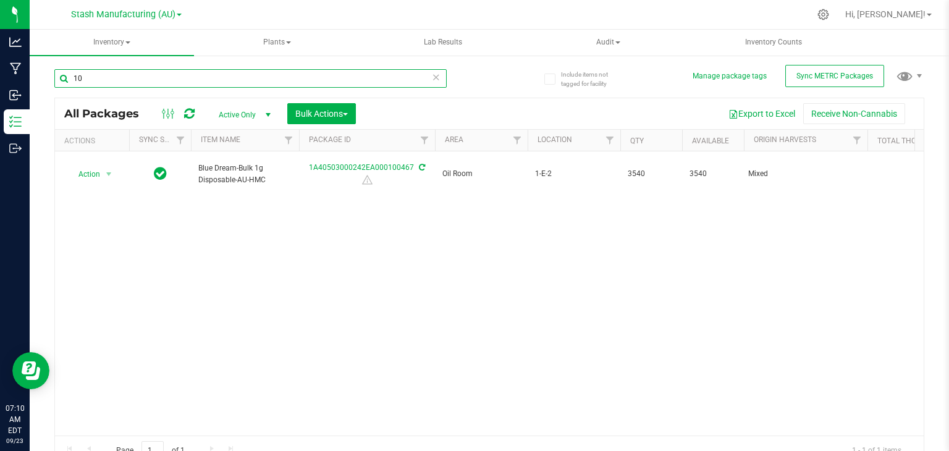
type input "1"
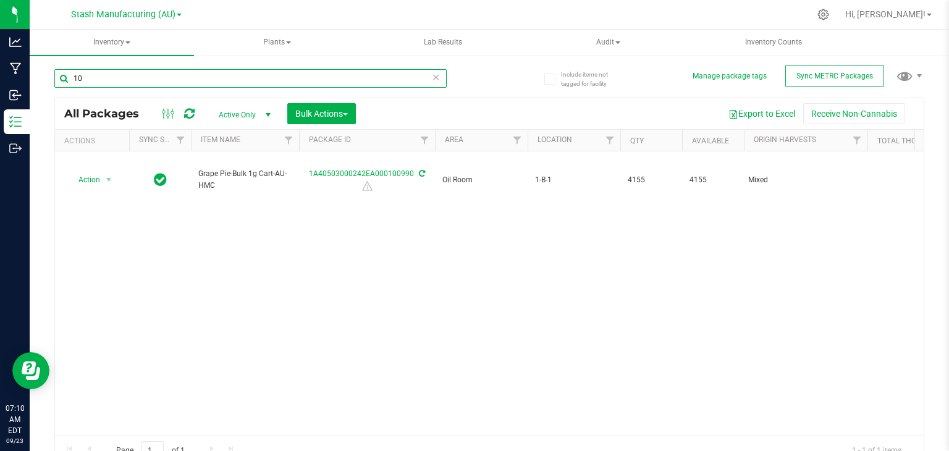
type input "1"
type input "9"
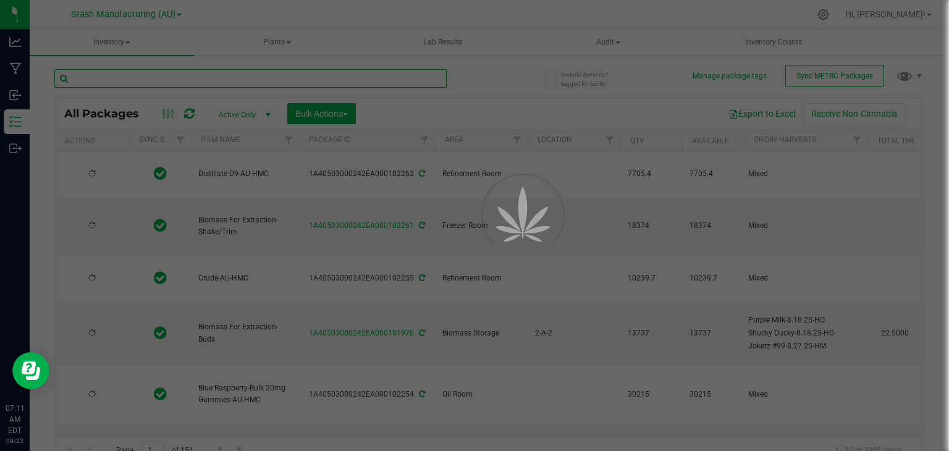
type input "[DATE]"
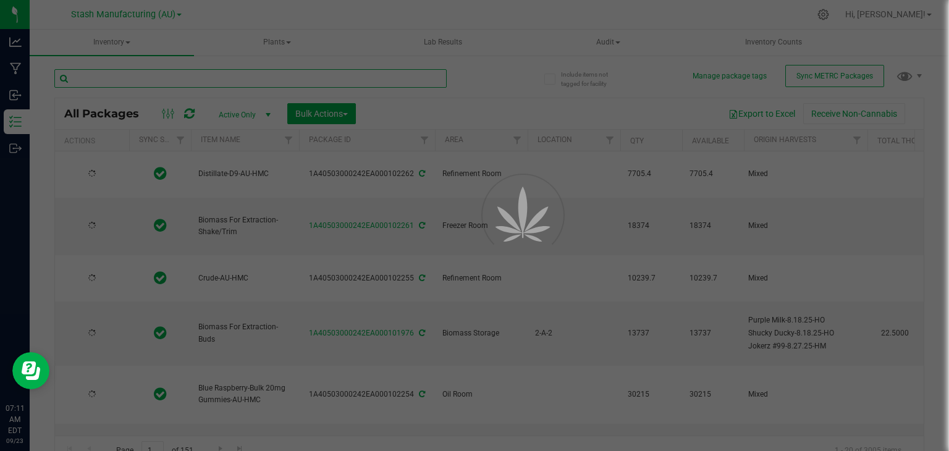
type input "[DATE]"
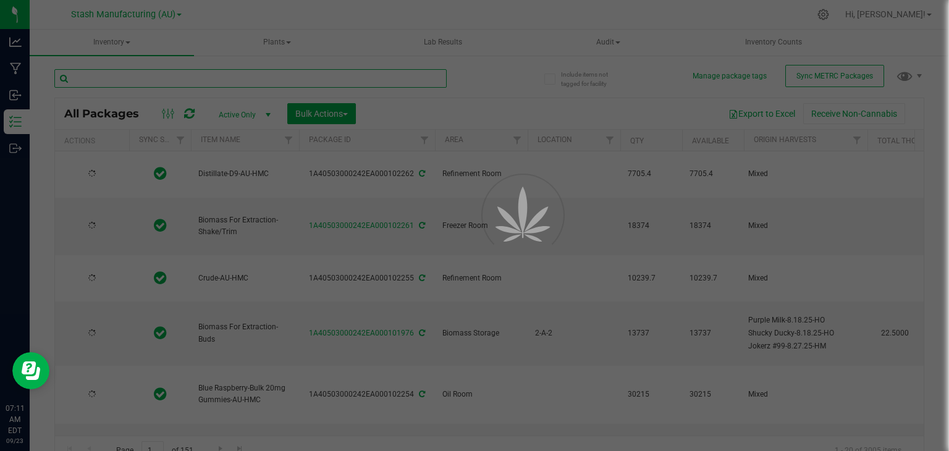
type input "[DATE]"
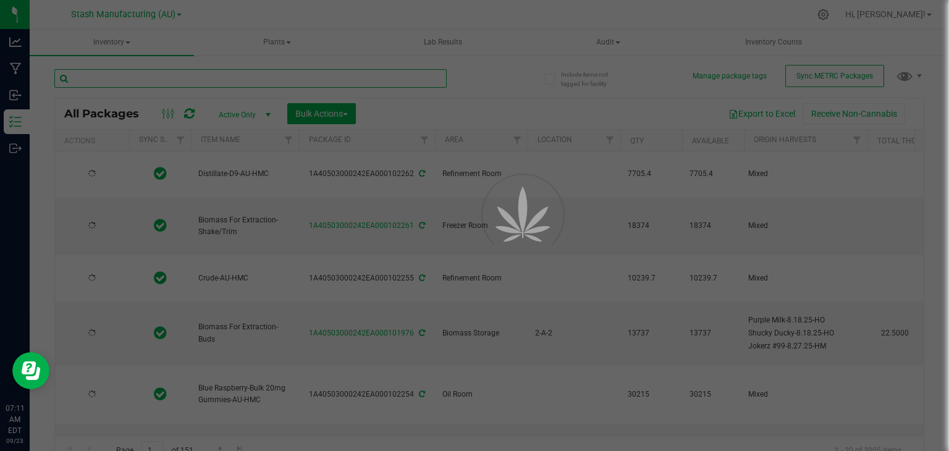
type input "[DATE]"
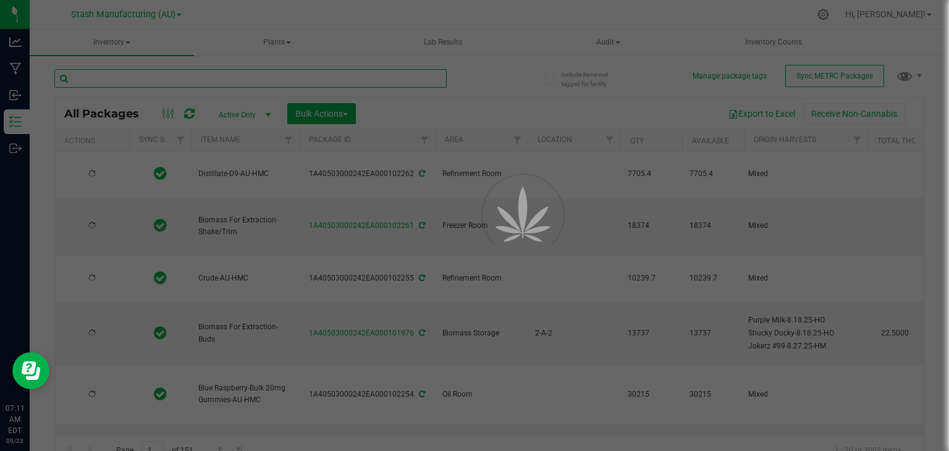
type input "[DATE]"
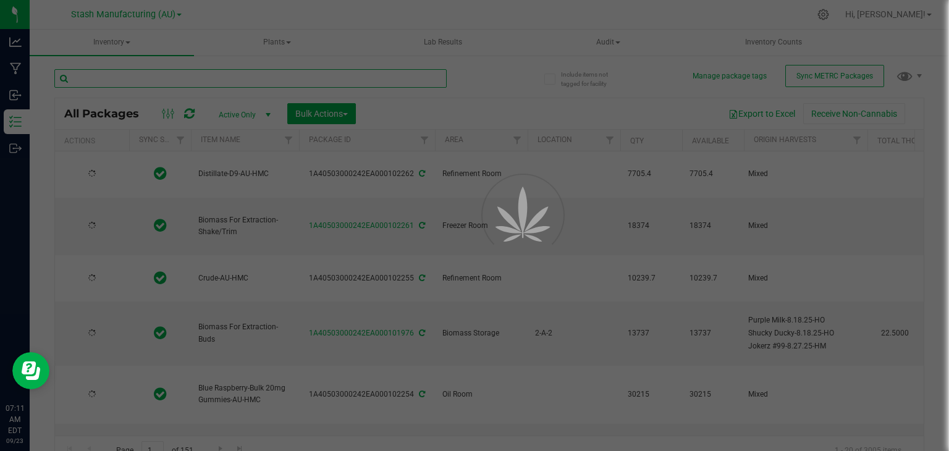
type input "[DATE]"
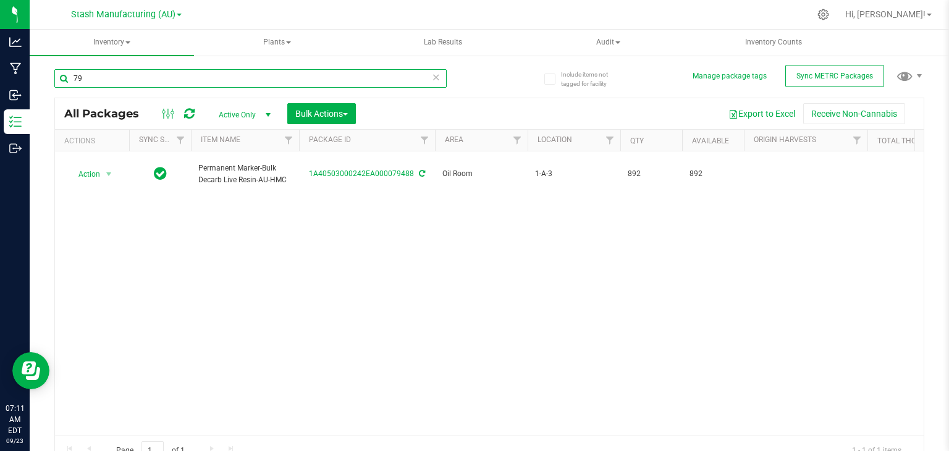
type input "7"
type input "8"
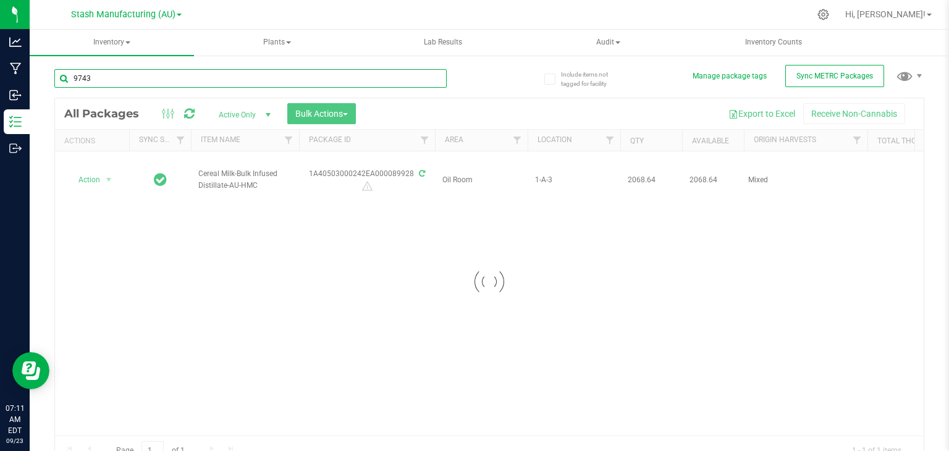
type input "97434"
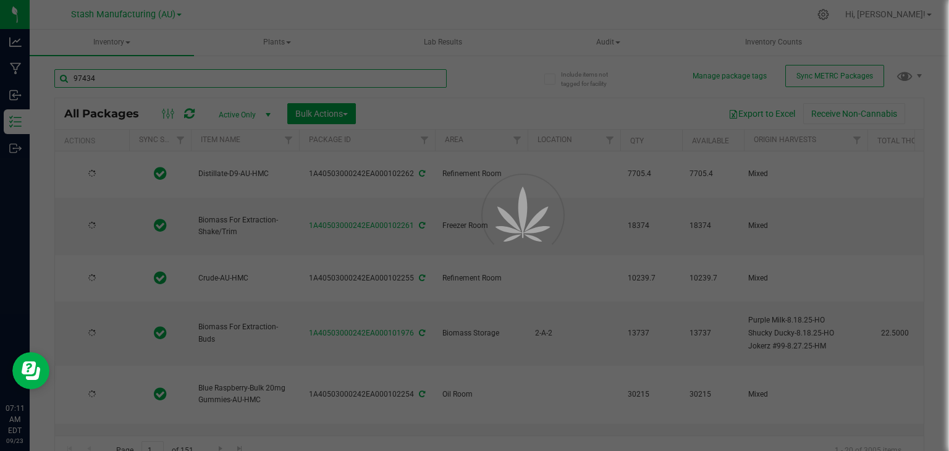
type input "[DATE]"
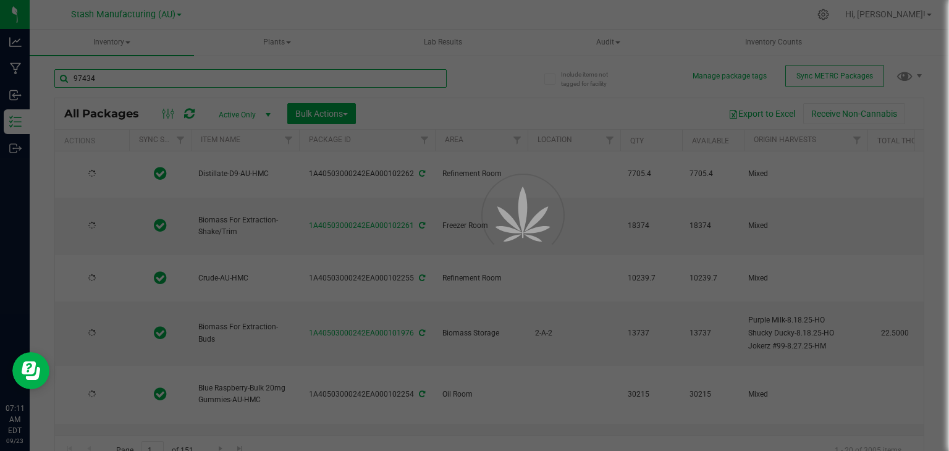
type input "[DATE]"
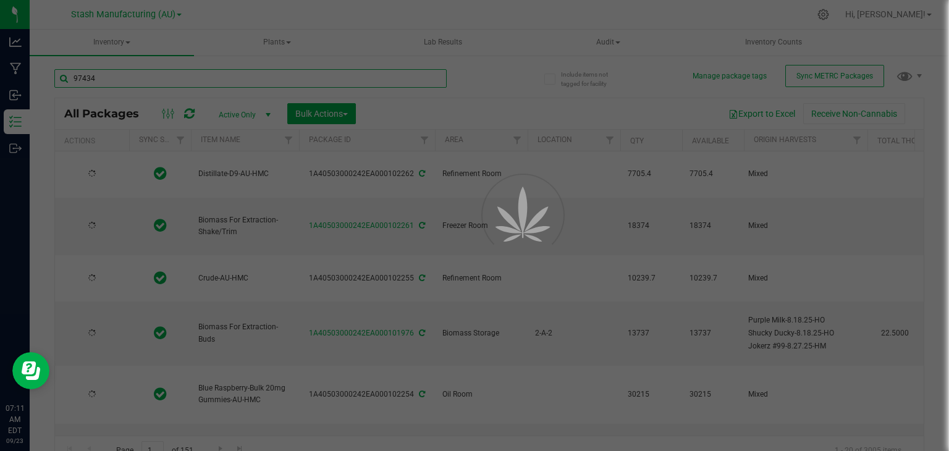
type input "[DATE]"
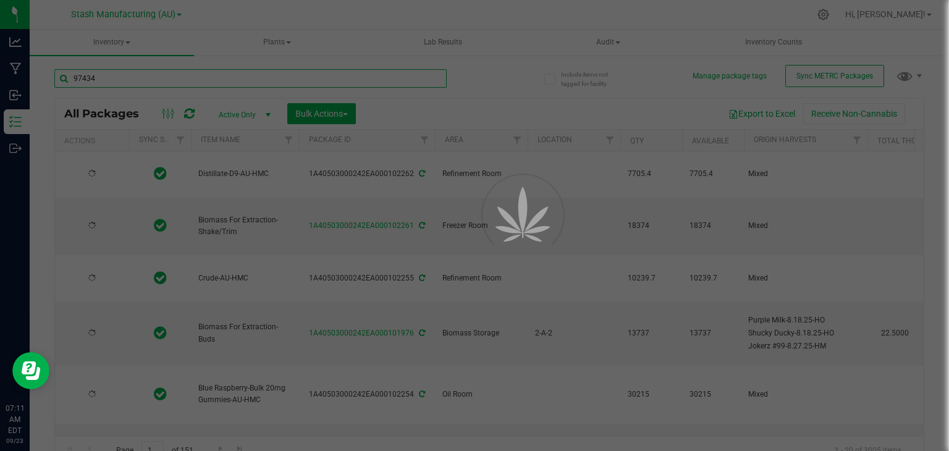
type input "[DATE]"
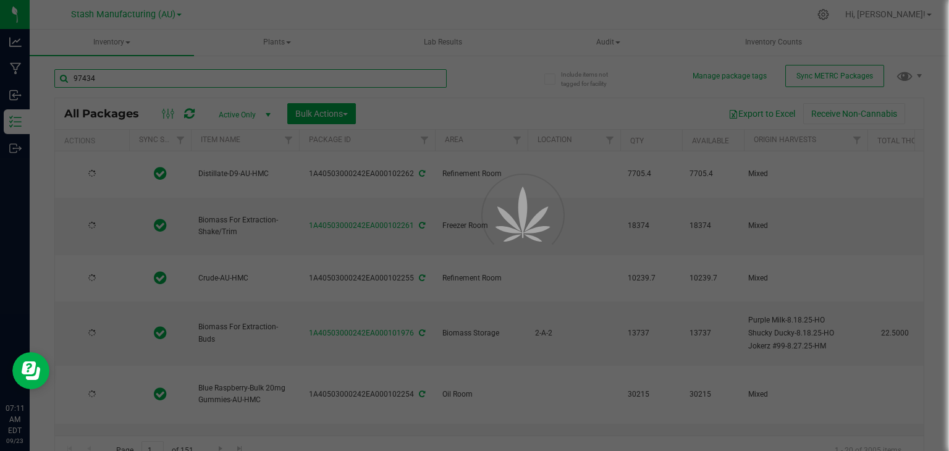
type input "[DATE]"
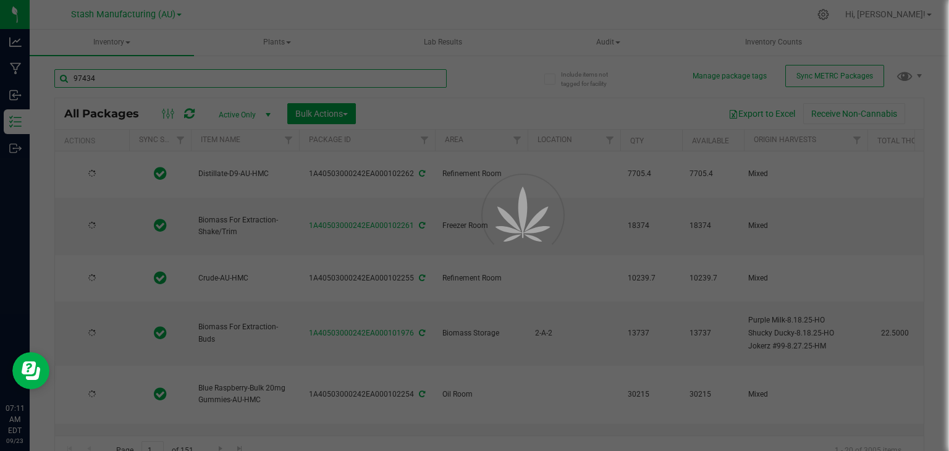
type input "[DATE]"
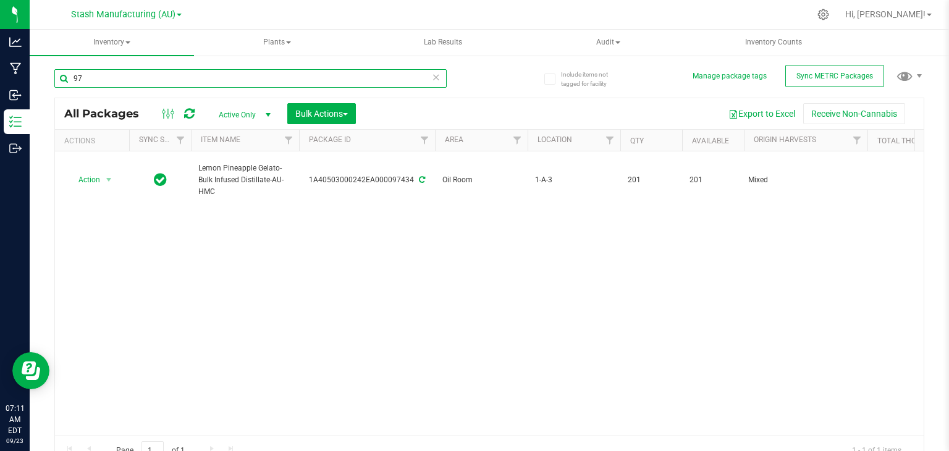
type input "9"
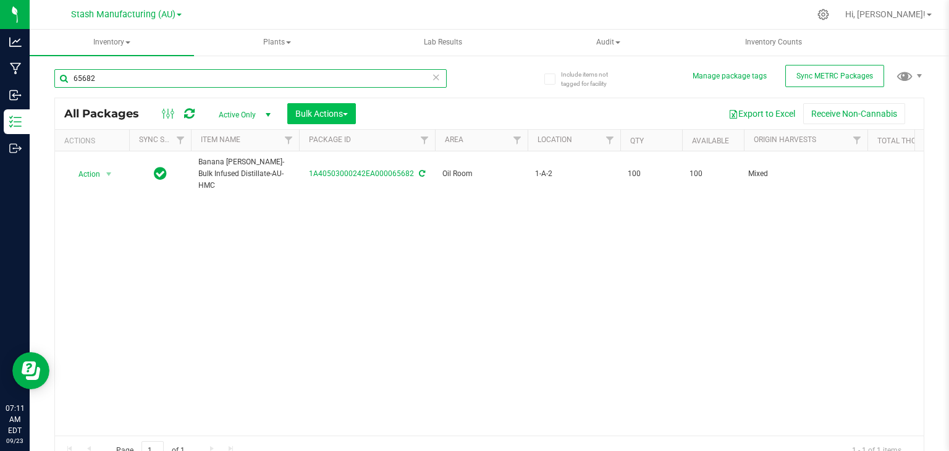
type input "65682"
click at [348, 116] on span "Bulk Actions" at bounding box center [321, 114] width 52 height 10
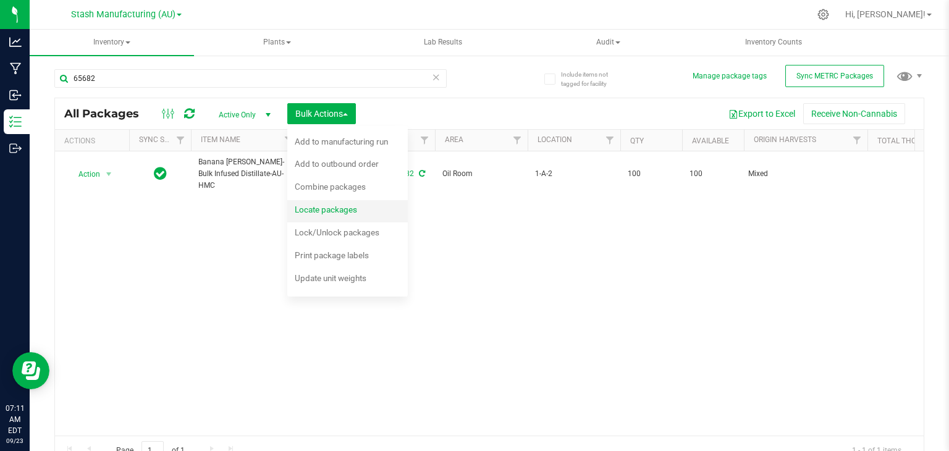
click at [321, 211] on span "Locate packages" at bounding box center [326, 209] width 62 height 10
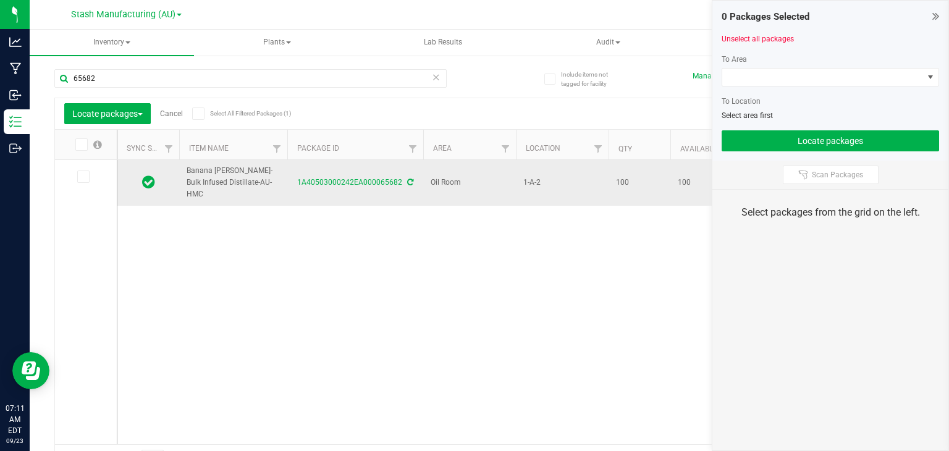
click at [241, 174] on span "Banana [PERSON_NAME]-Bulk Infused Distillate-AU-HMC" at bounding box center [233, 183] width 93 height 36
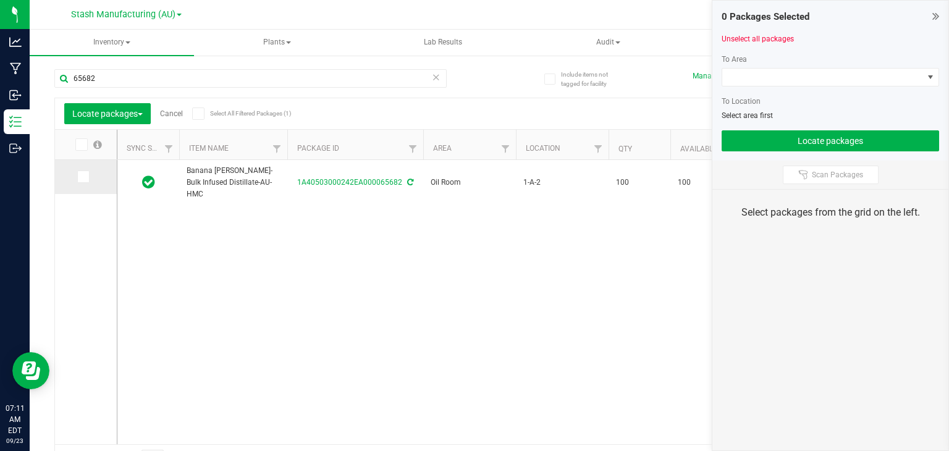
click at [94, 175] on label at bounding box center [86, 176] width 18 height 12
click at [0, 0] on input "checkbox" at bounding box center [0, 0] width 0 height 0
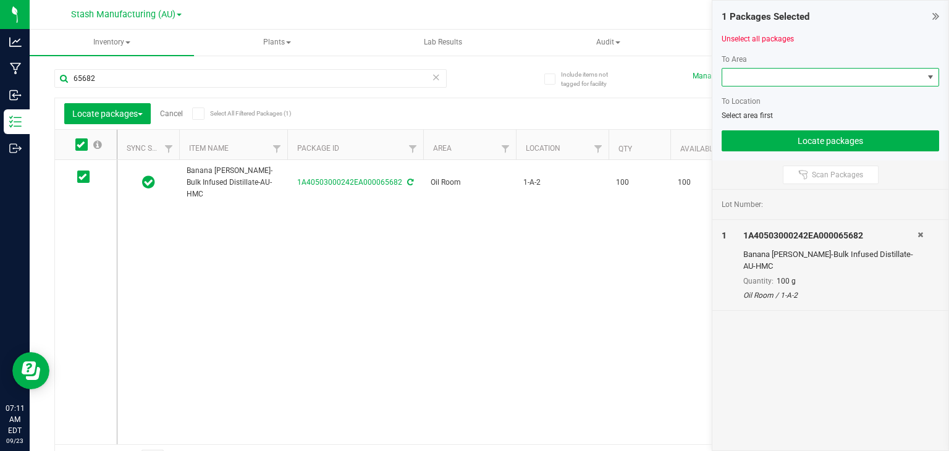
click at [829, 80] on span at bounding box center [822, 77] width 201 height 17
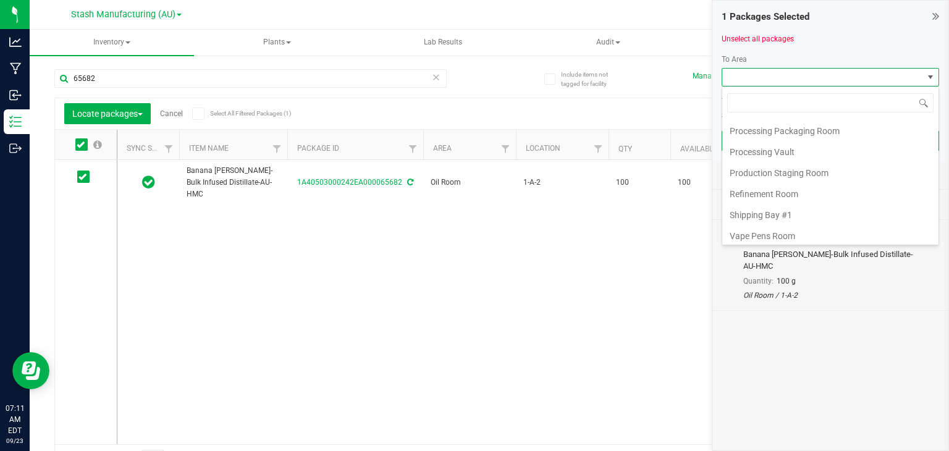
scroll to position [151, 0]
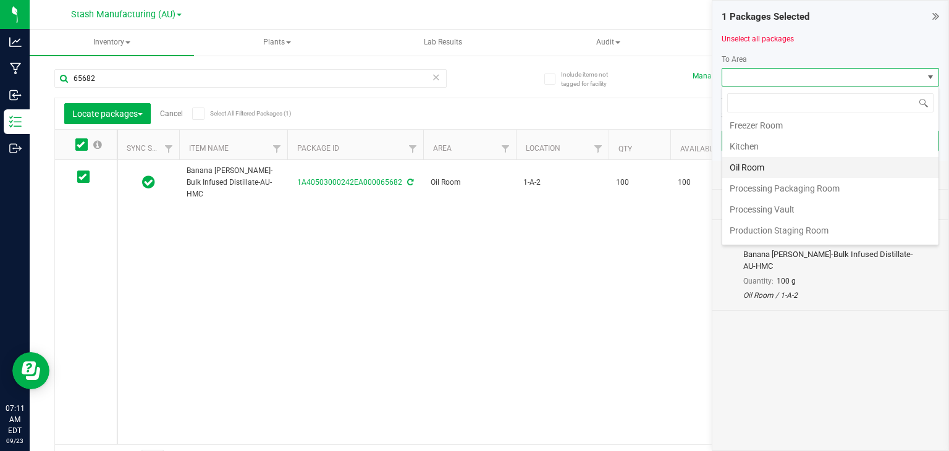
click at [749, 160] on li "Oil Room" at bounding box center [830, 167] width 216 height 21
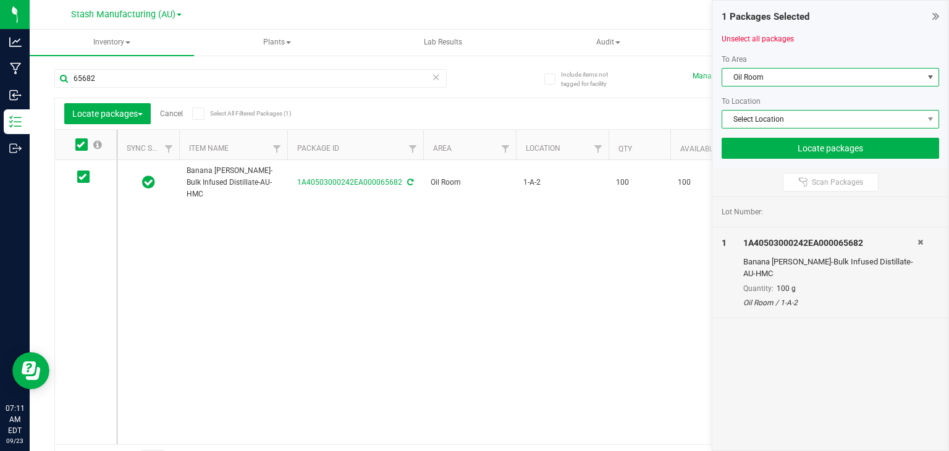
click at [768, 115] on span "Select Location" at bounding box center [822, 119] width 201 height 17
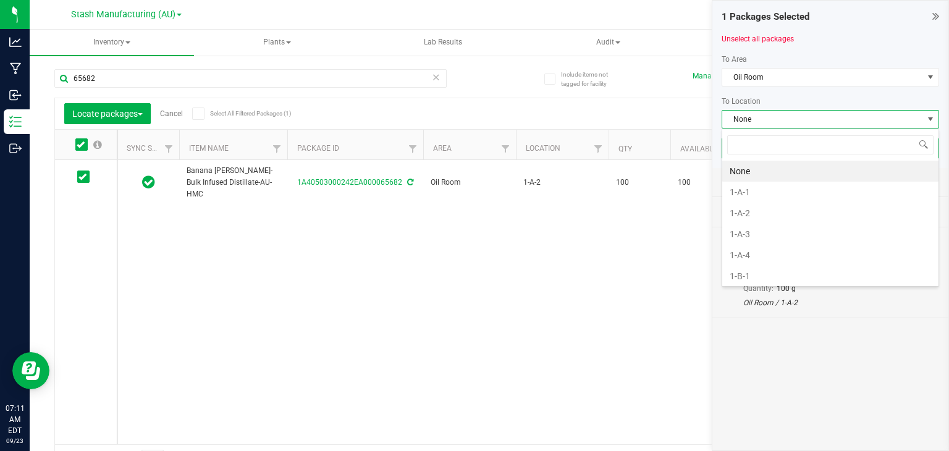
scroll to position [18, 217]
click at [760, 227] on li "1-A-3" at bounding box center [830, 234] width 216 height 21
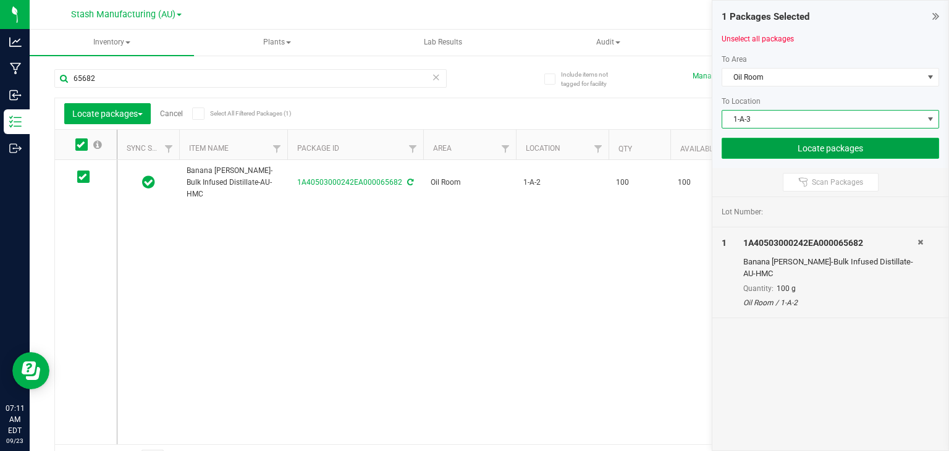
click at [826, 149] on button "Locate packages" at bounding box center [829, 148] width 217 height 21
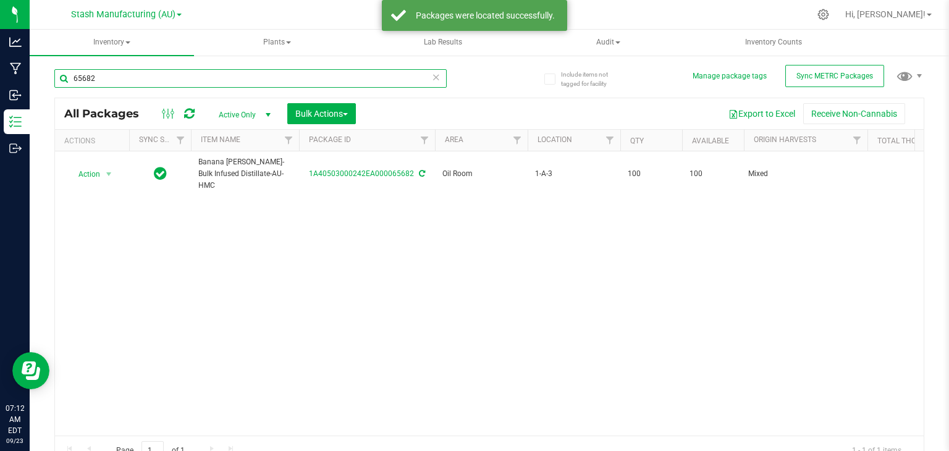
click at [287, 78] on input "65682" at bounding box center [250, 78] width 392 height 19
type input "6"
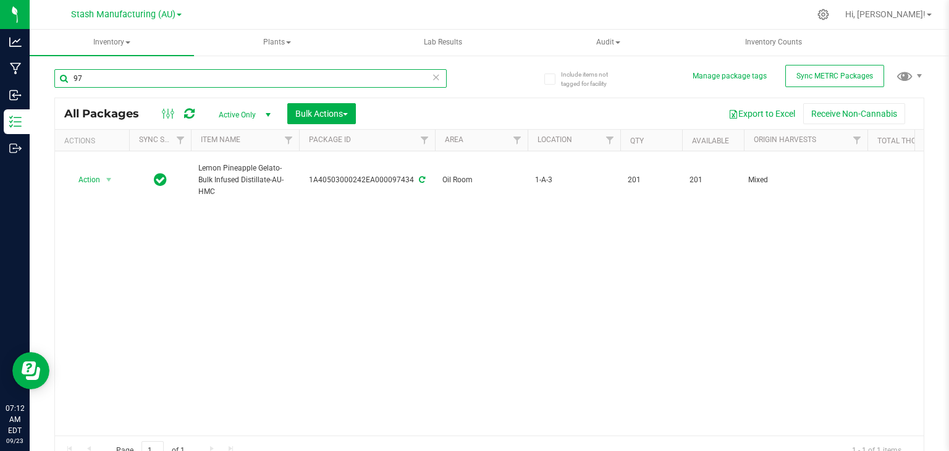
type input "9"
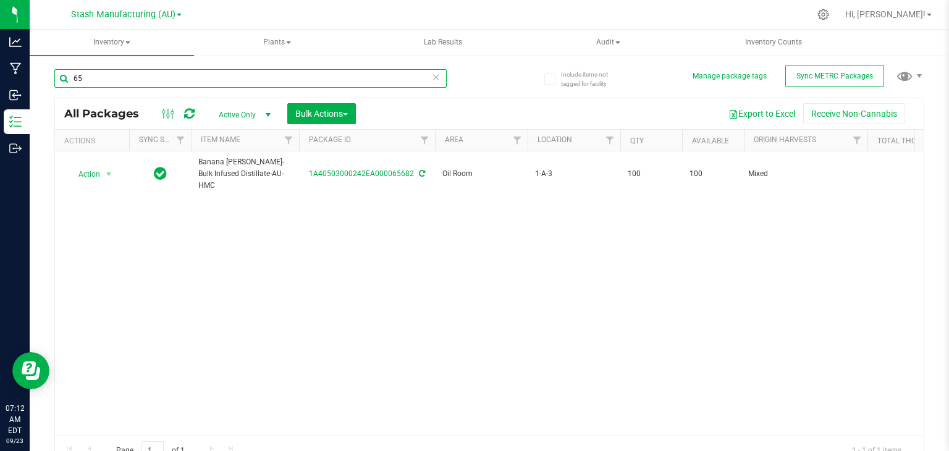
type input "6"
type input "8"
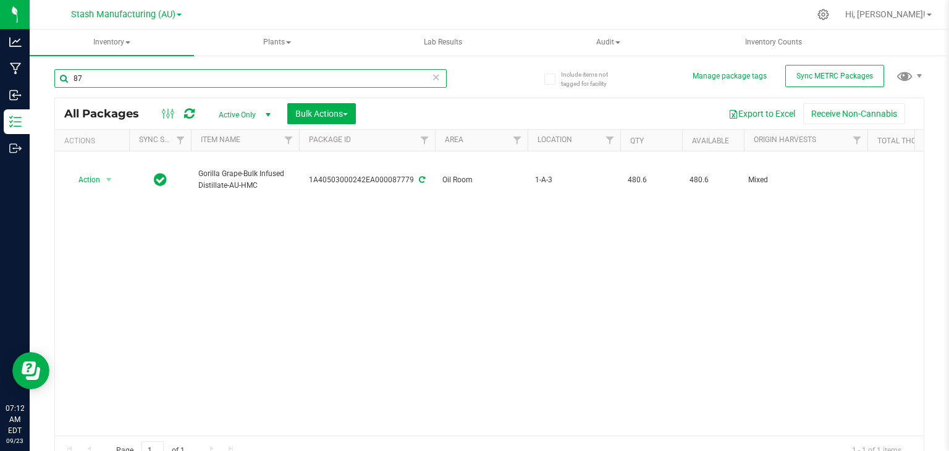
type input "8"
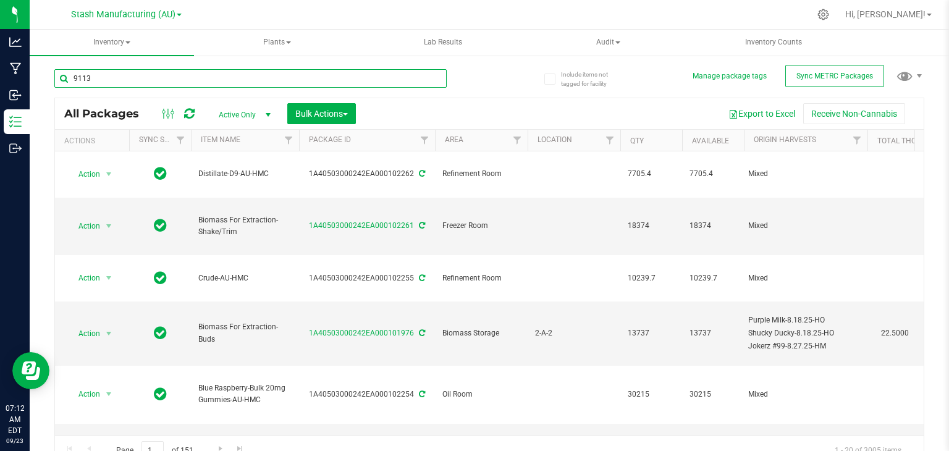
type input "91136"
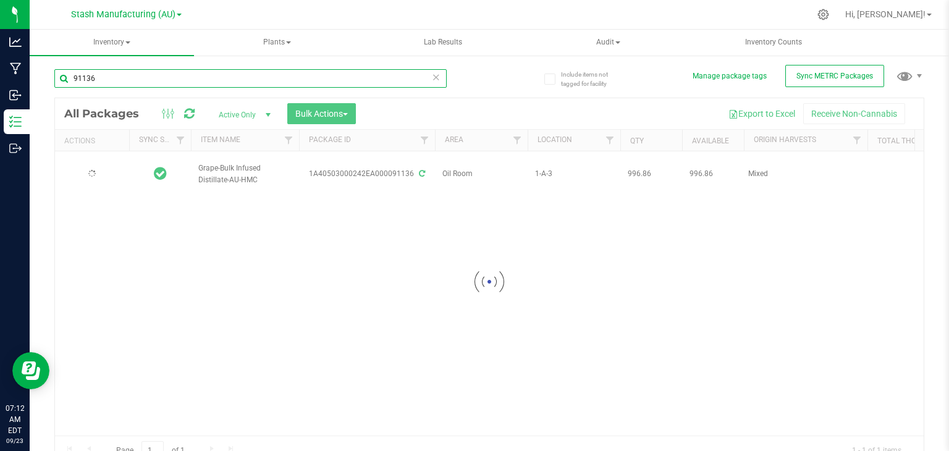
type input "[DATE]"
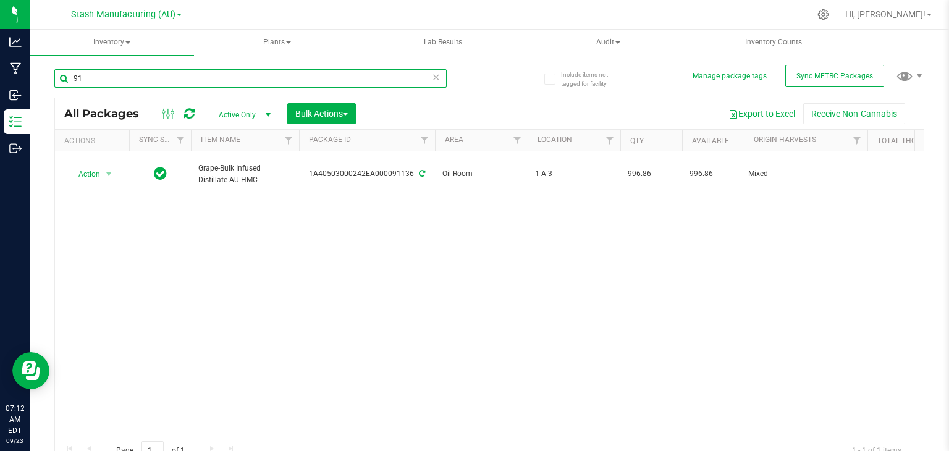
type input "9"
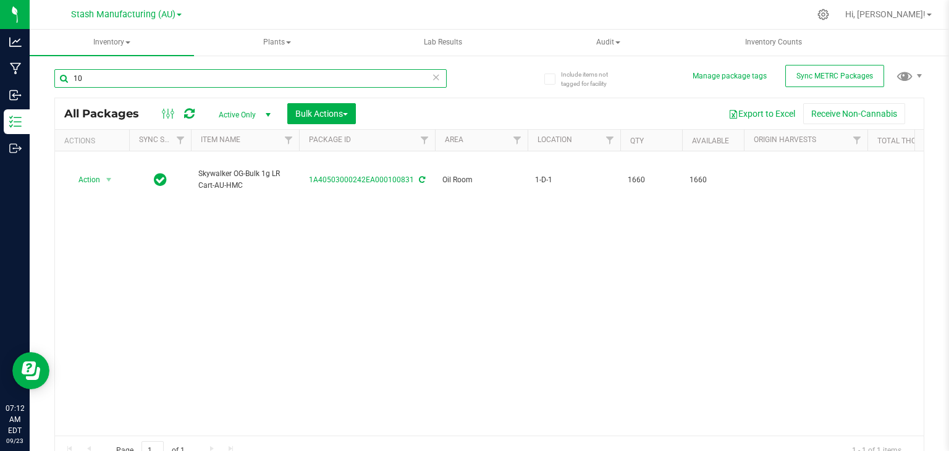
type input "1"
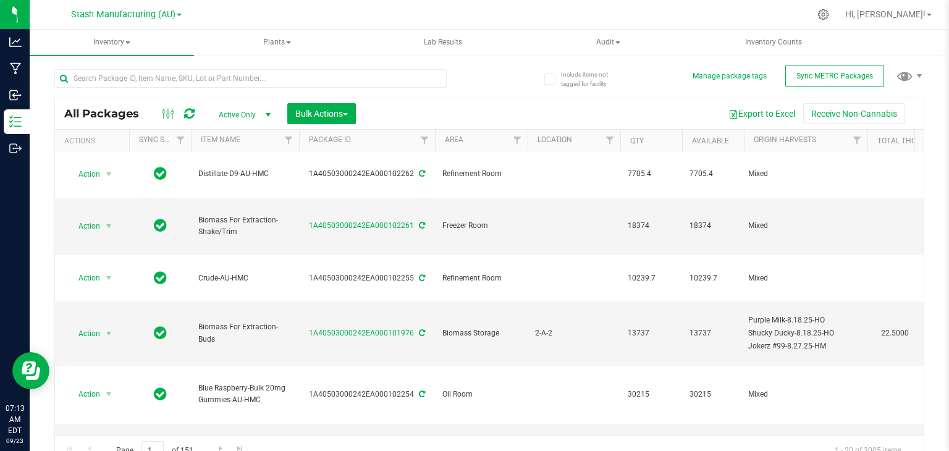
click at [539, 14] on div at bounding box center [515, 14] width 588 height 24
